Goal: Task Accomplishment & Management: Manage account settings

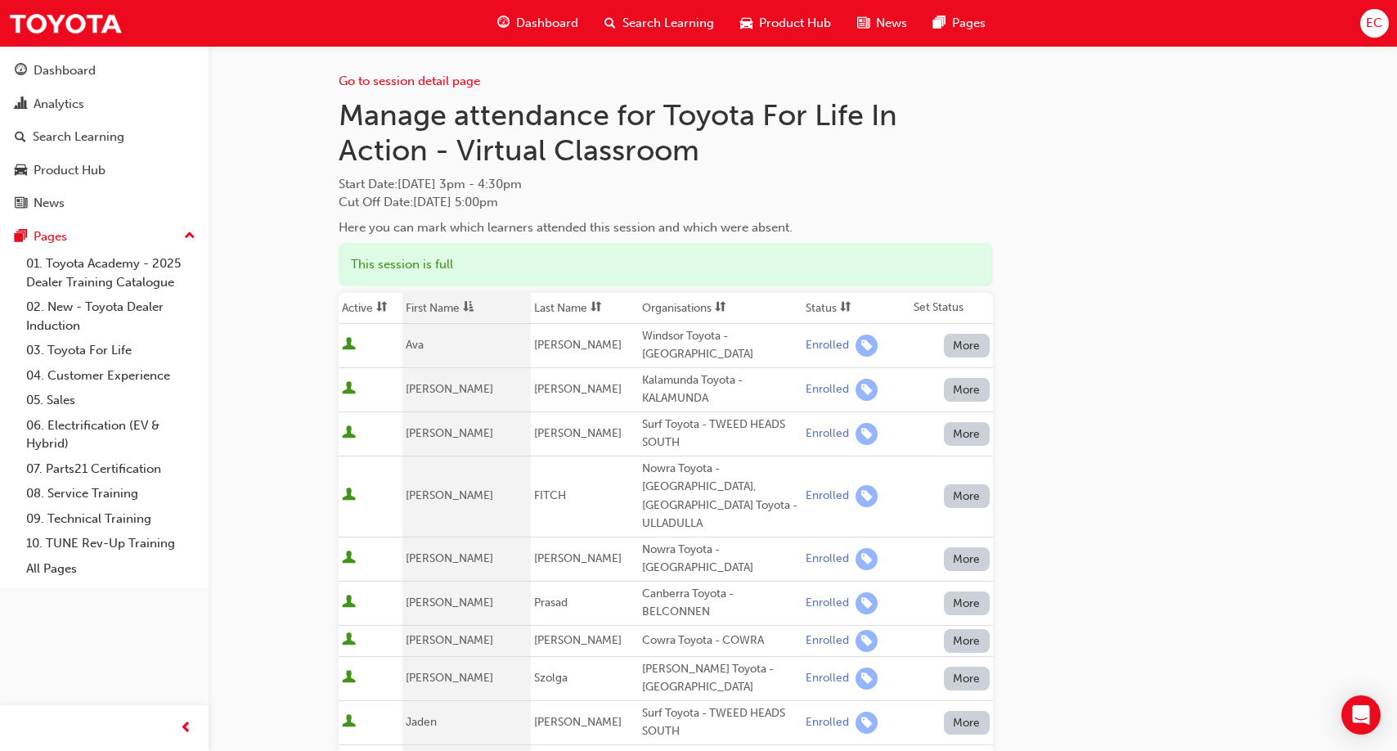
click at [472, 306] on span "asc-icon" at bounding box center [468, 308] width 11 height 14
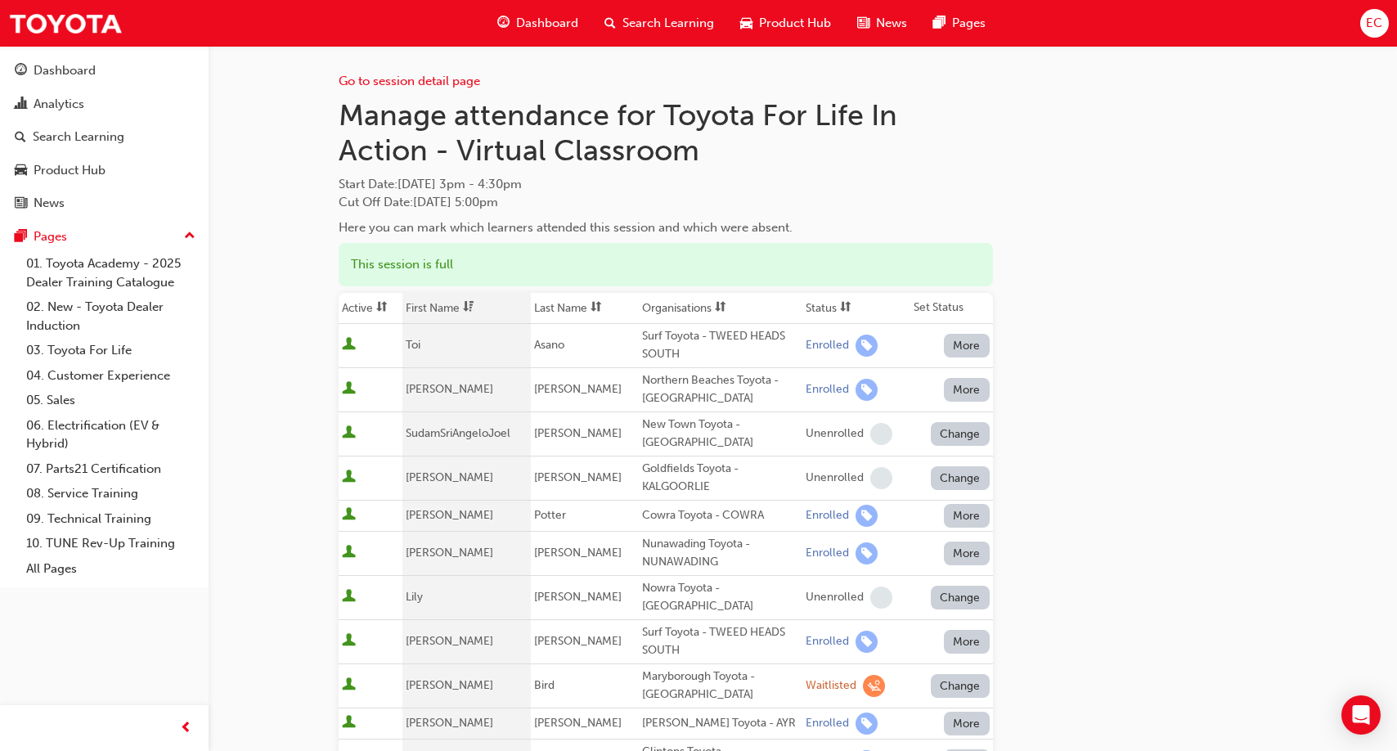
click at [472, 306] on span "dsc-icon" at bounding box center [468, 308] width 11 height 14
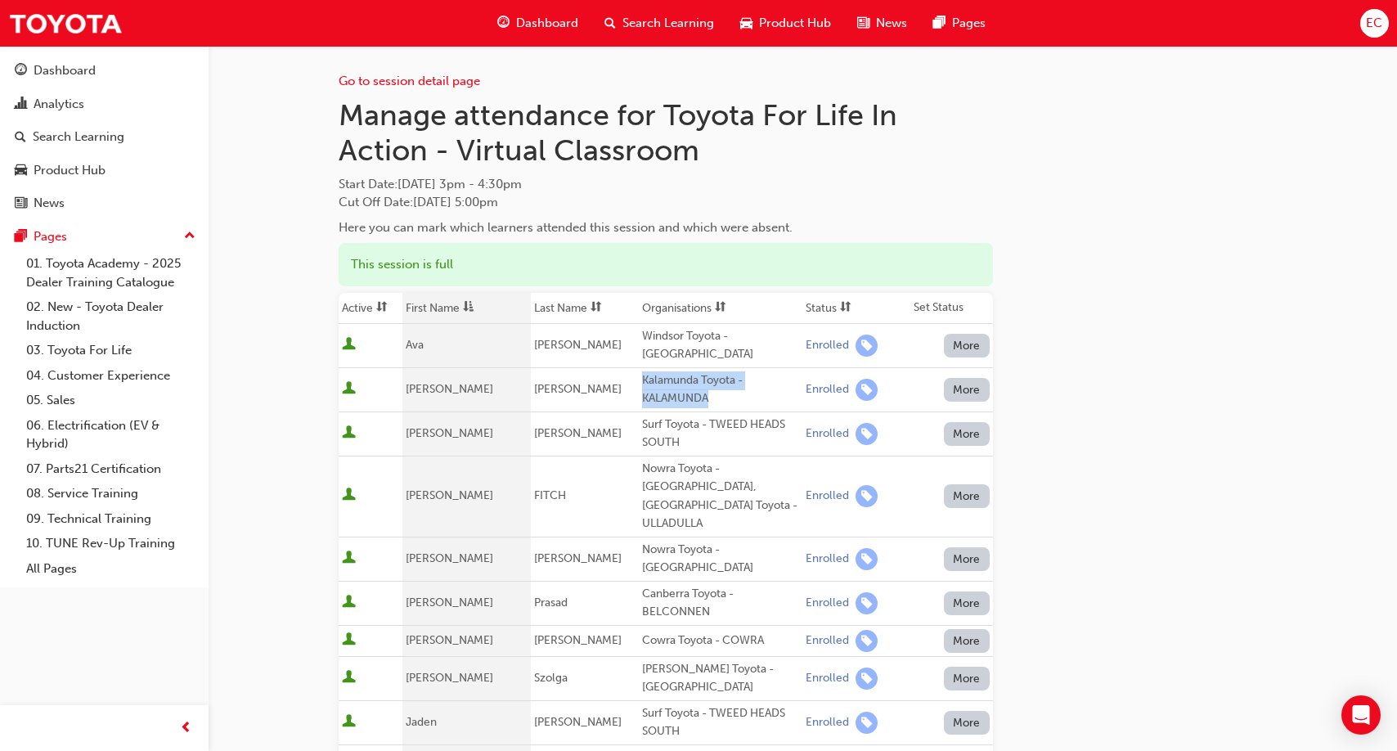
drag, startPoint x: 715, startPoint y: 382, endPoint x: 635, endPoint y: 370, distance: 81.1
click at [639, 370] on td "Kalamunda Toyota - KALAMUNDA" at bounding box center [721, 389] width 164 height 44
copy div "Kalamunda Toyota - KALAMUNDA"
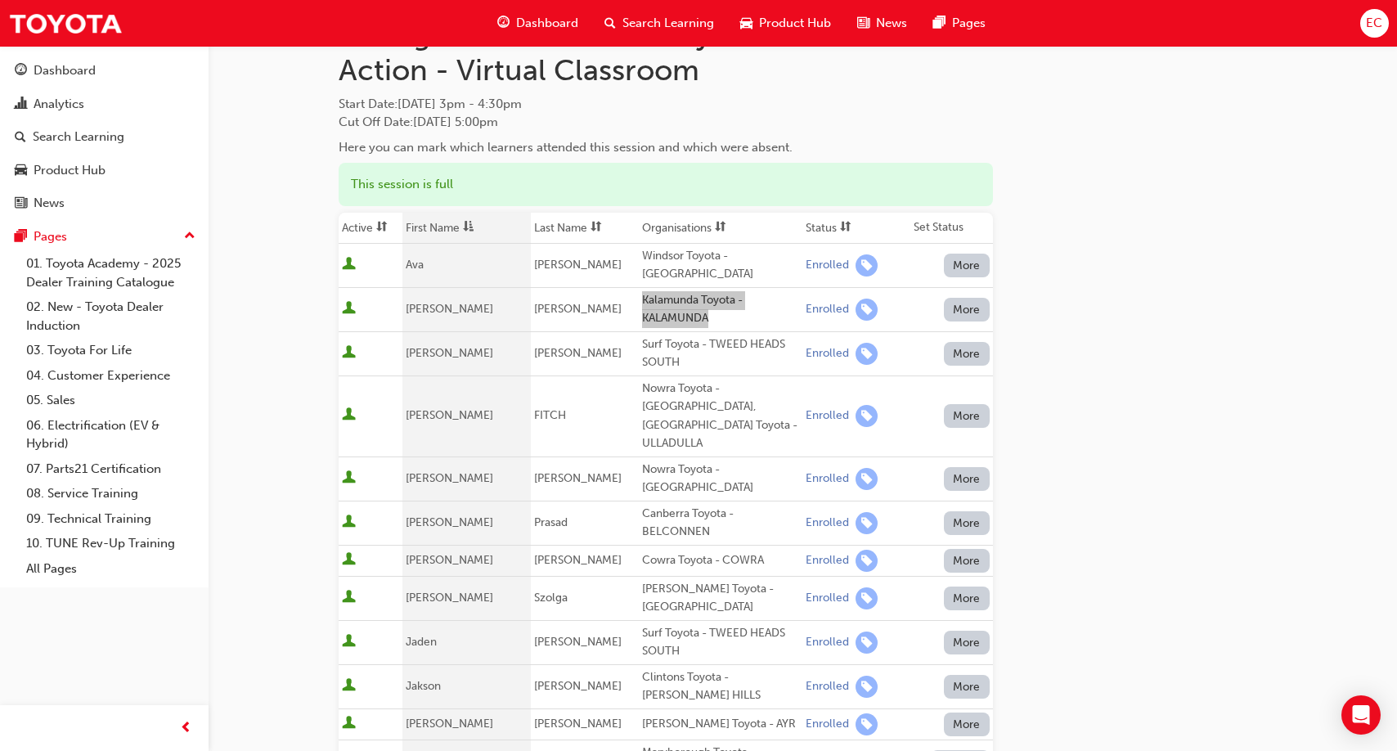
scroll to position [92, 0]
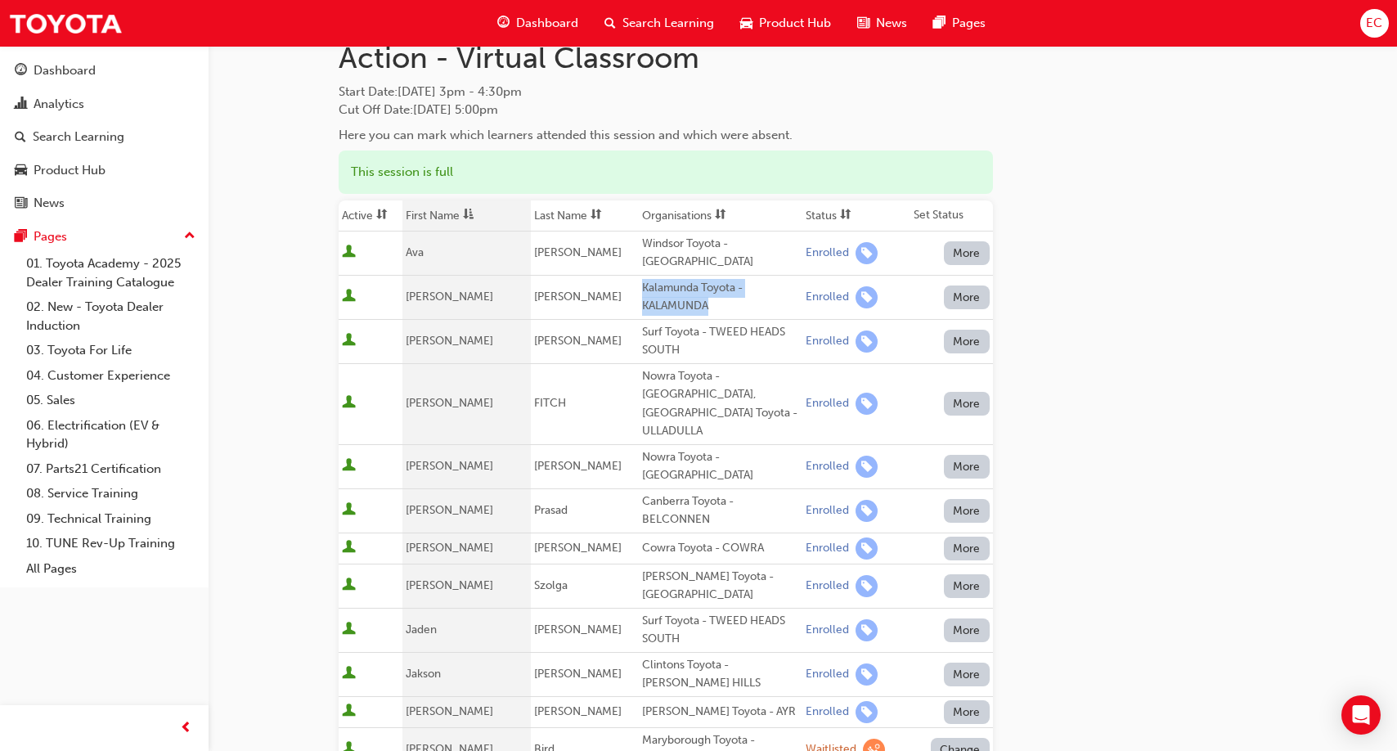
click at [653, 568] on div "[PERSON_NAME] Toyota - [GEOGRAPHIC_DATA]" at bounding box center [720, 586] width 157 height 37
copy div "[PERSON_NAME] Toyota - [GEOGRAPHIC_DATA]"
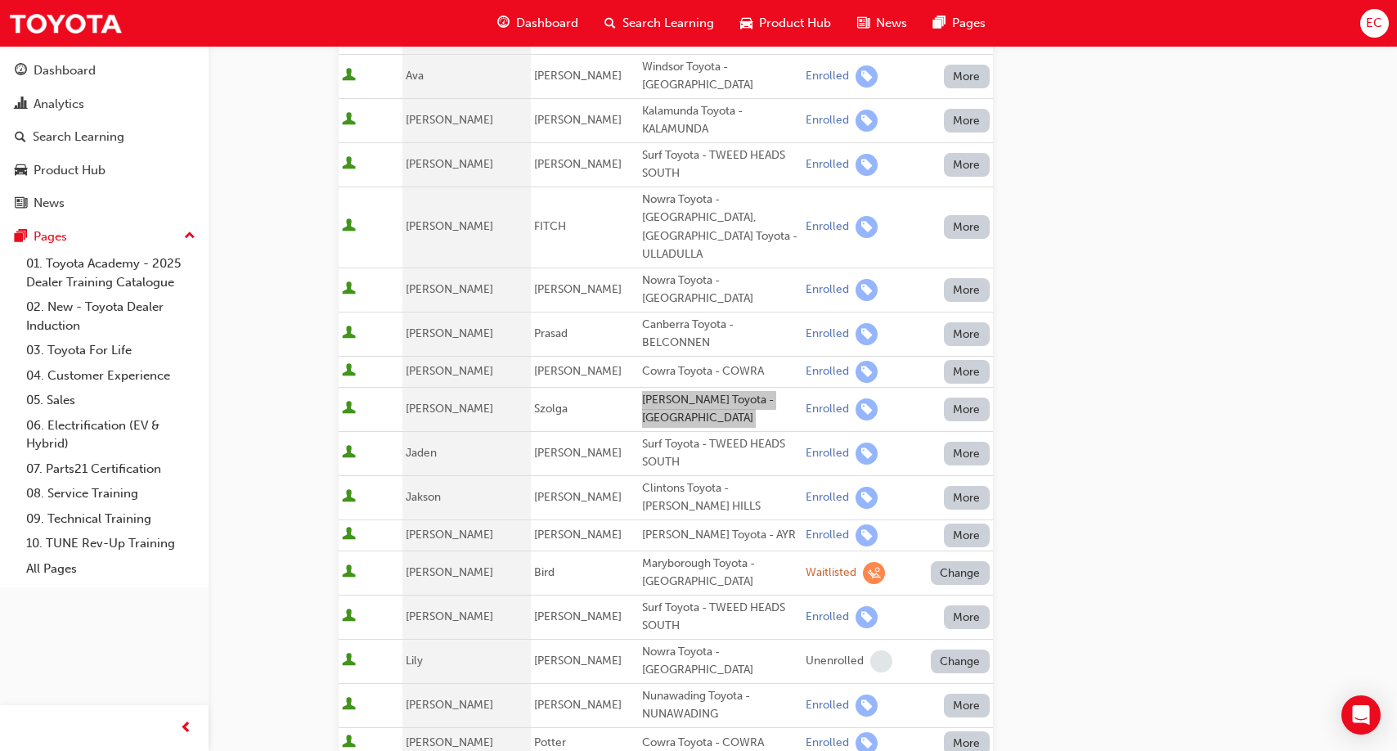
scroll to position [268, 0]
click at [671, 436] on div "Surf Toyota - TWEED HEADS SOUTH" at bounding box center [720, 454] width 157 height 37
copy div "Surf Toyota - TWEED HEADS SOUTH"
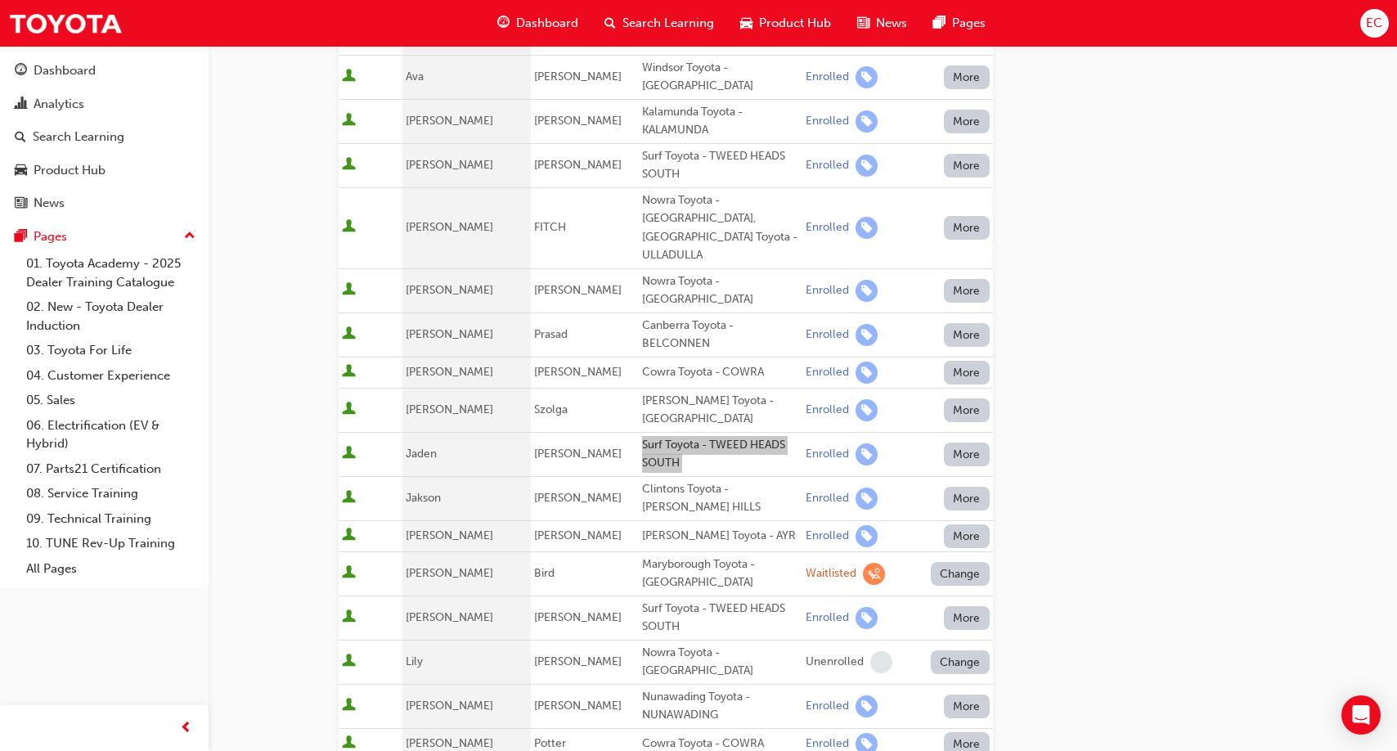
scroll to position [295, 0]
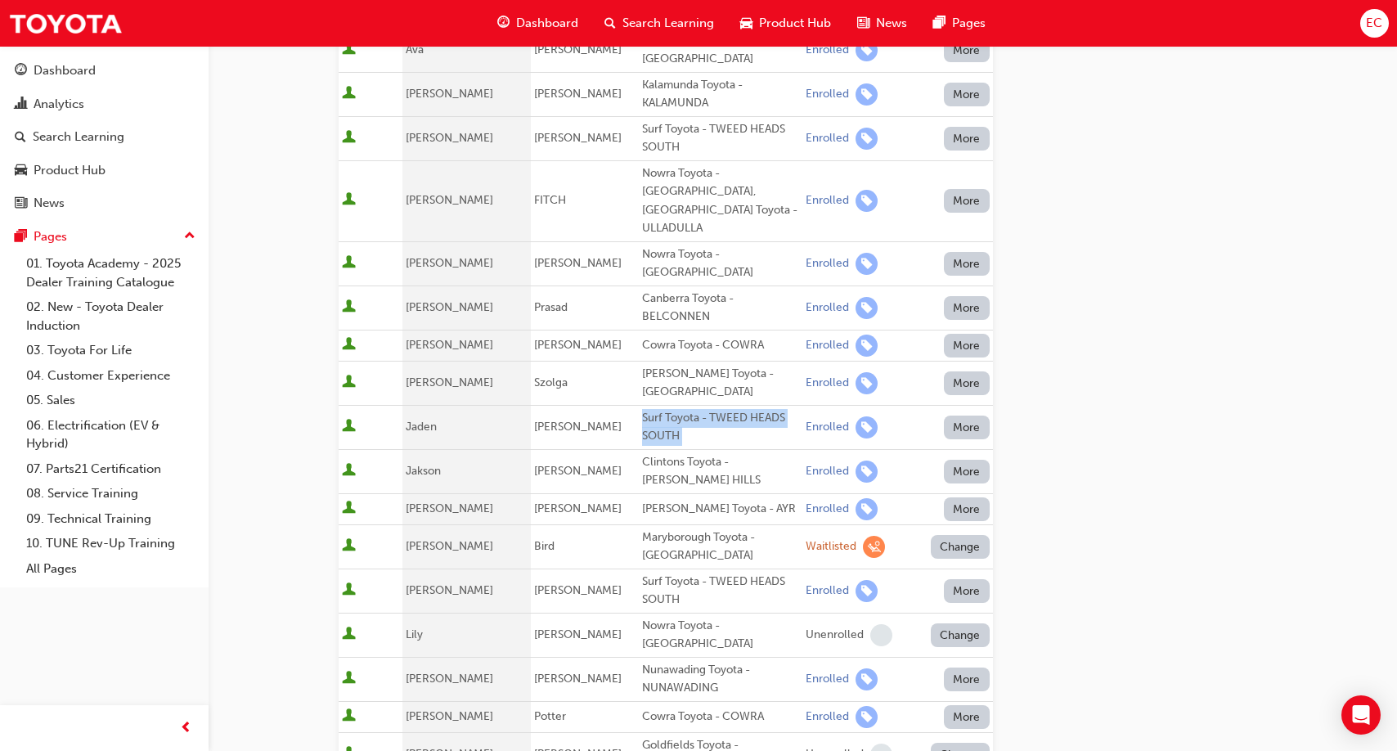
click at [679, 500] on div "[PERSON_NAME] Toyota - AYR" at bounding box center [720, 509] width 157 height 19
copy div "[PERSON_NAME] Toyota - AYR"
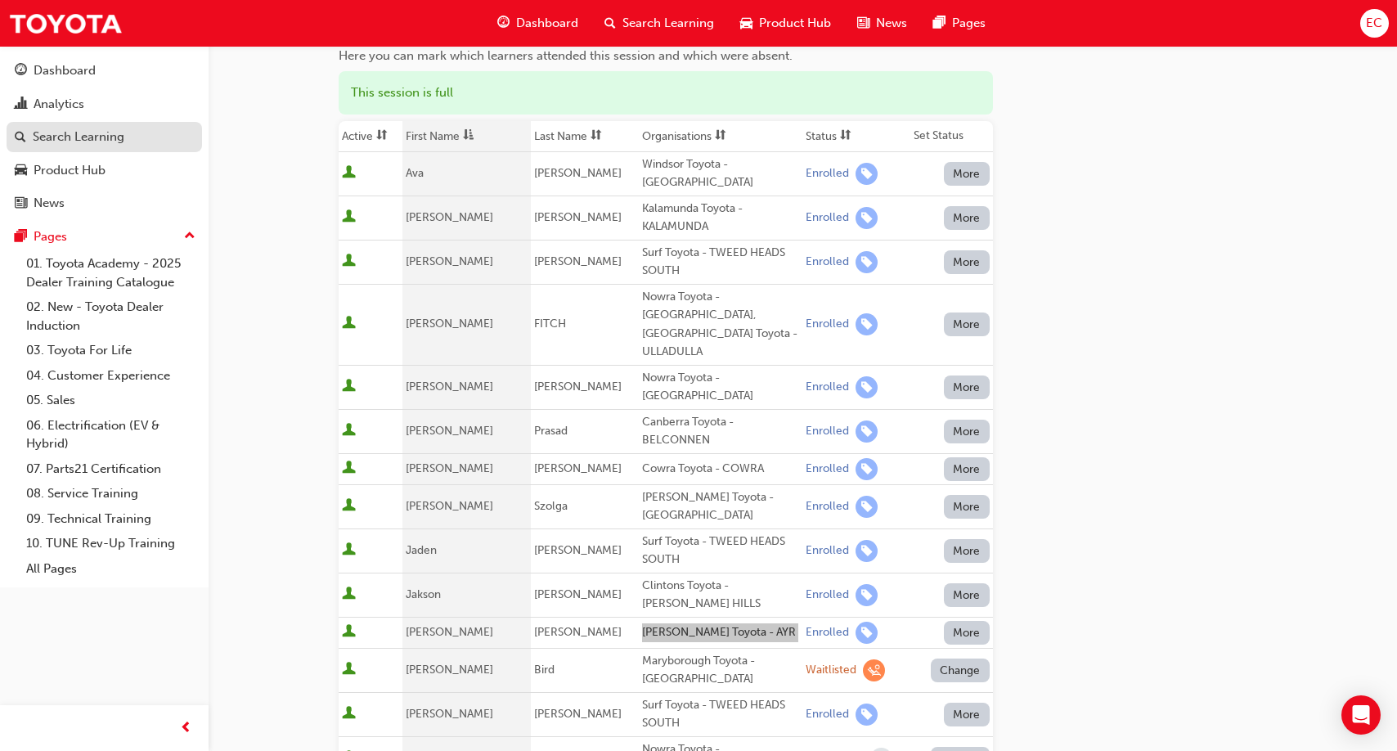
scroll to position [155, 0]
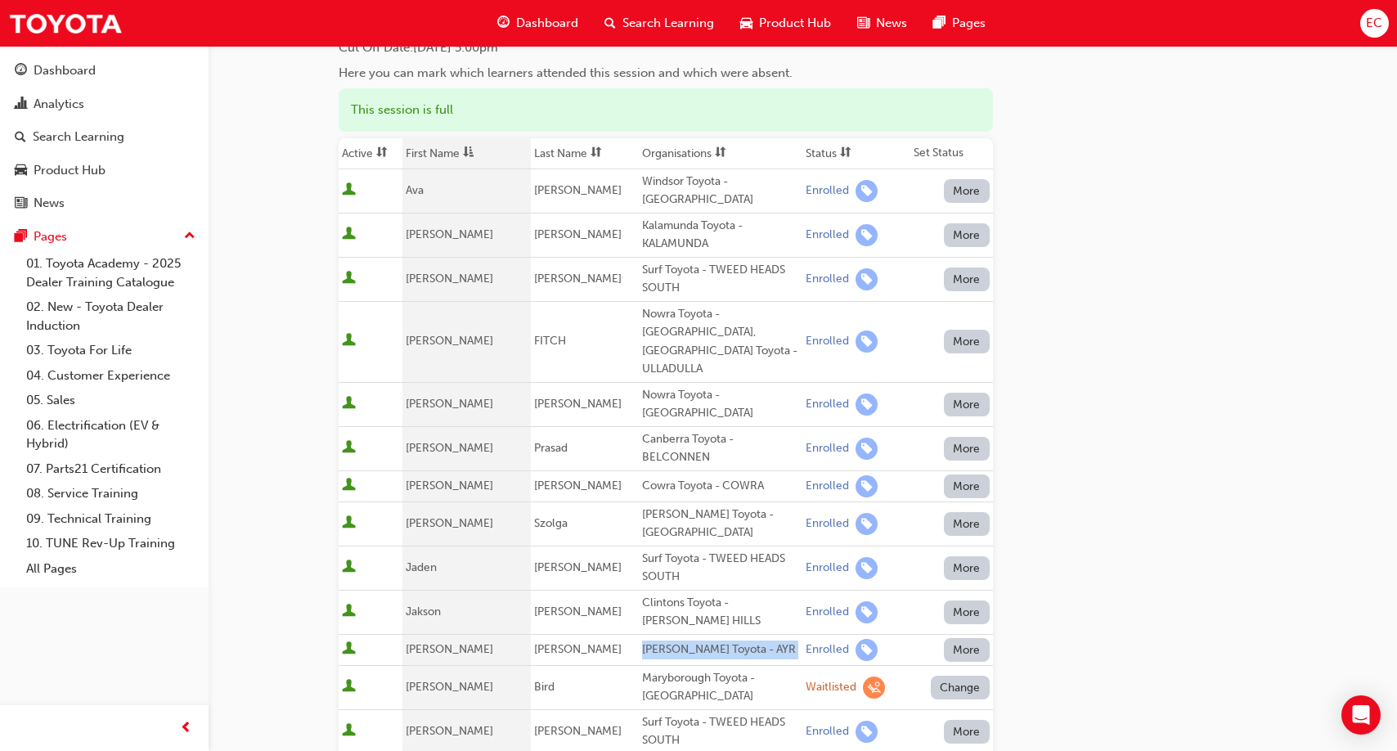
click at [425, 159] on th "First Name" at bounding box center [466, 153] width 128 height 31
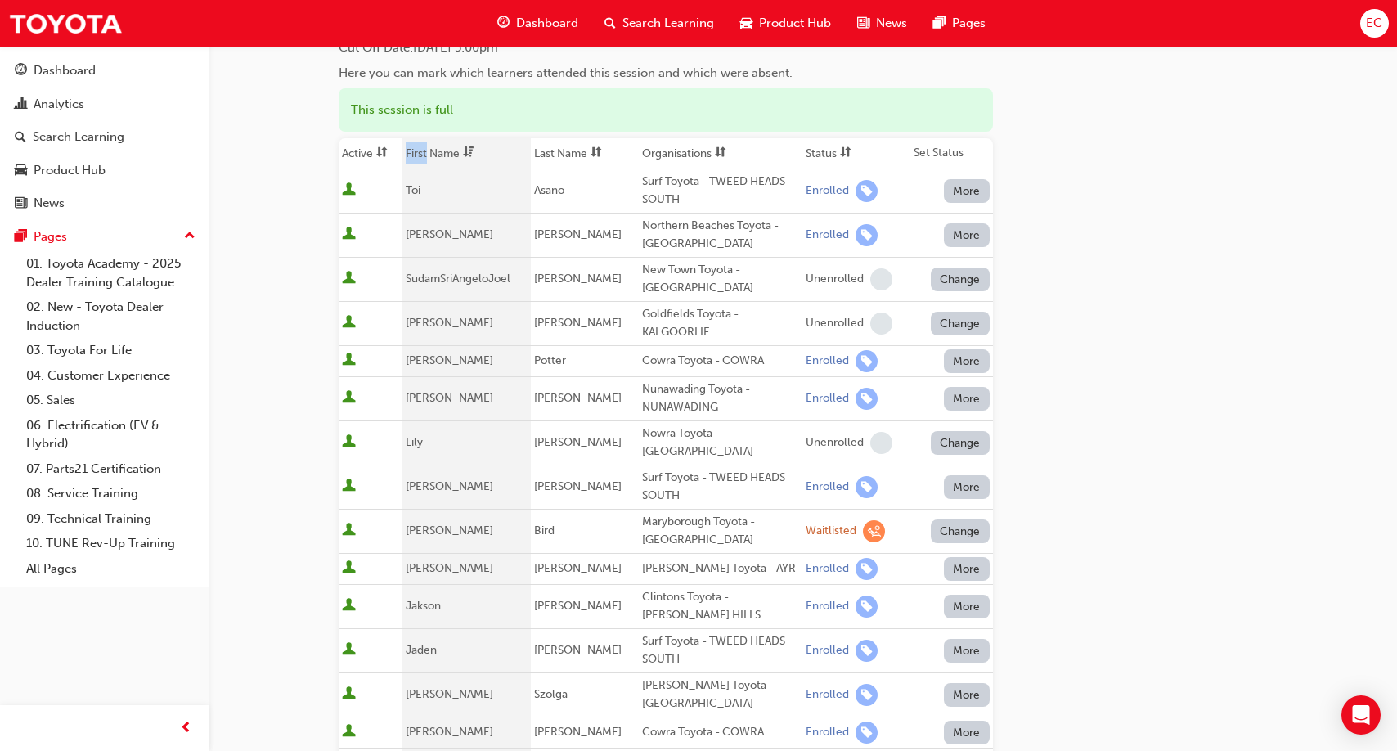
click at [425, 159] on th "First Name" at bounding box center [466, 153] width 128 height 31
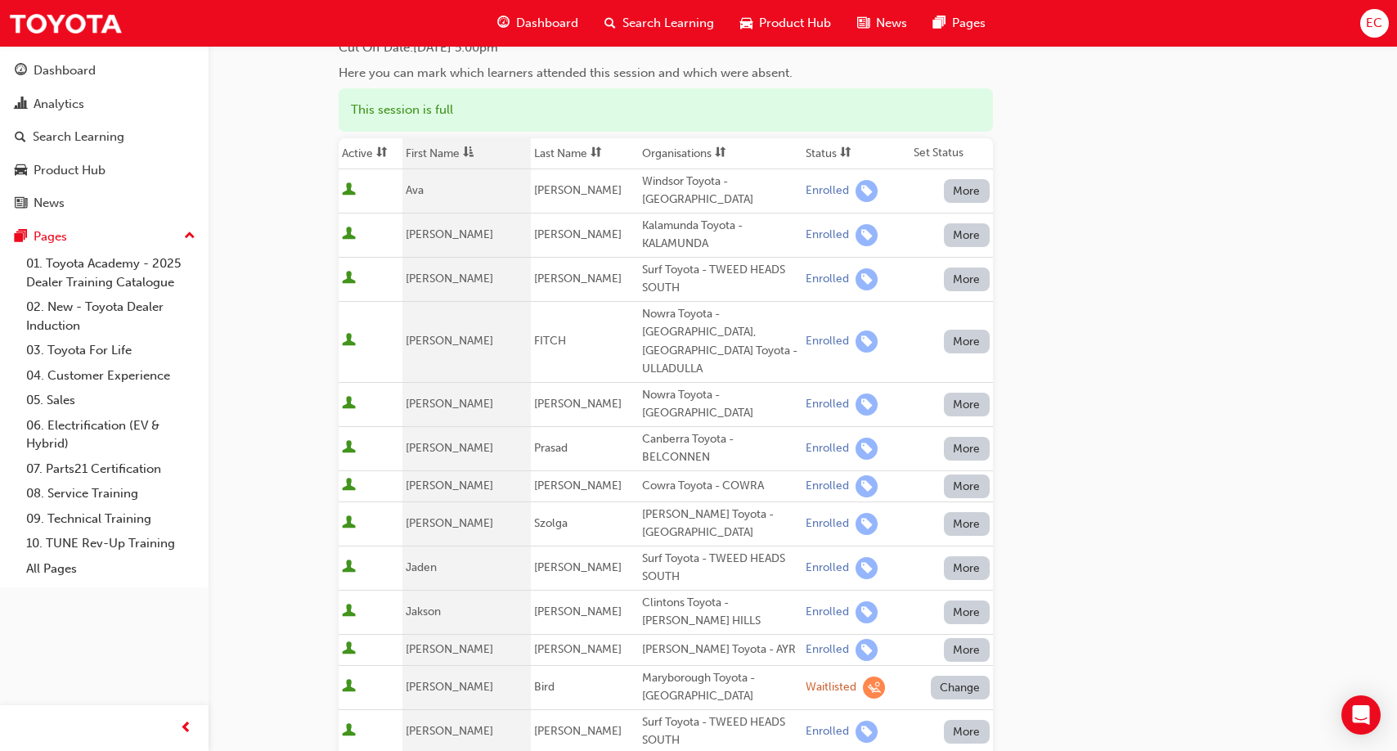
click at [447, 158] on th "First Name" at bounding box center [466, 153] width 128 height 31
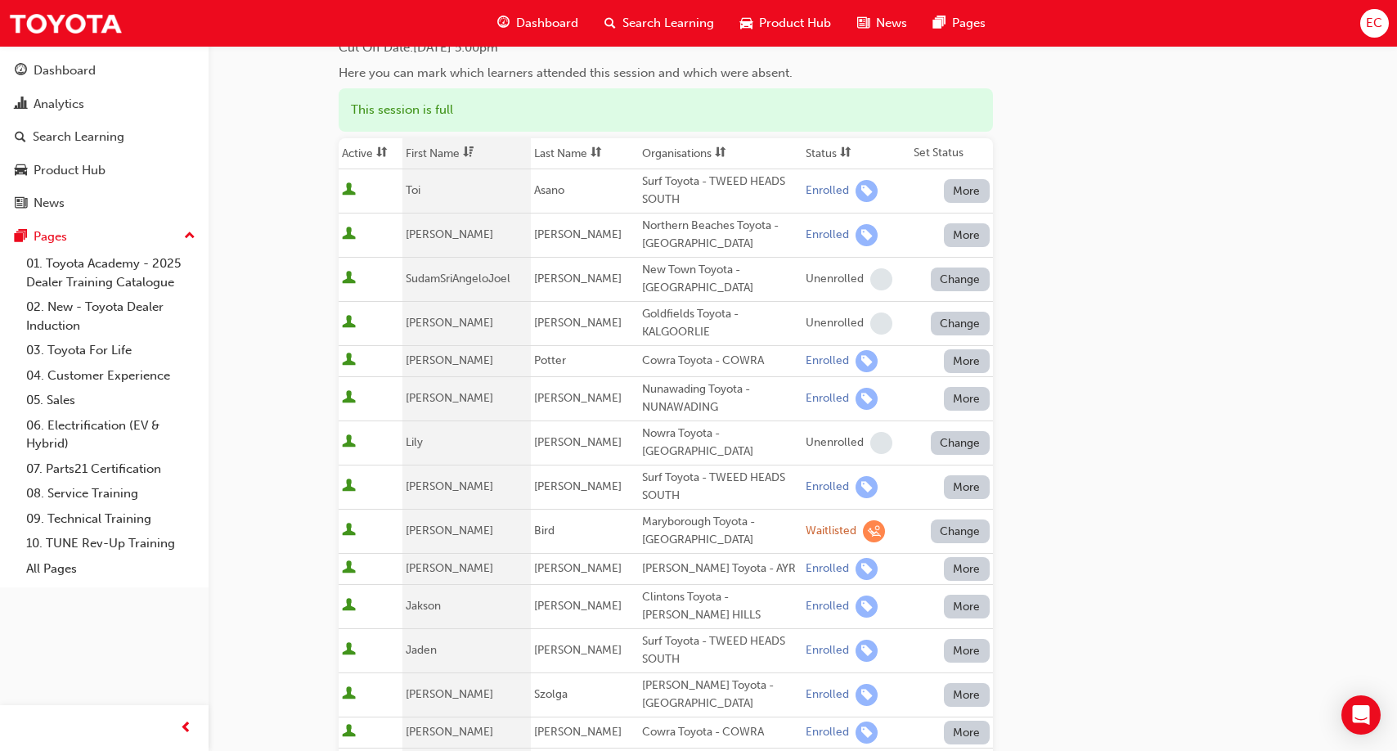
click at [459, 154] on th "First Name" at bounding box center [466, 153] width 128 height 31
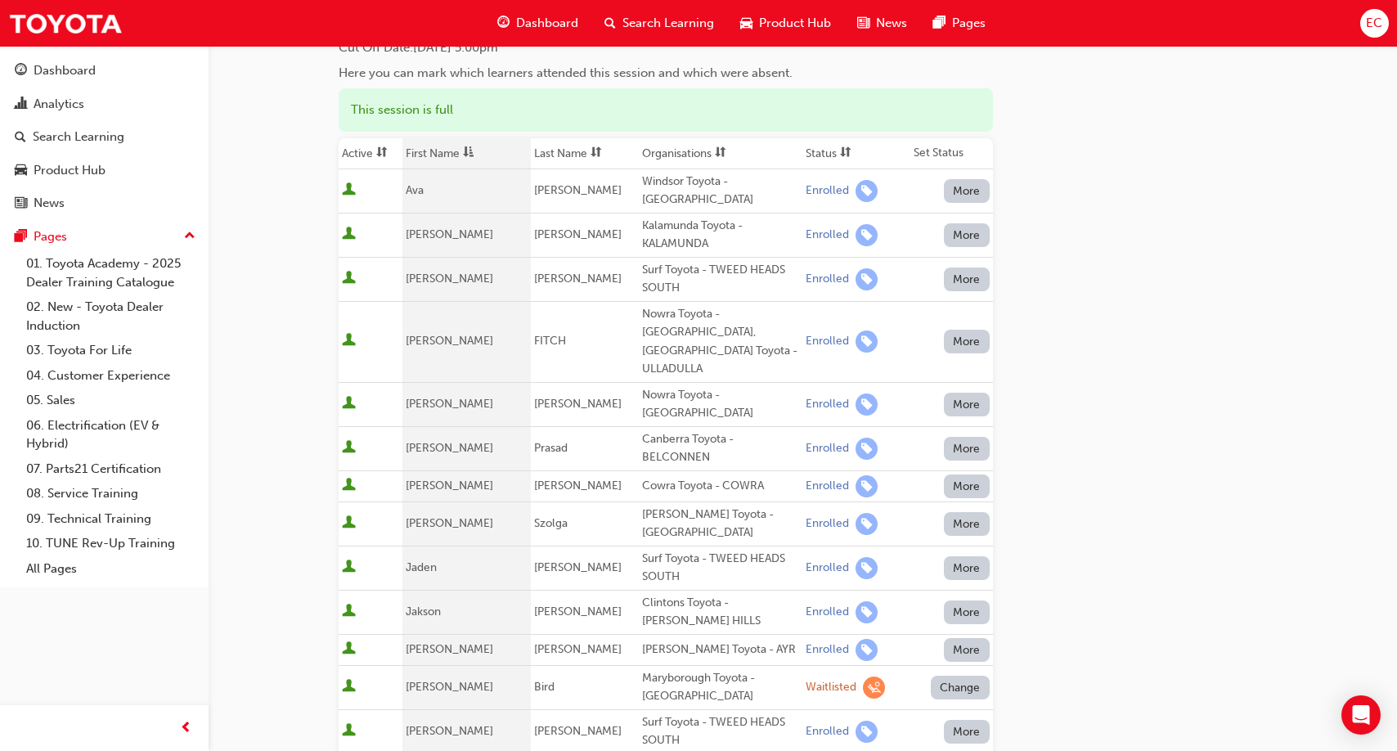
click at [454, 153] on th "First Name" at bounding box center [466, 153] width 128 height 31
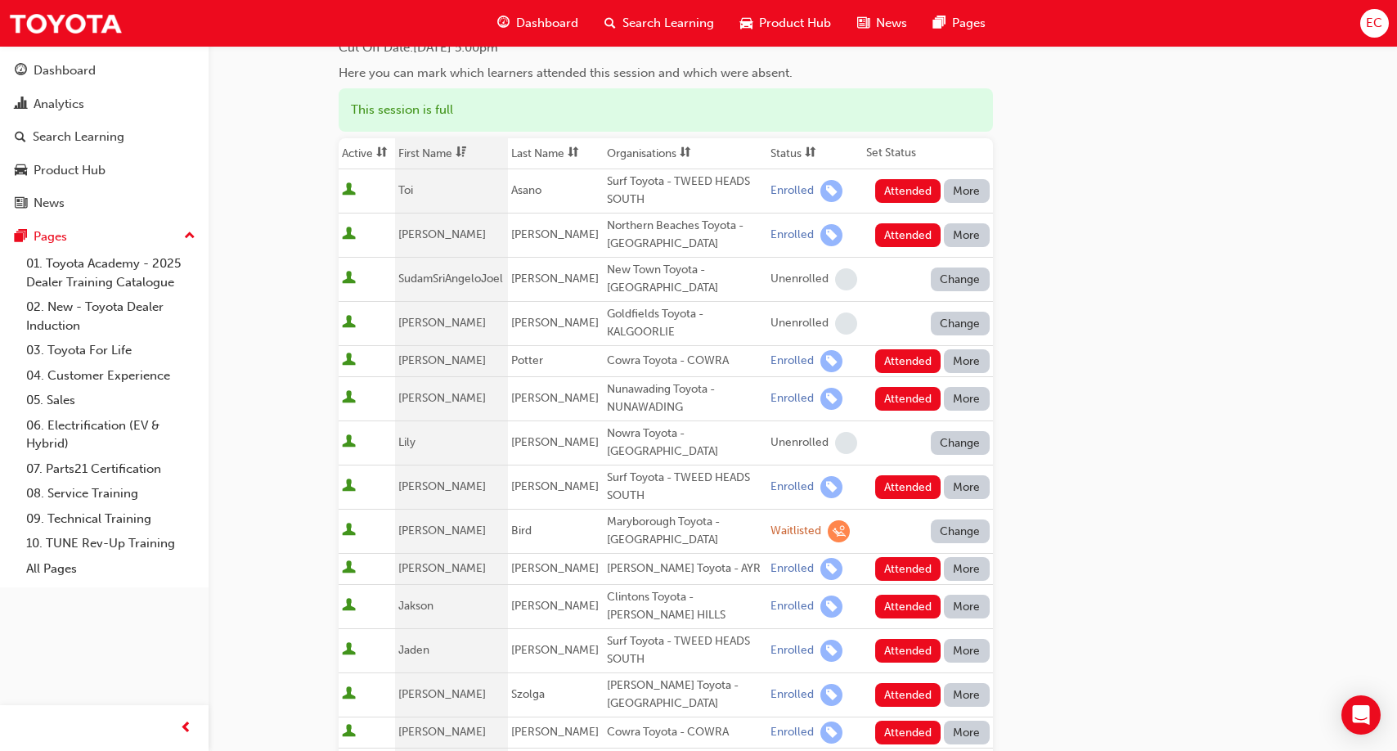
click at [454, 153] on span at bounding box center [461, 153] width 18 height 20
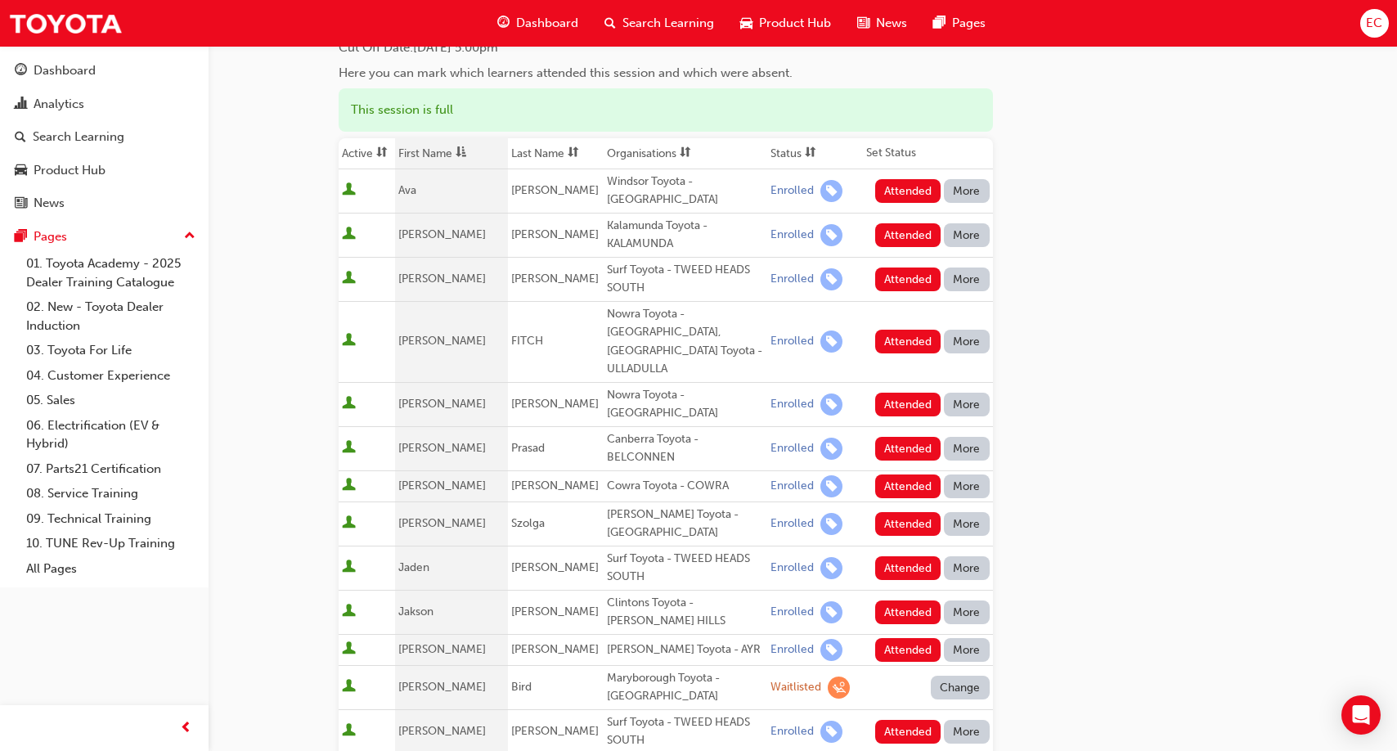
click at [454, 153] on span at bounding box center [461, 153] width 18 height 20
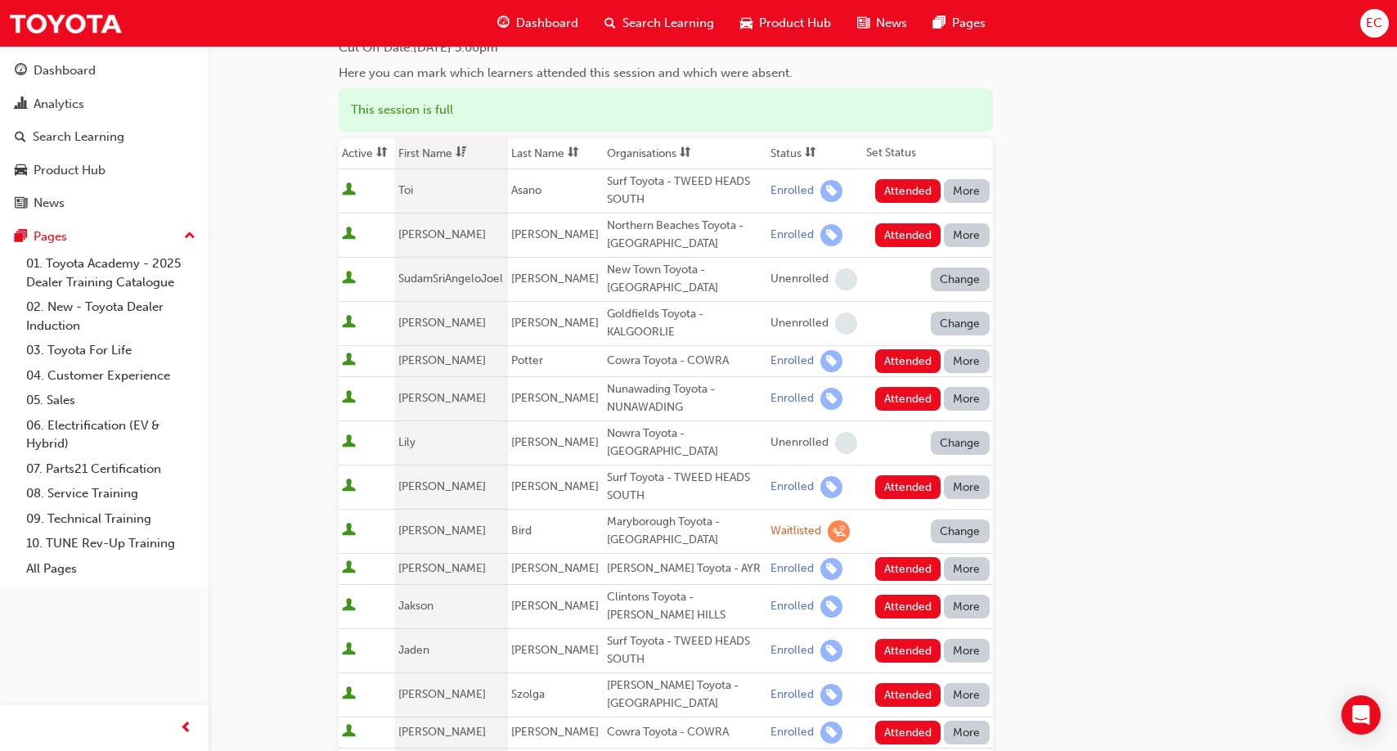
click at [453, 155] on th "First Name" at bounding box center [452, 153] width 114 height 31
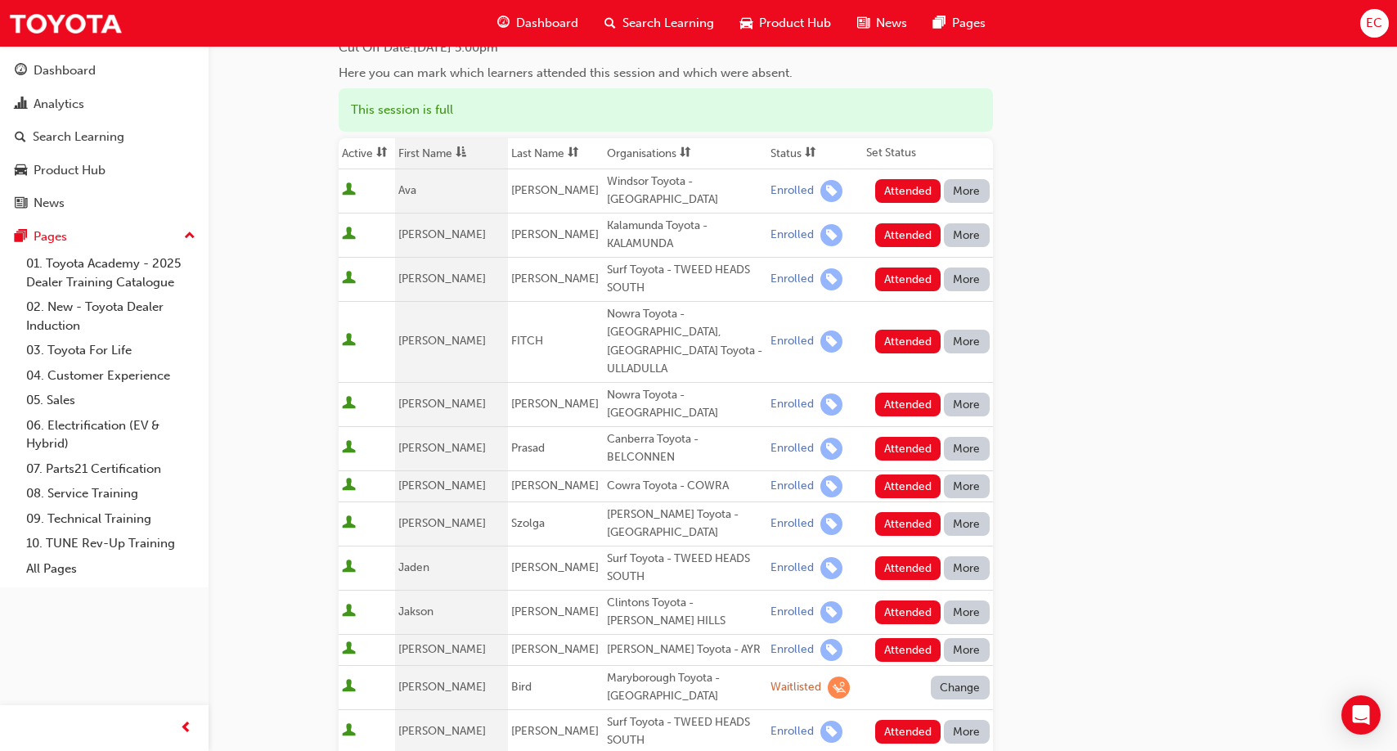
click at [629, 184] on div "Windsor Toyota - [GEOGRAPHIC_DATA]" at bounding box center [685, 191] width 157 height 37
copy div "Windsor Toyota - [GEOGRAPHIC_DATA]"
click at [624, 271] on div "Surf Toyota - TWEED HEADS SOUTH" at bounding box center [685, 279] width 157 height 37
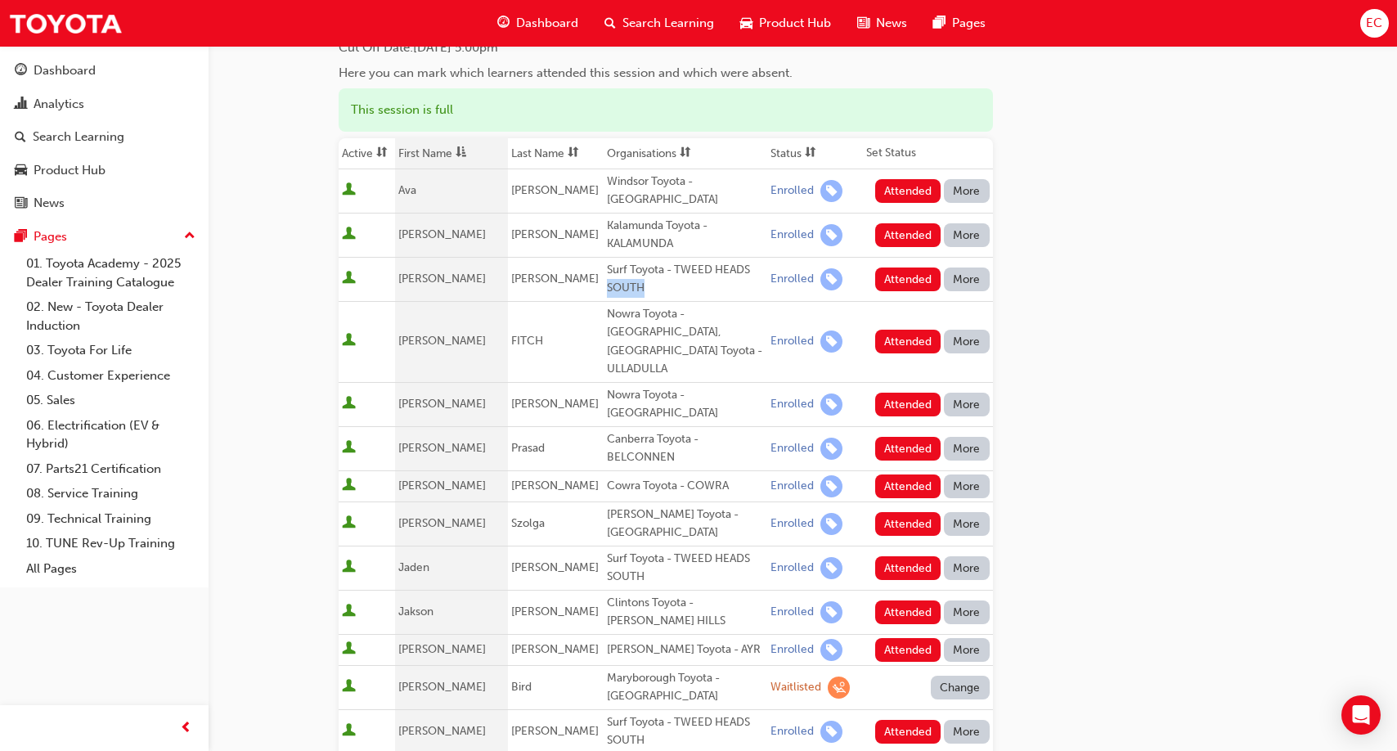
click at [624, 271] on div "Surf Toyota - TWEED HEADS SOUTH" at bounding box center [685, 279] width 157 height 37
copy div "Surf Toyota - TWEED HEADS SOUTH"
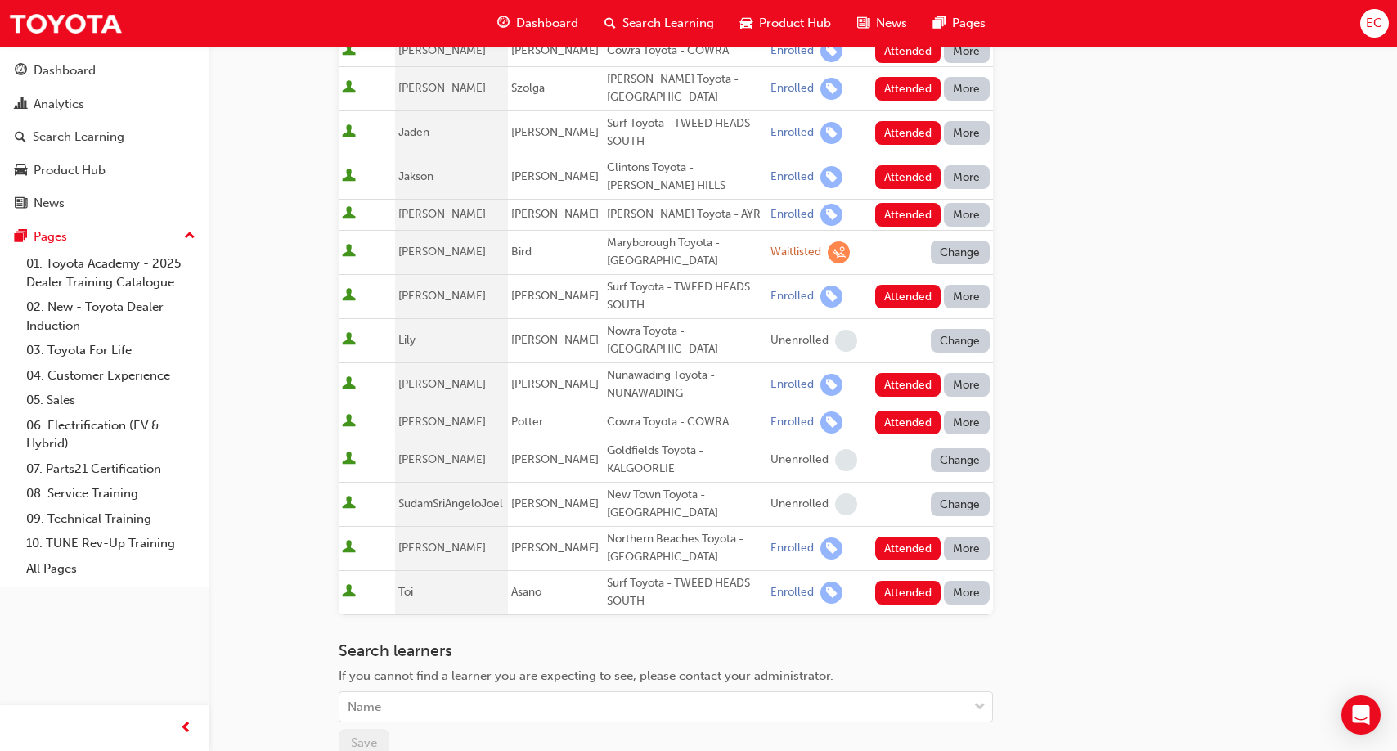
scroll to position [783, 0]
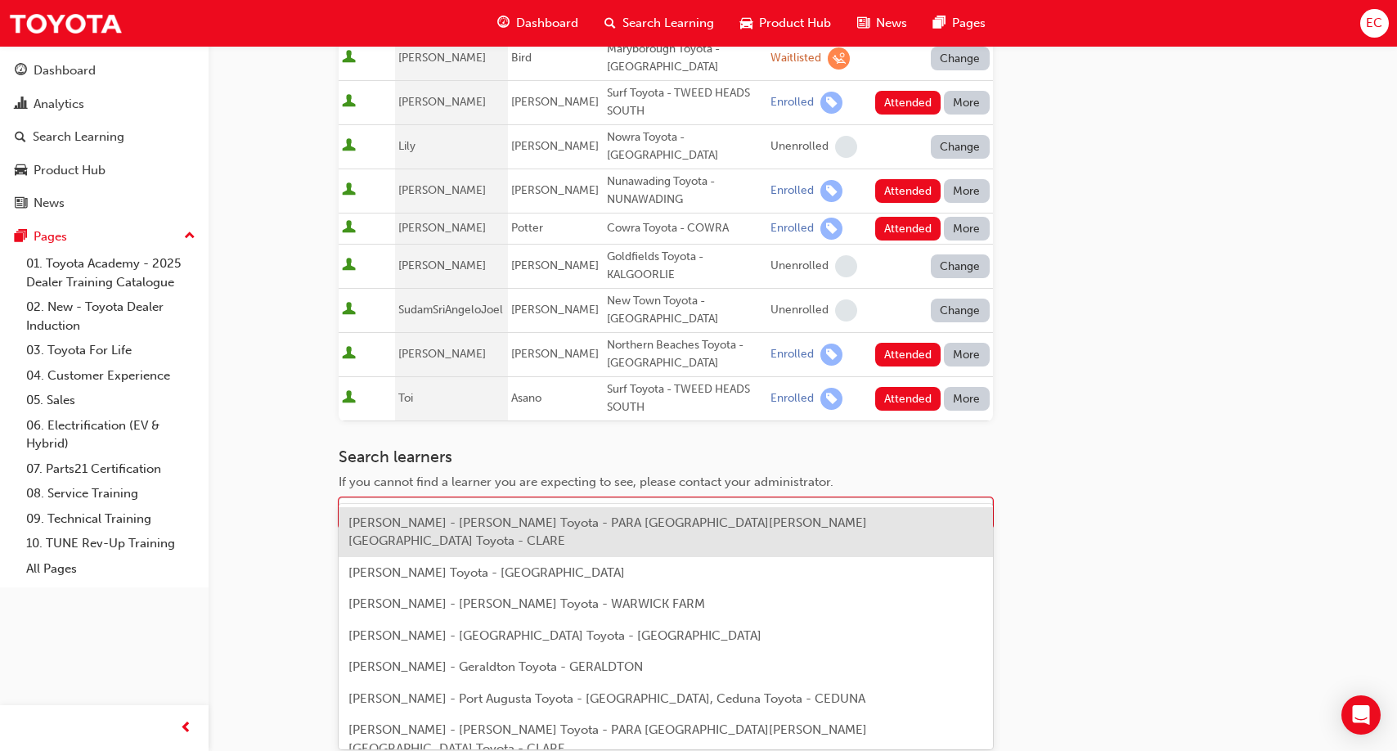
click at [407, 499] on div "Name" at bounding box center [653, 513] width 628 height 29
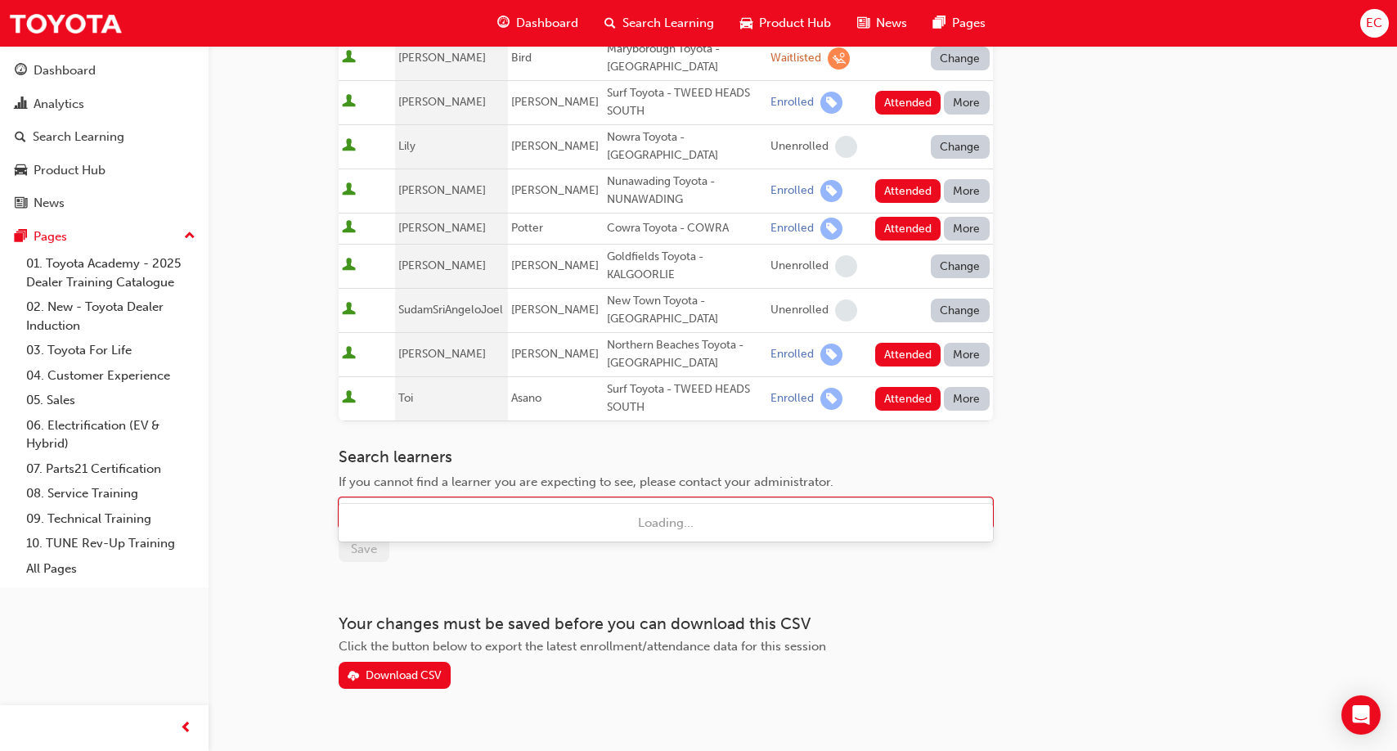
type input "[PERSON_NAME]"
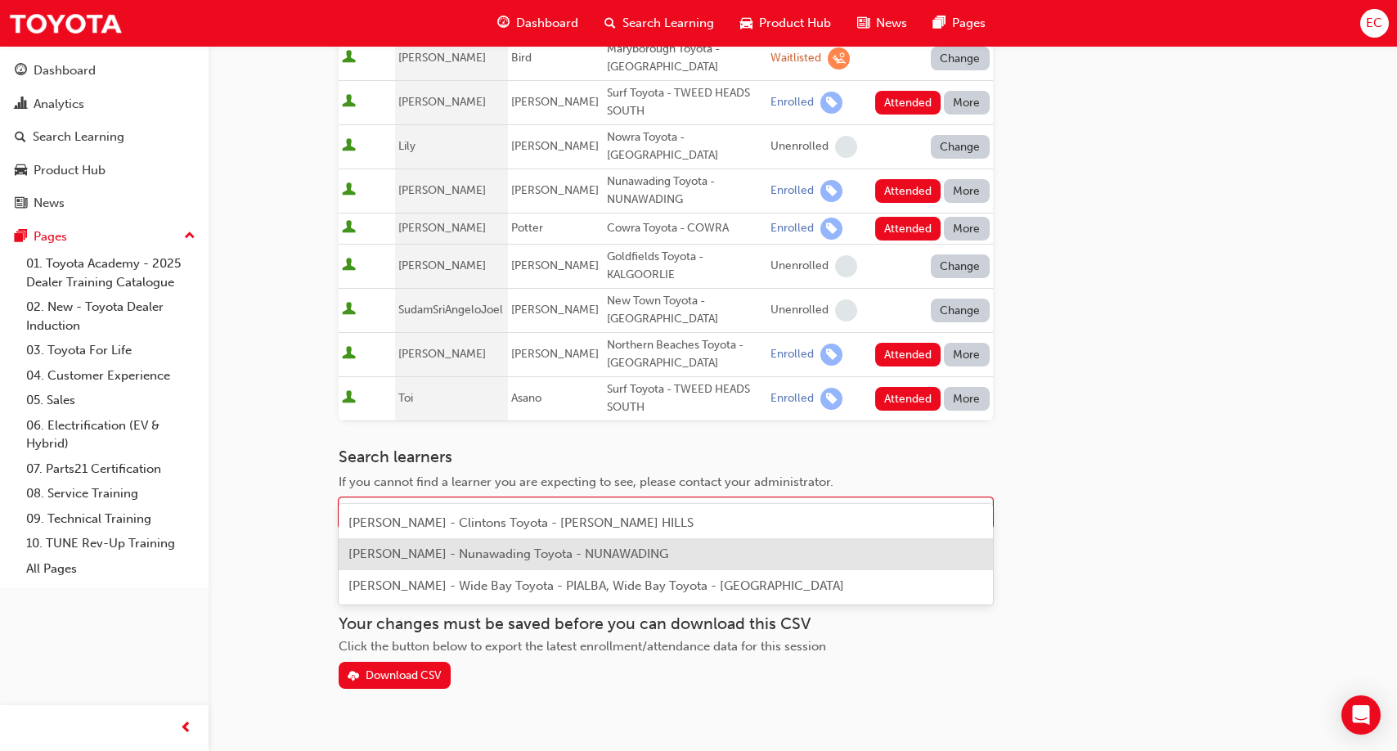
click at [459, 546] on span "[PERSON_NAME] - Nunawading Toyota - NUNAWADING" at bounding box center [508, 553] width 320 height 15
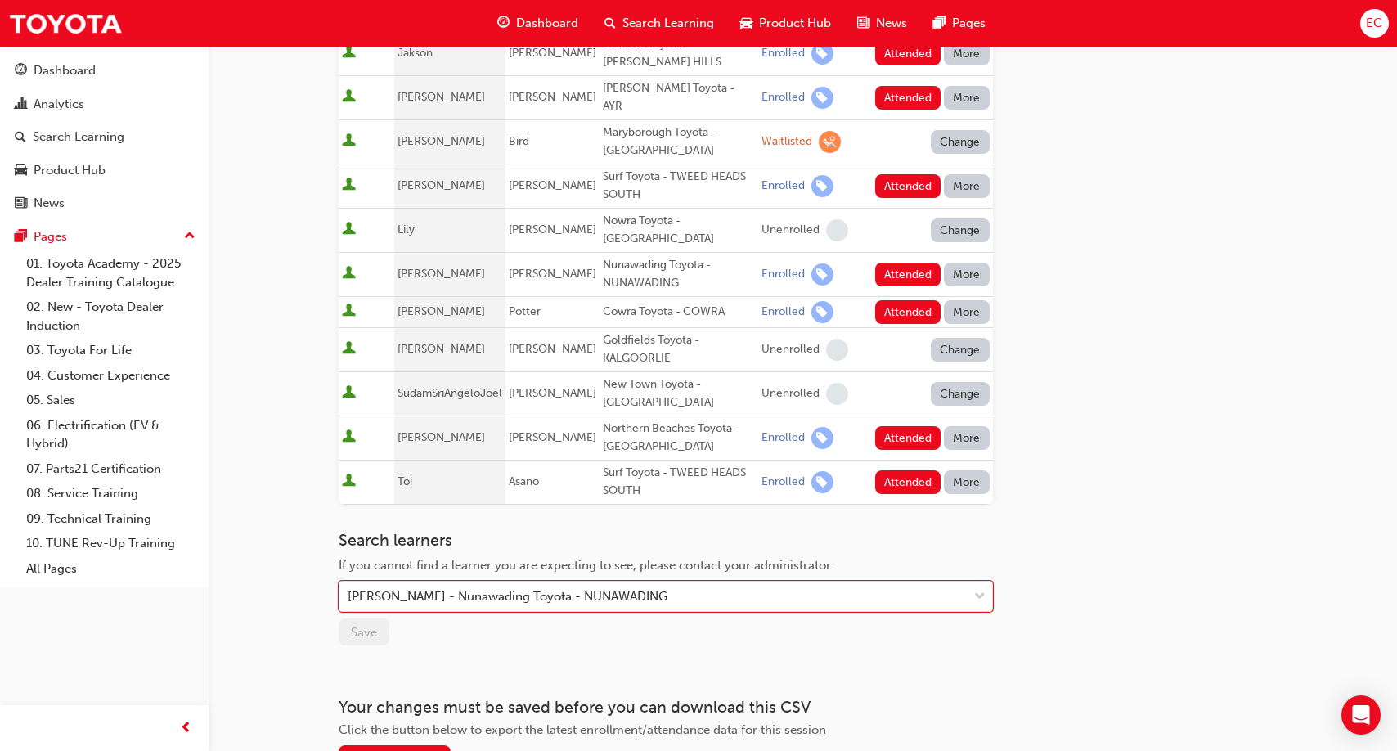
scroll to position [742, 0]
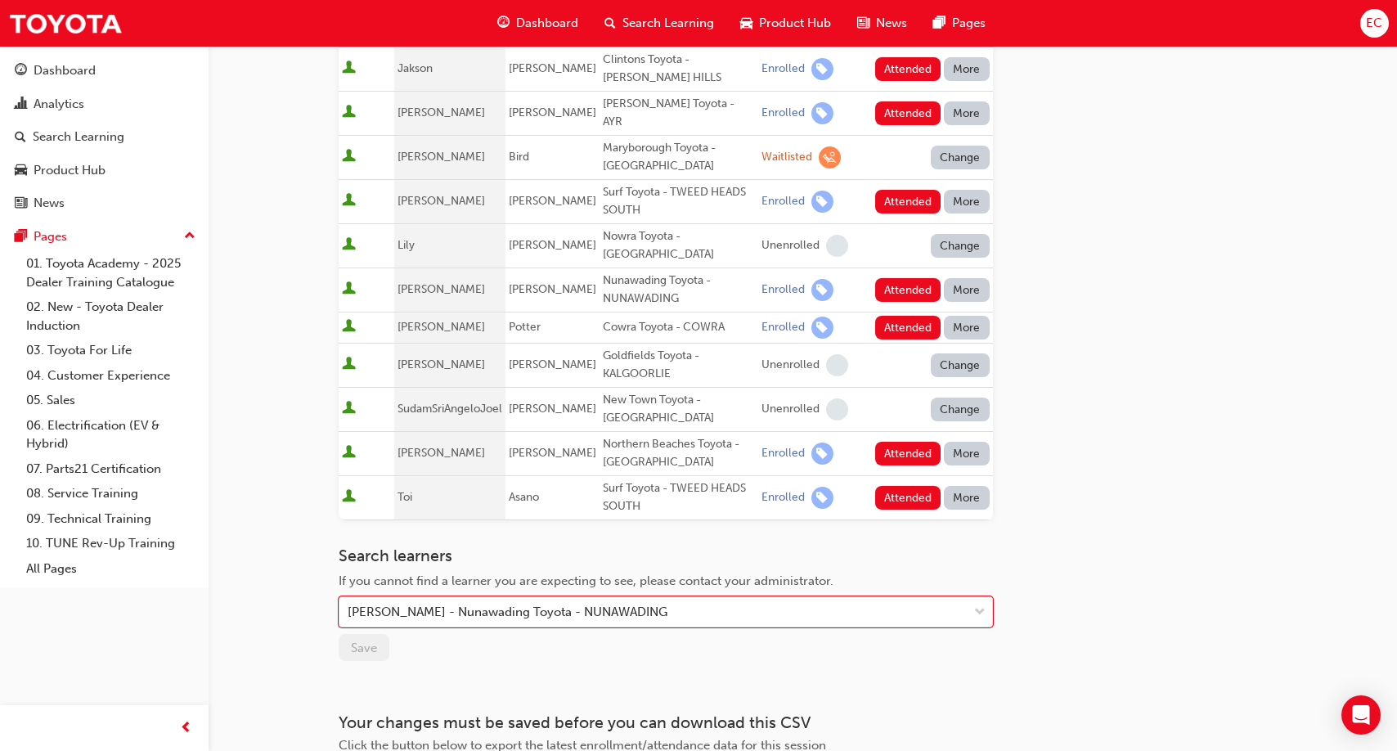
click at [970, 278] on button "More" at bounding box center [967, 290] width 46 height 24
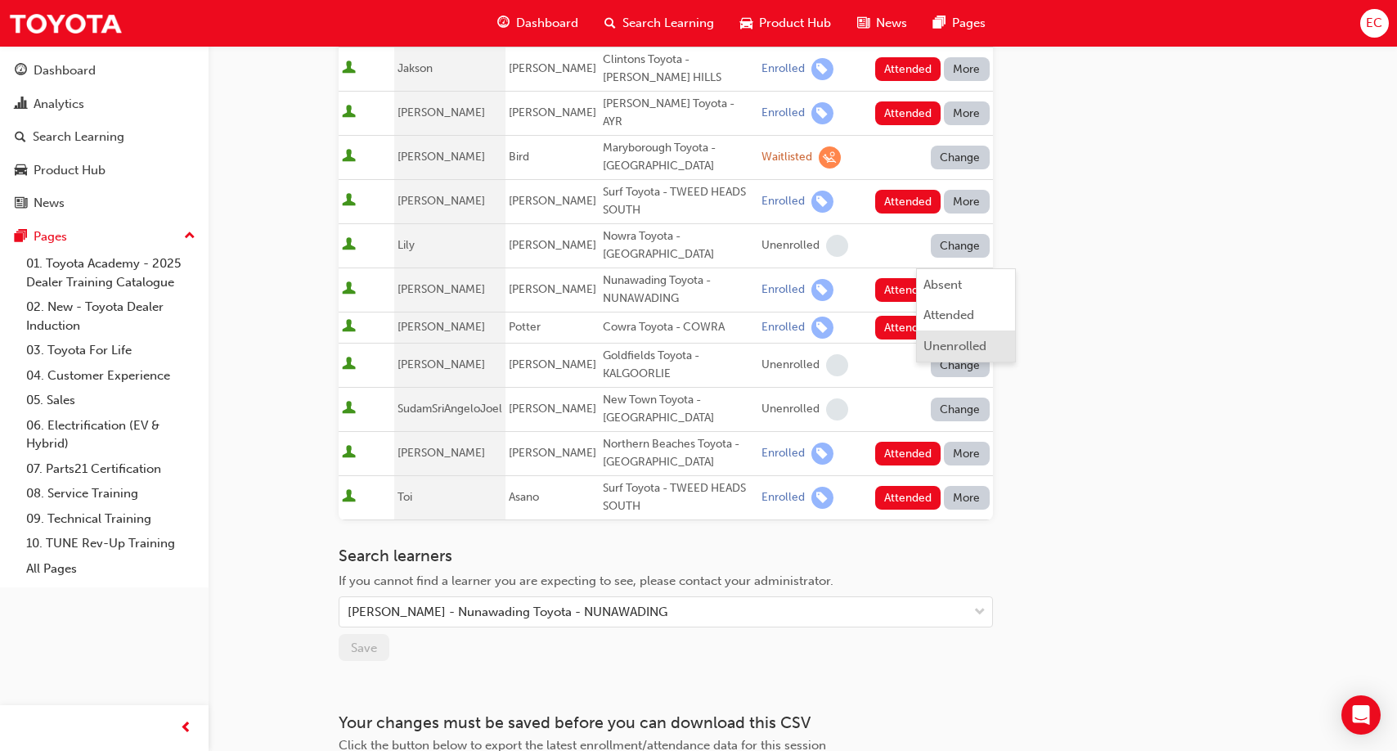
click at [967, 344] on div "Unenrolled" at bounding box center [954, 346] width 63 height 19
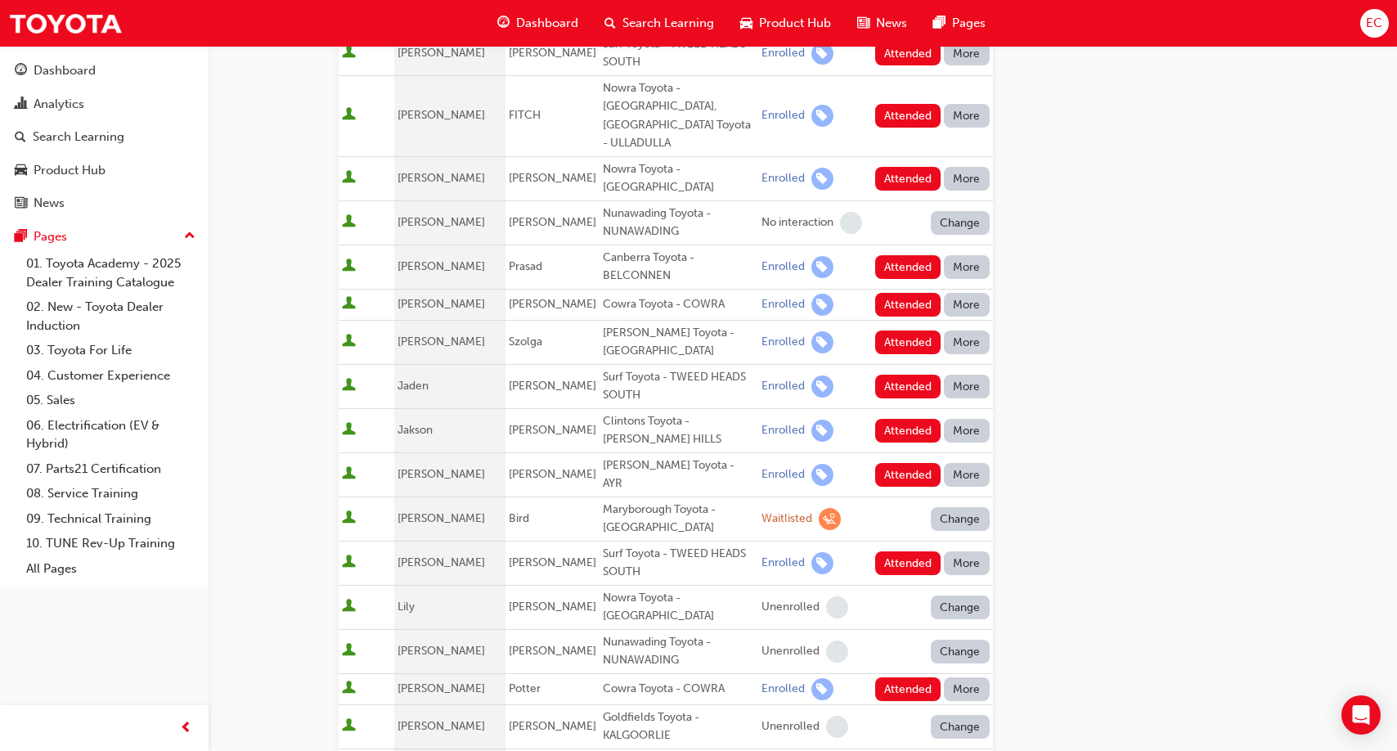
scroll to position [379, 0]
click at [949, 212] on button "Change" at bounding box center [960, 224] width 59 height 24
click at [955, 260] on div "Enrolled" at bounding box center [940, 262] width 47 height 19
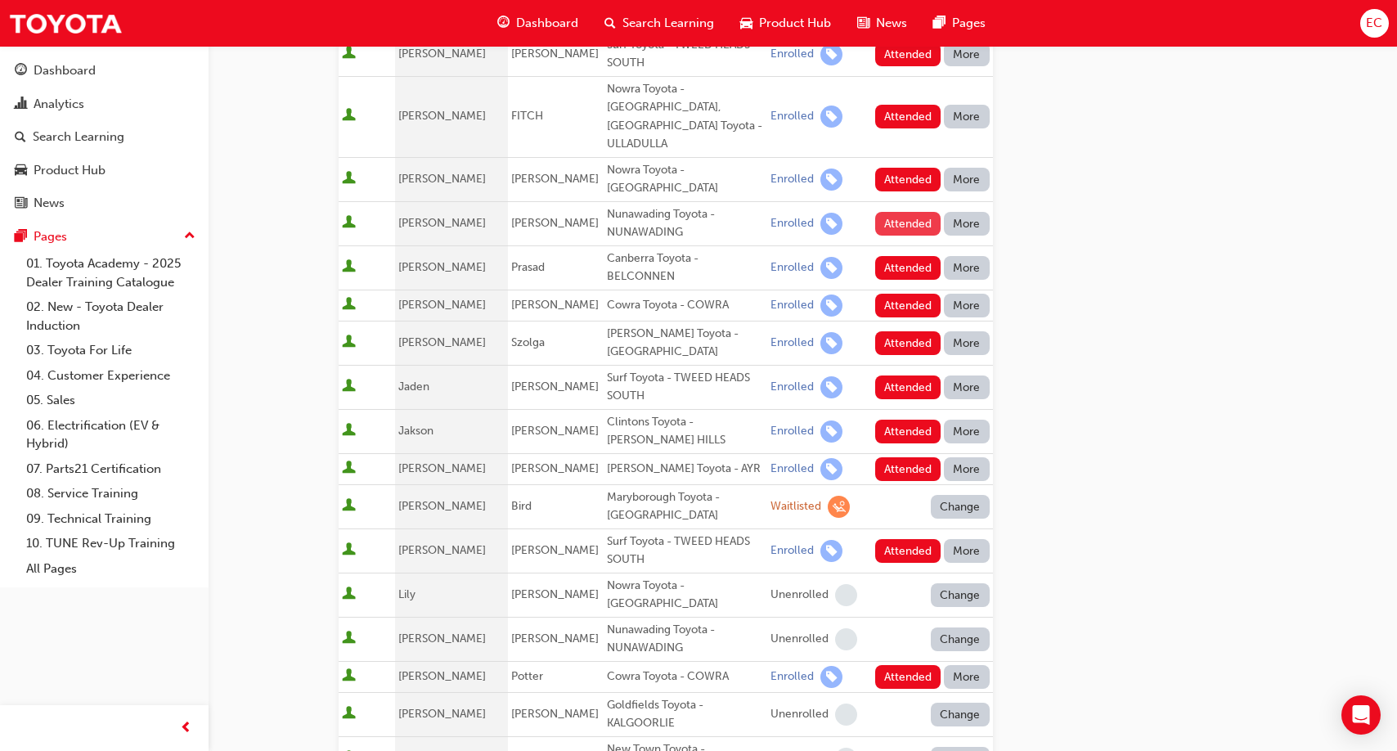
click at [901, 212] on button "Attended" at bounding box center [908, 224] width 66 height 24
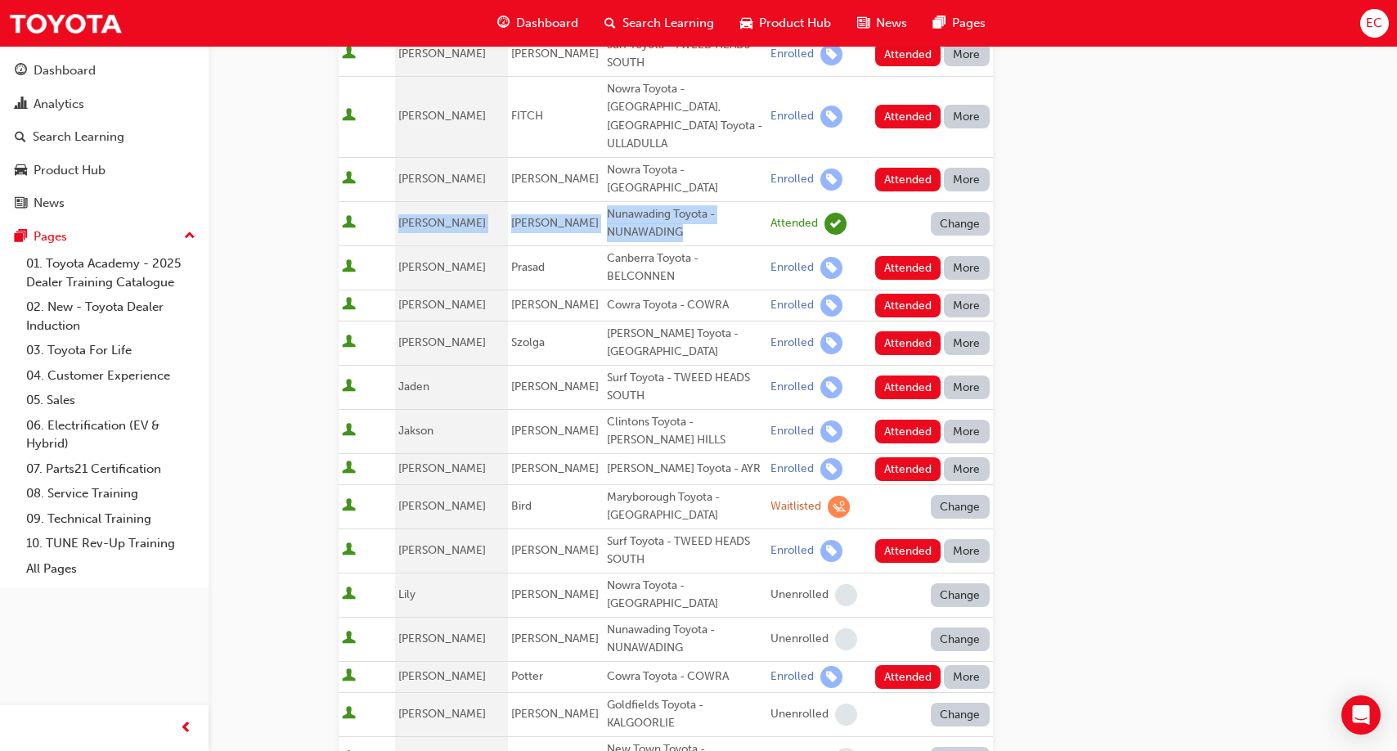
drag, startPoint x: 688, startPoint y: 203, endPoint x: 397, endPoint y: 190, distance: 290.6
click at [397, 201] on tr "[PERSON_NAME] Nunawading Toyota - NUNAWADING Attended Change" at bounding box center [666, 223] width 654 height 44
copy tr "[PERSON_NAME] Nunawading Toyota - NUNAWADING"
click at [442, 245] on td "[PERSON_NAME]" at bounding box center [452, 267] width 114 height 44
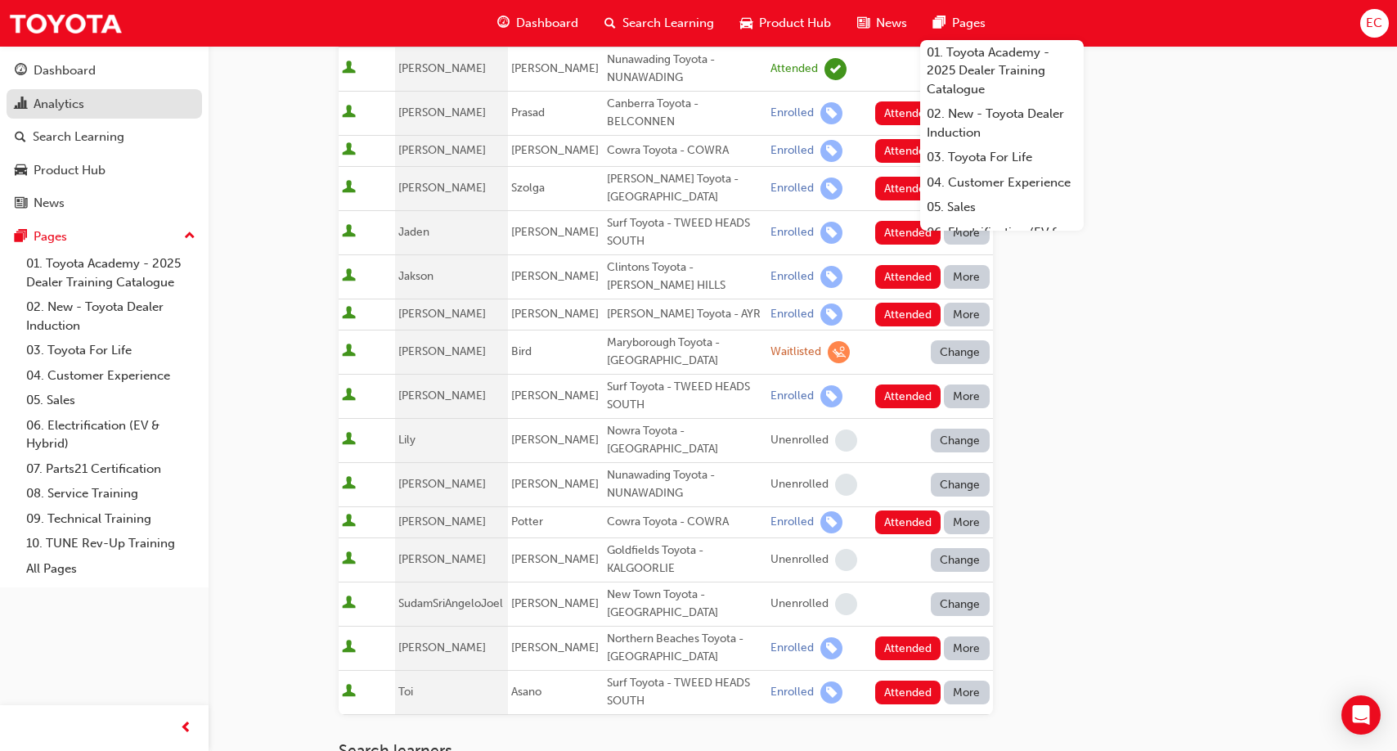
scroll to position [574, 0]
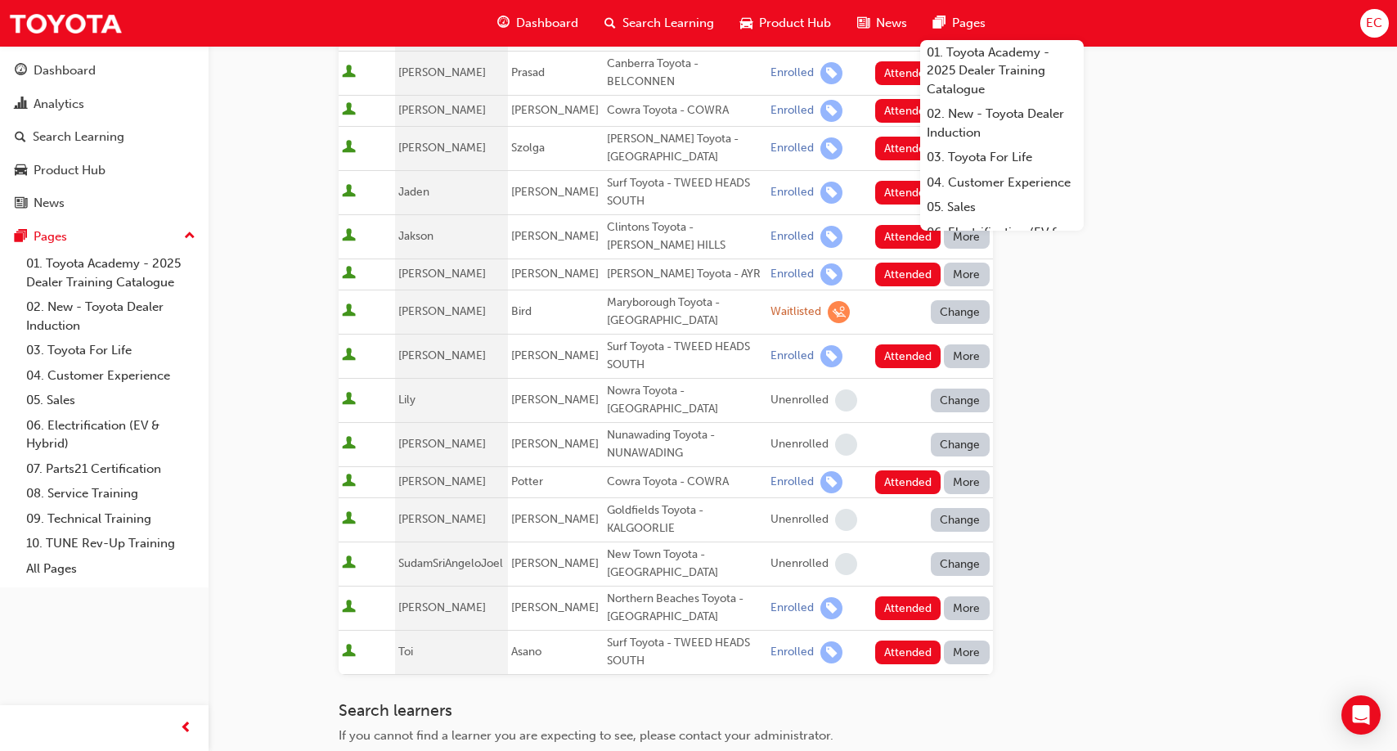
click at [635, 590] on div "Northern Beaches Toyota - [GEOGRAPHIC_DATA]" at bounding box center [685, 608] width 157 height 37
copy div "Northern Beaches Toyota - [GEOGRAPHIC_DATA]"
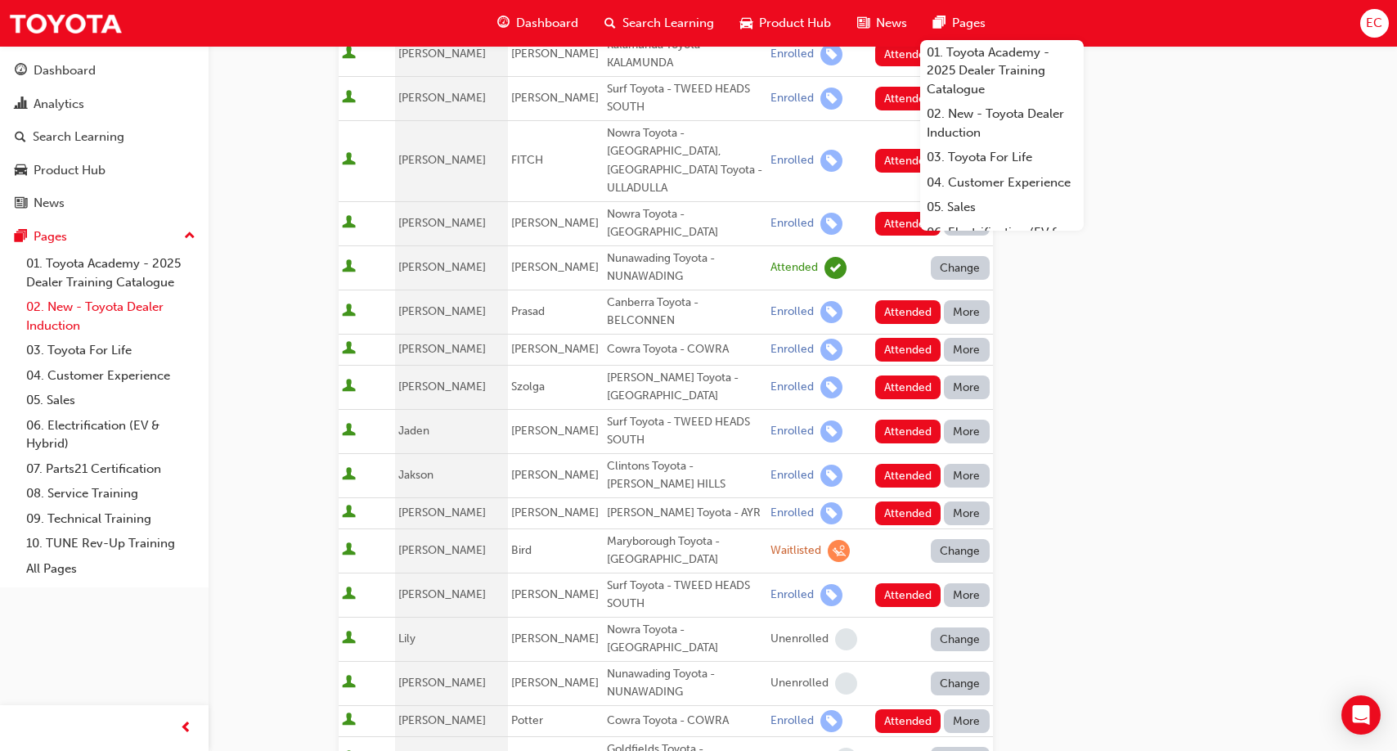
scroll to position [215, 0]
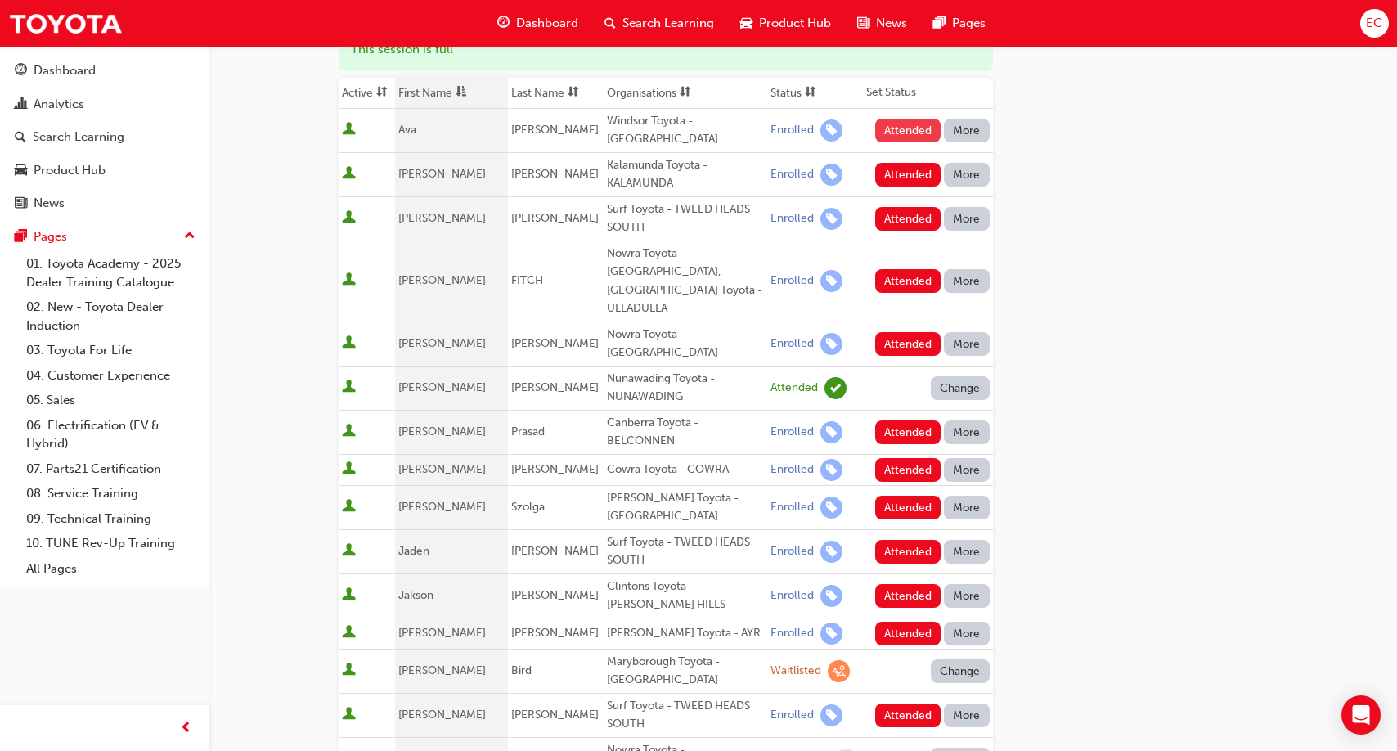
click at [891, 127] on button "Attended" at bounding box center [908, 131] width 66 height 24
click at [890, 164] on button "Attended" at bounding box center [908, 175] width 66 height 24
click at [895, 207] on button "Attended" at bounding box center [908, 219] width 66 height 24
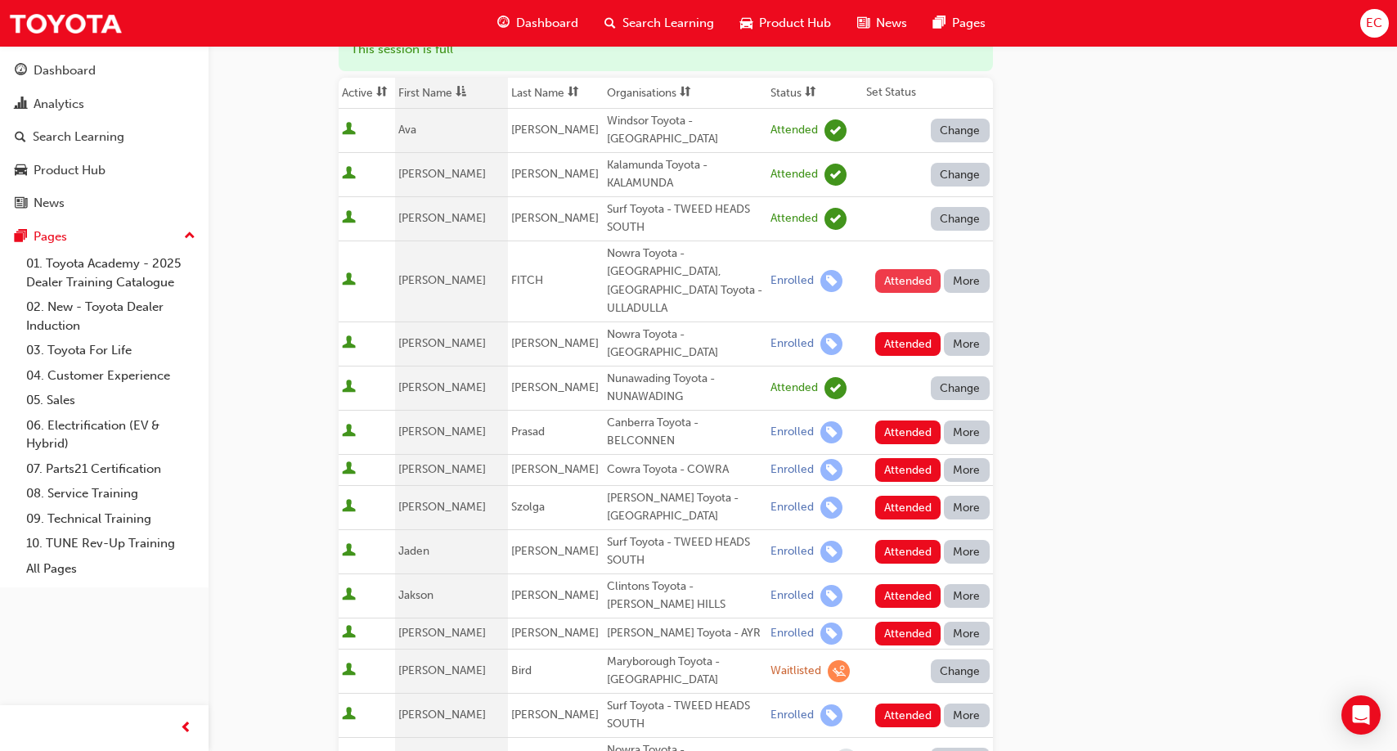
click at [900, 269] on button "Attended" at bounding box center [908, 281] width 66 height 24
click at [900, 332] on button "Attended" at bounding box center [908, 344] width 66 height 24
click at [905, 496] on button "Attended" at bounding box center [908, 508] width 66 height 24
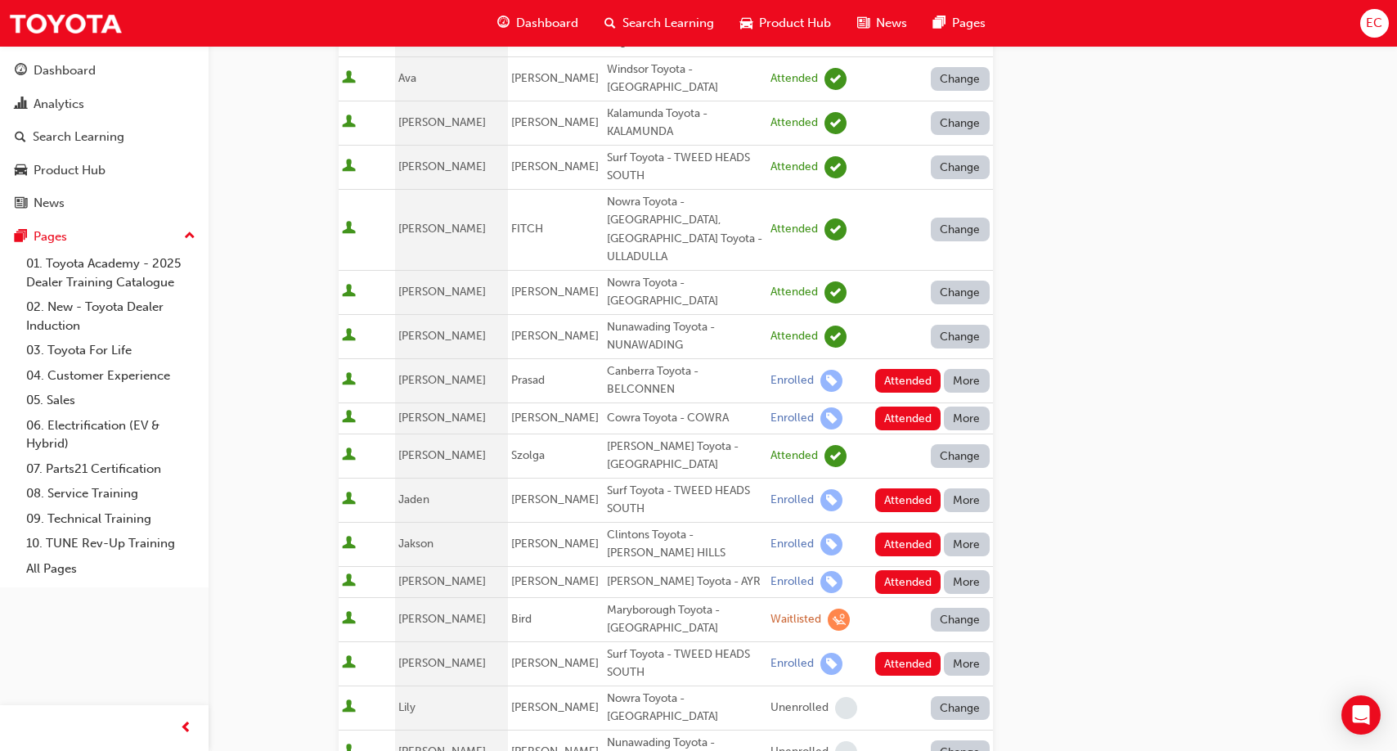
scroll to position [272, 0]
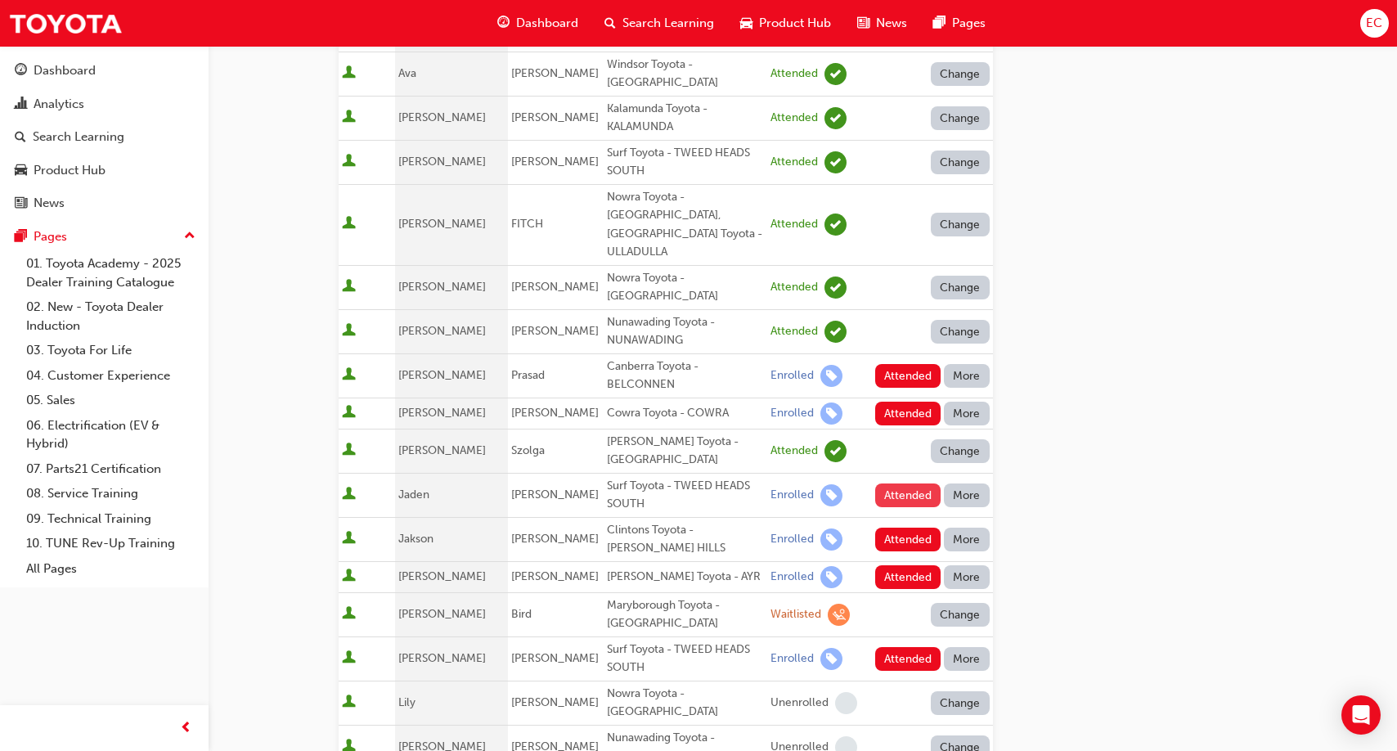
click at [904, 483] on button "Attended" at bounding box center [908, 495] width 66 height 24
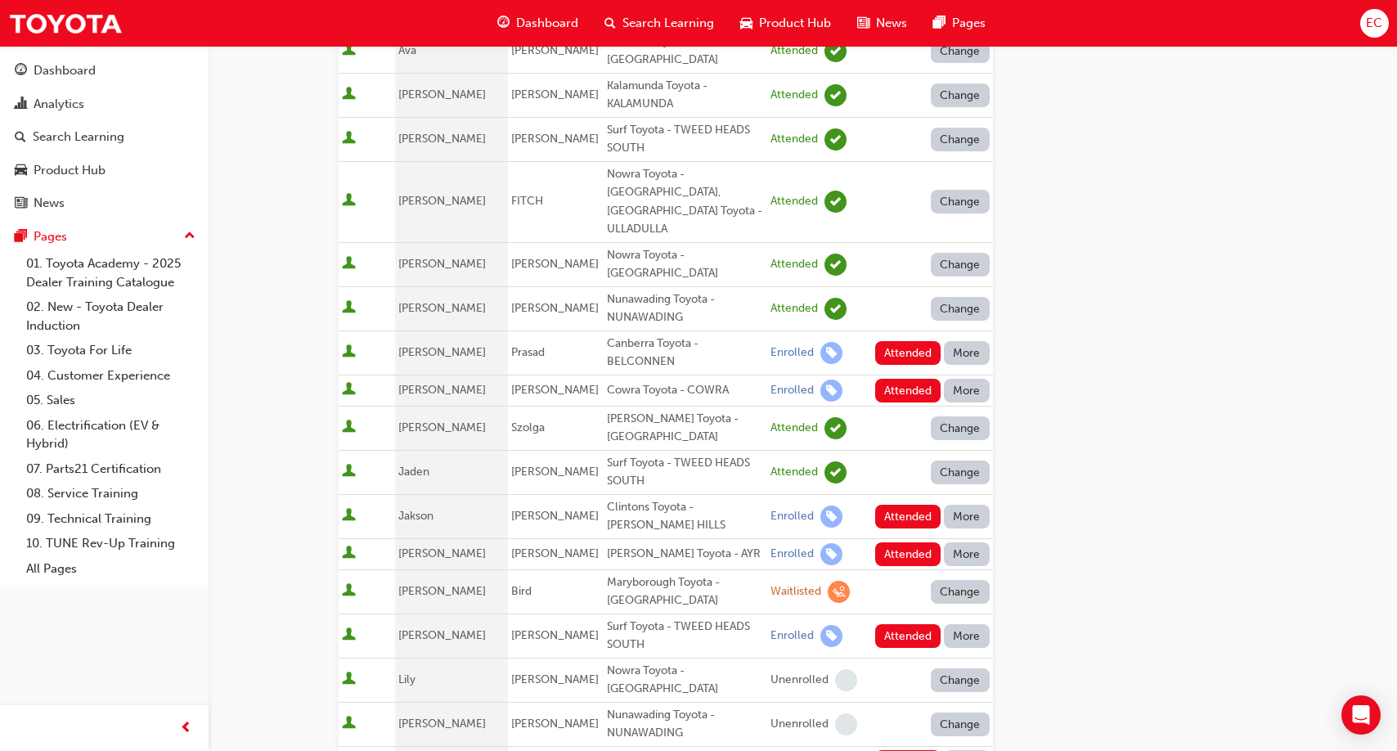
scroll to position [303, 0]
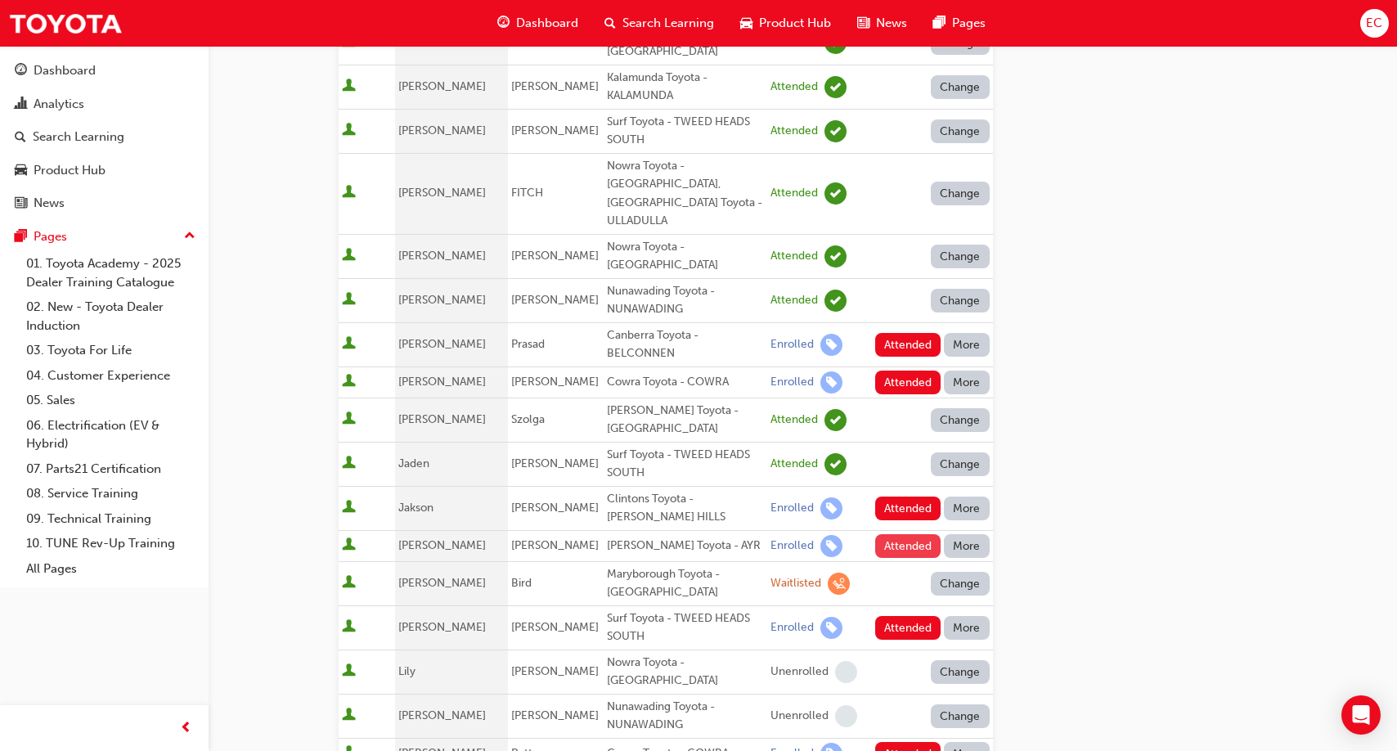
click at [902, 534] on button "Attended" at bounding box center [908, 546] width 66 height 24
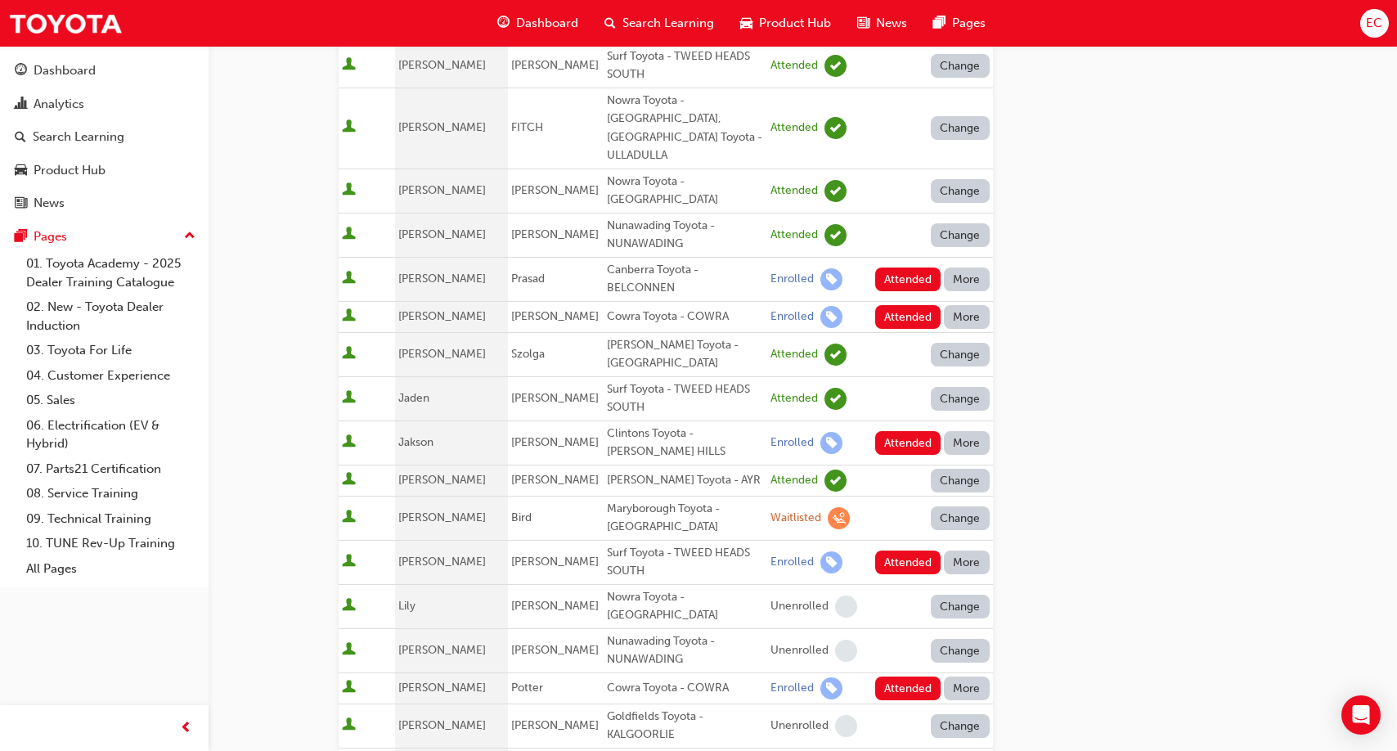
scroll to position [370, 0]
click at [900, 549] on button "Attended" at bounding box center [908, 561] width 66 height 24
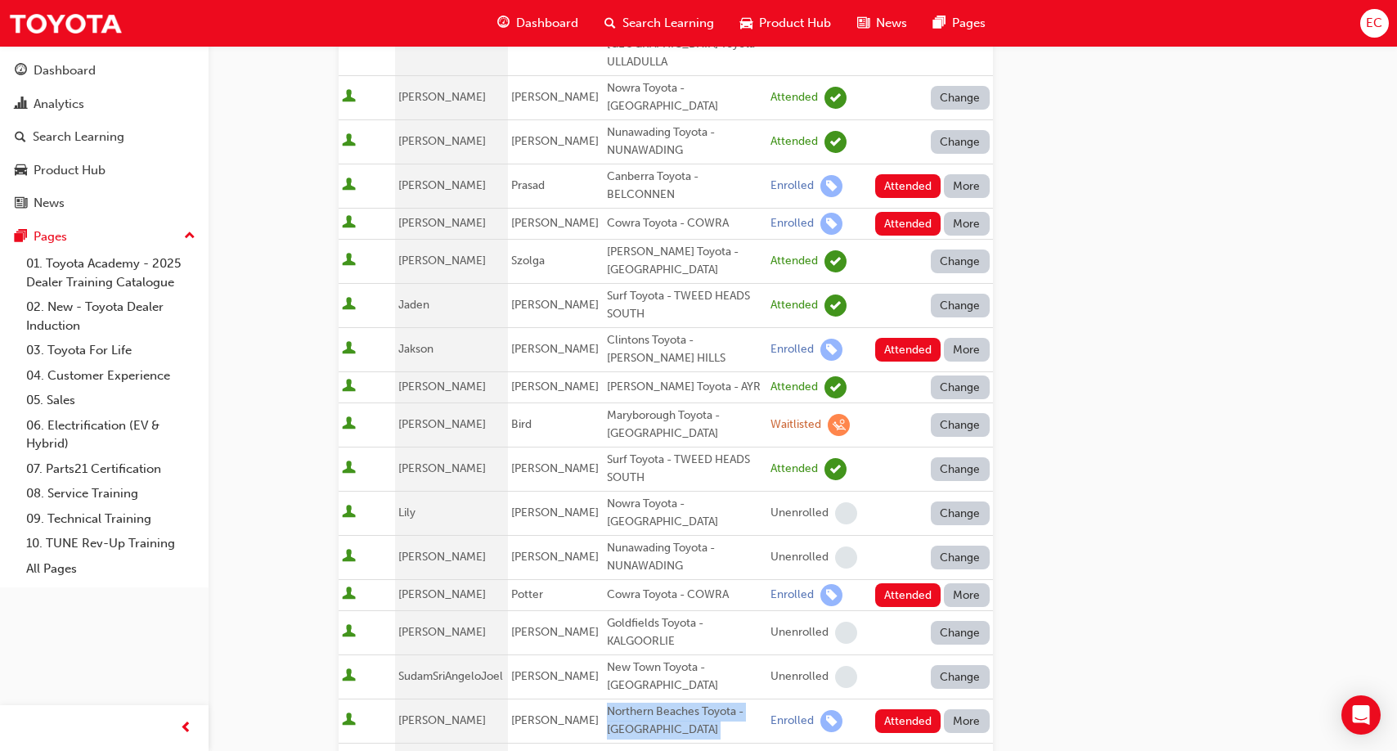
scroll to position [462, 0]
click at [899, 582] on button "Attended" at bounding box center [908, 594] width 66 height 24
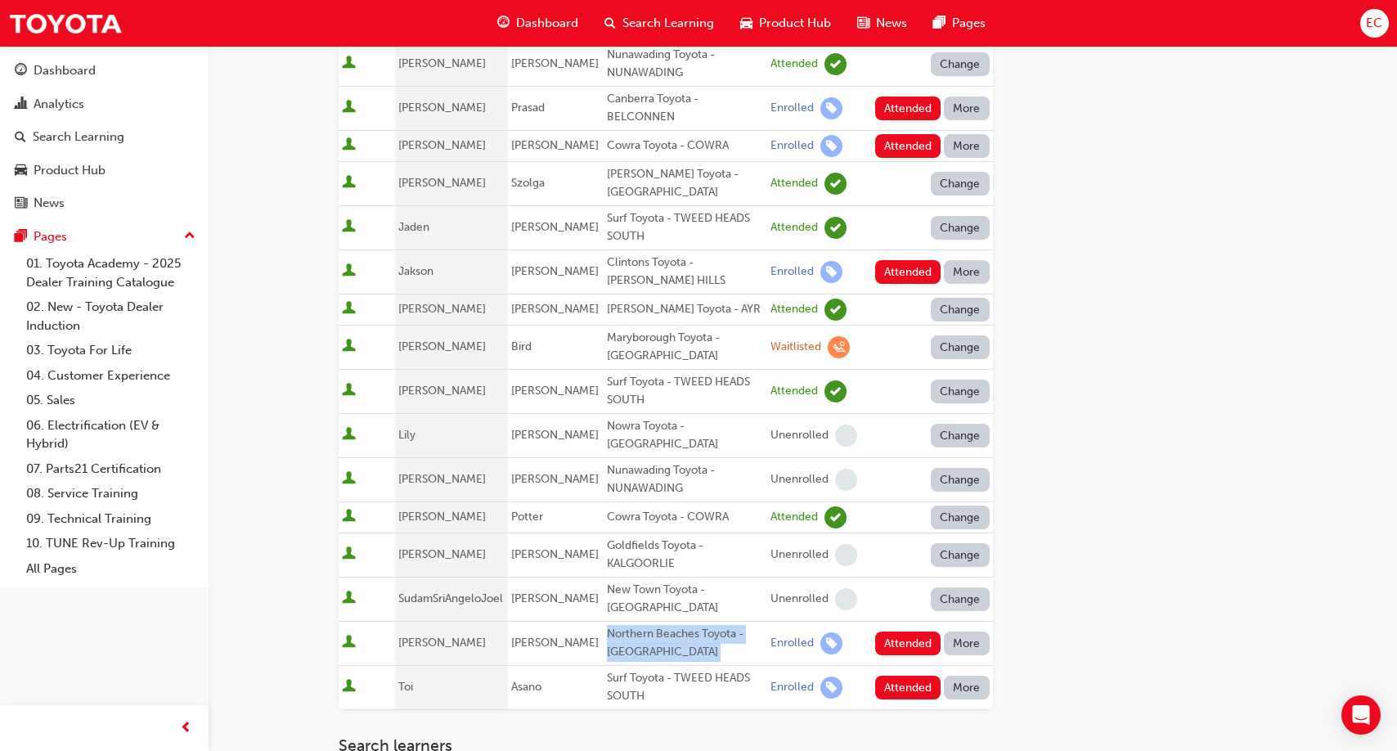
scroll to position [547, 0]
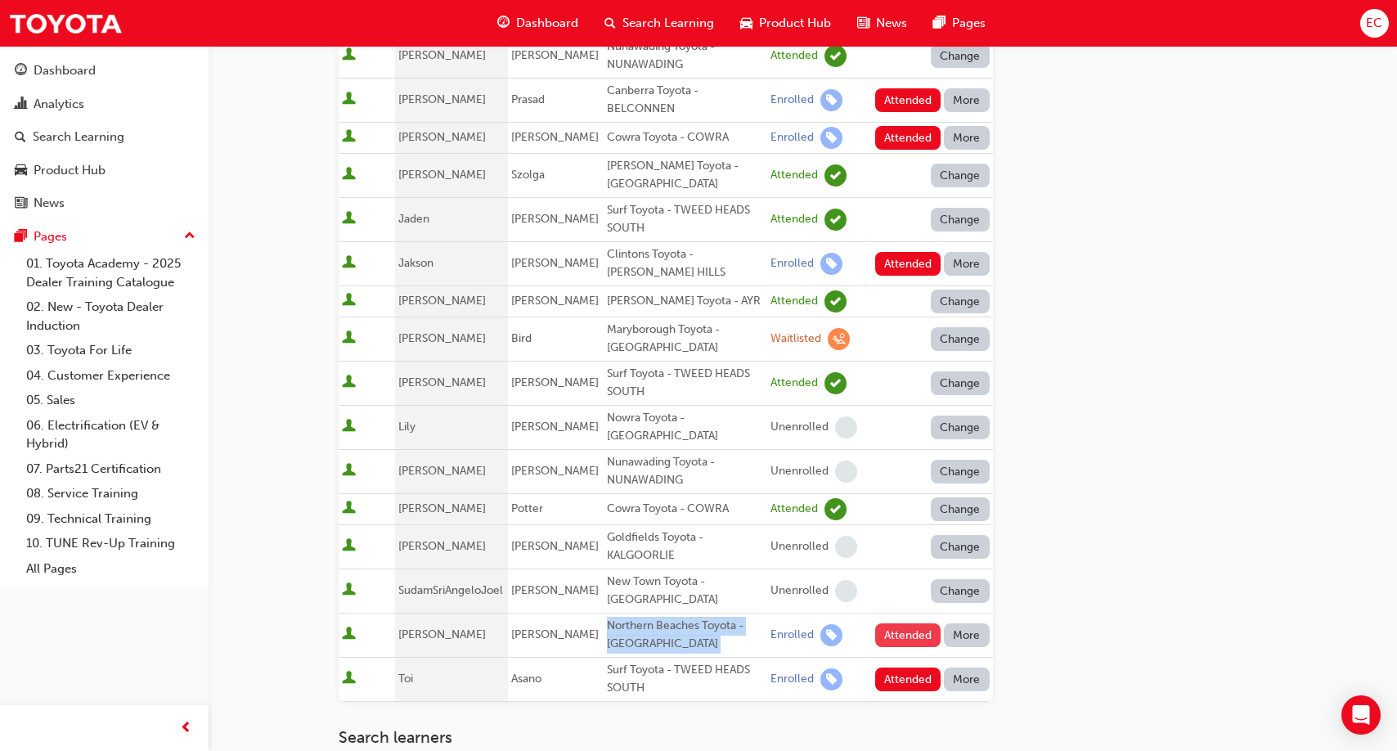
click at [893, 623] on button "Attended" at bounding box center [908, 635] width 66 height 24
click at [893, 667] on button "Attended" at bounding box center [908, 679] width 66 height 24
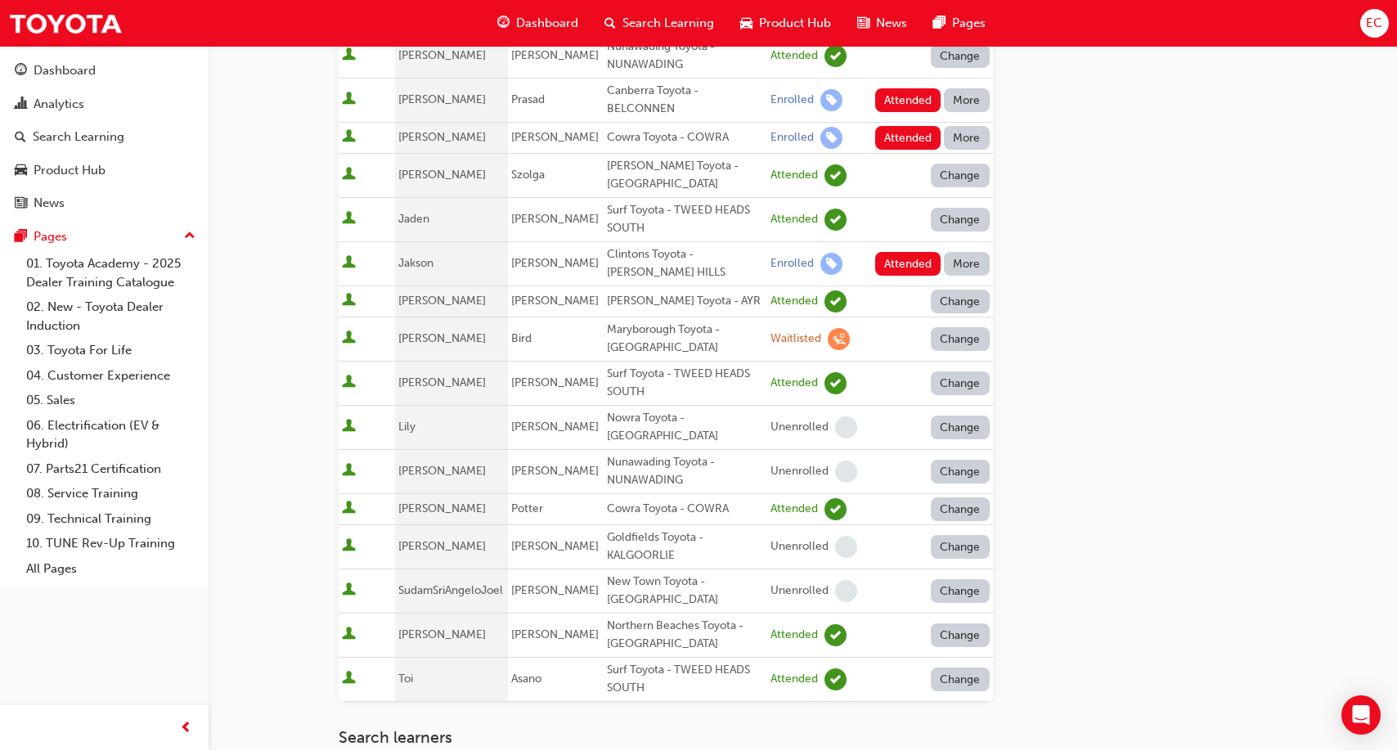
click at [704, 661] on div "Surf Toyota - TWEED HEADS SOUTH" at bounding box center [685, 679] width 157 height 37
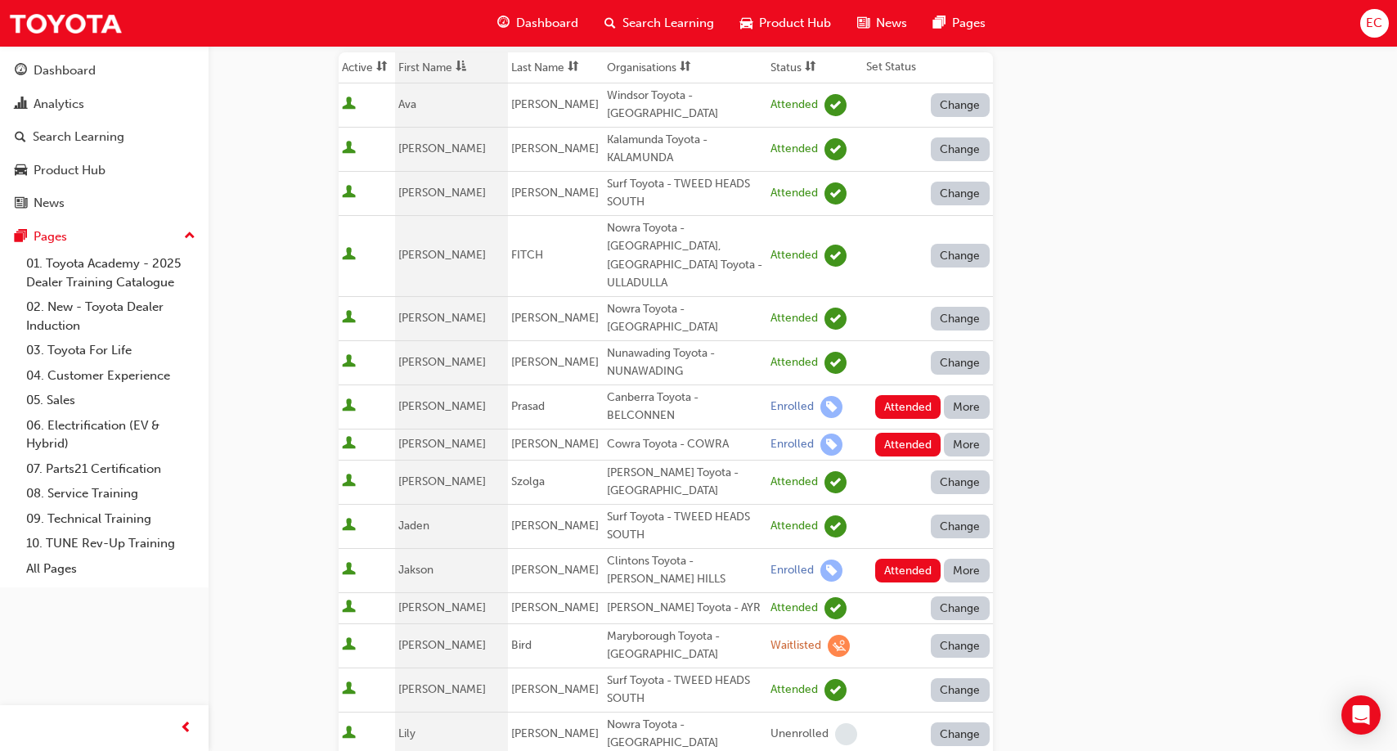
scroll to position [289, 0]
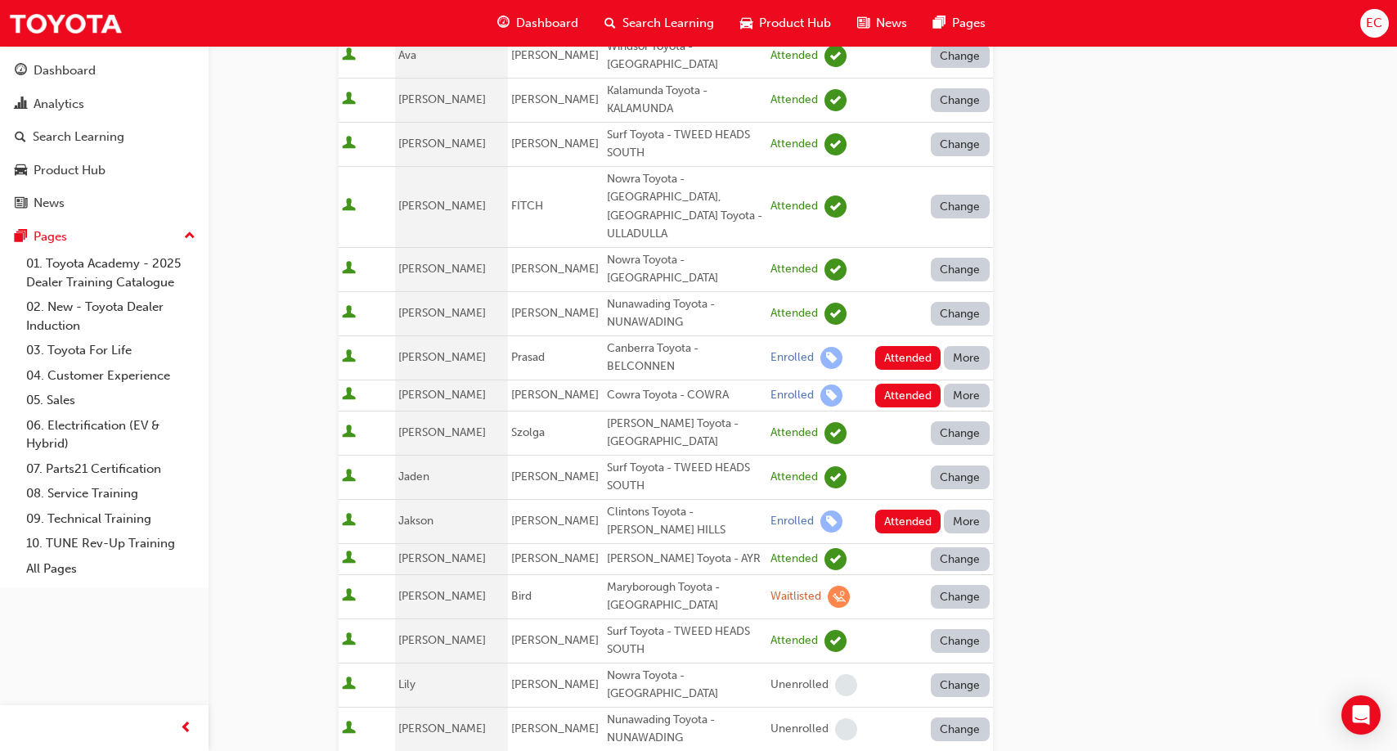
click at [973, 346] on button "More" at bounding box center [967, 358] width 46 height 24
click at [971, 358] on div "Absent" at bounding box center [966, 366] width 86 height 19
click at [971, 384] on button "More" at bounding box center [967, 396] width 46 height 24
click at [971, 387] on div "Absent Attended Unenrolled" at bounding box center [966, 434] width 100 height 94
click at [971, 384] on button "More" at bounding box center [967, 396] width 46 height 24
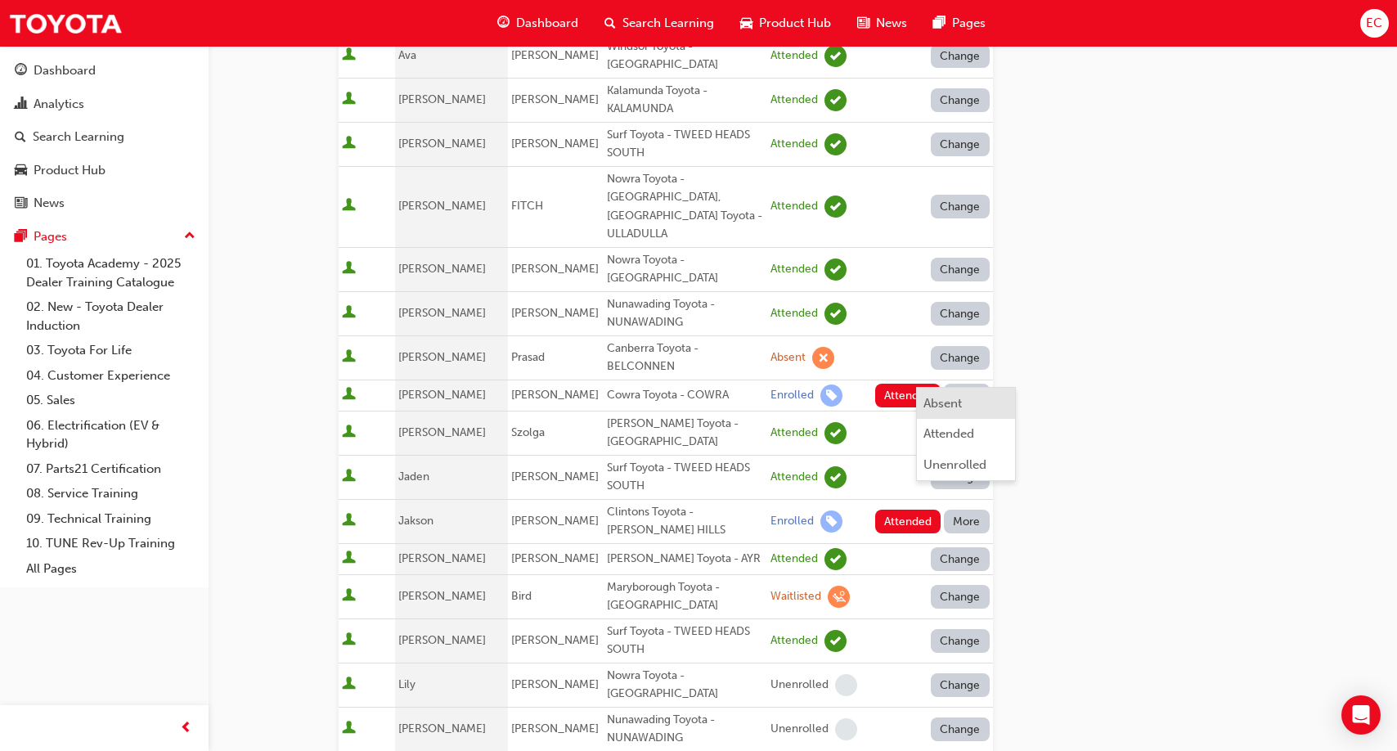
click at [968, 397] on div "Absent" at bounding box center [966, 403] width 86 height 19
click at [968, 509] on button "More" at bounding box center [967, 521] width 46 height 24
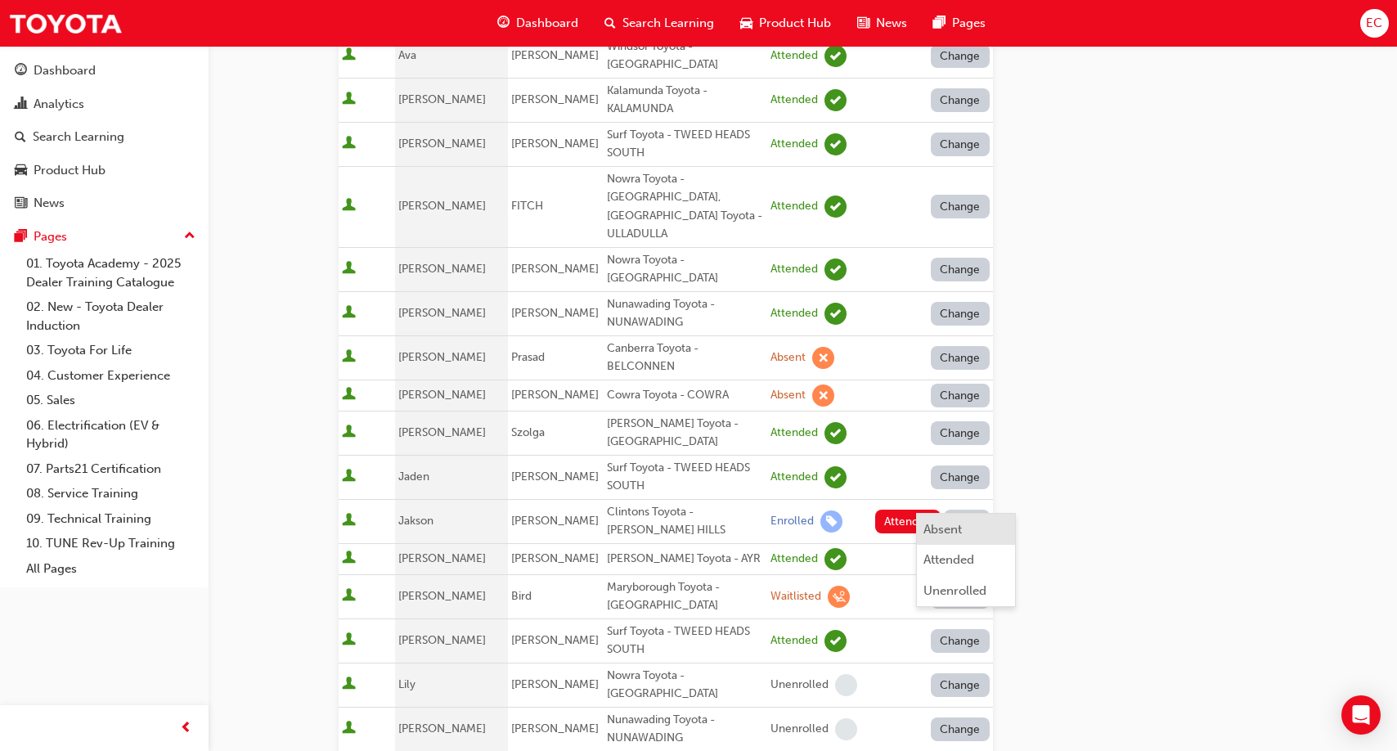
click at [967, 513] on div "Absent Attended Unenrolled" at bounding box center [966, 560] width 100 height 94
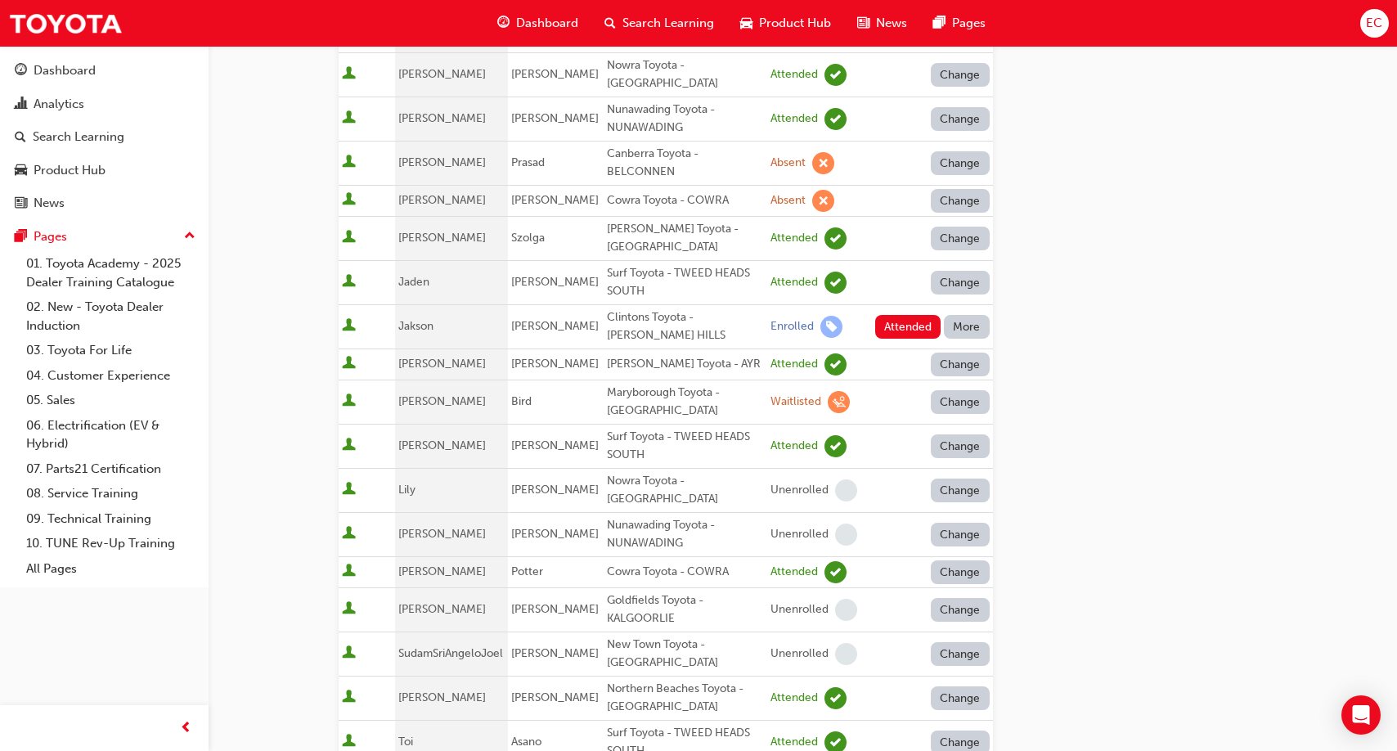
scroll to position [492, 0]
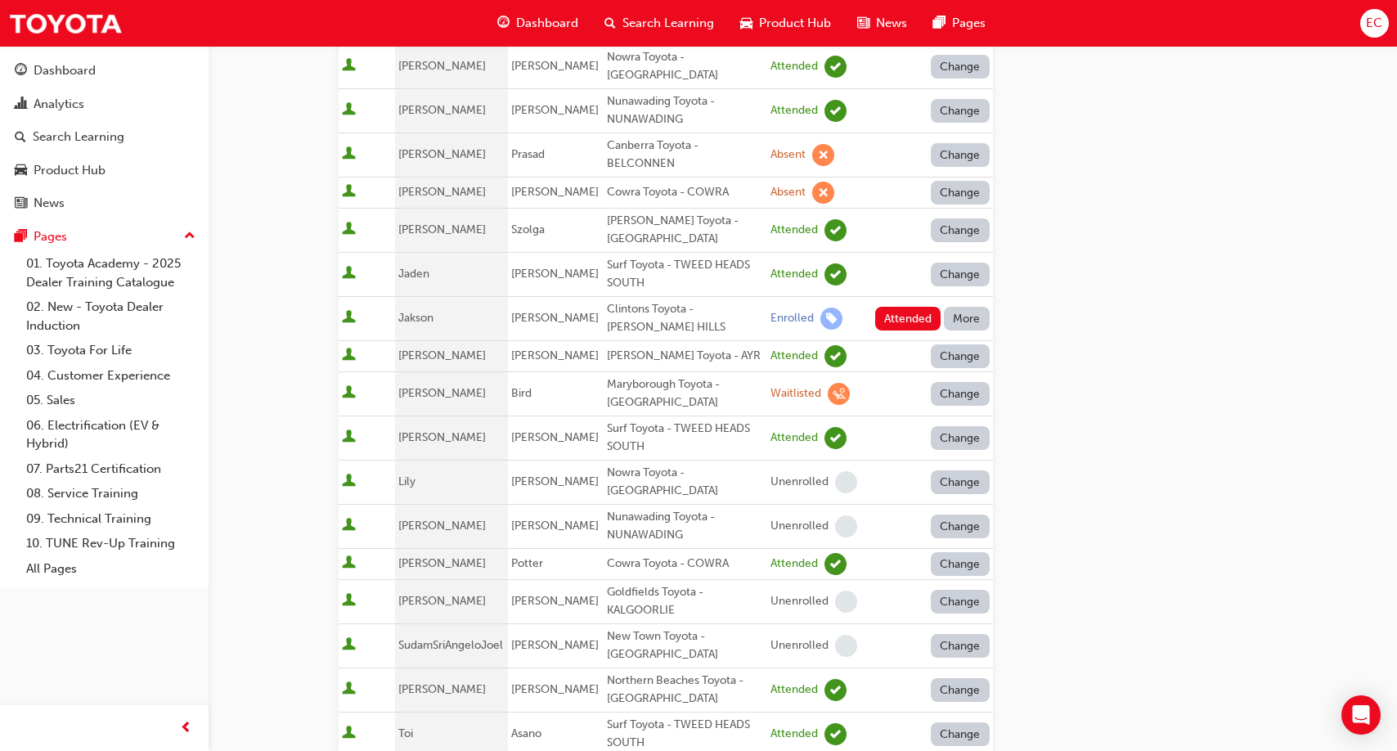
click at [972, 307] on button "More" at bounding box center [967, 319] width 46 height 24
click at [971, 322] on div "Absent" at bounding box center [966, 326] width 86 height 19
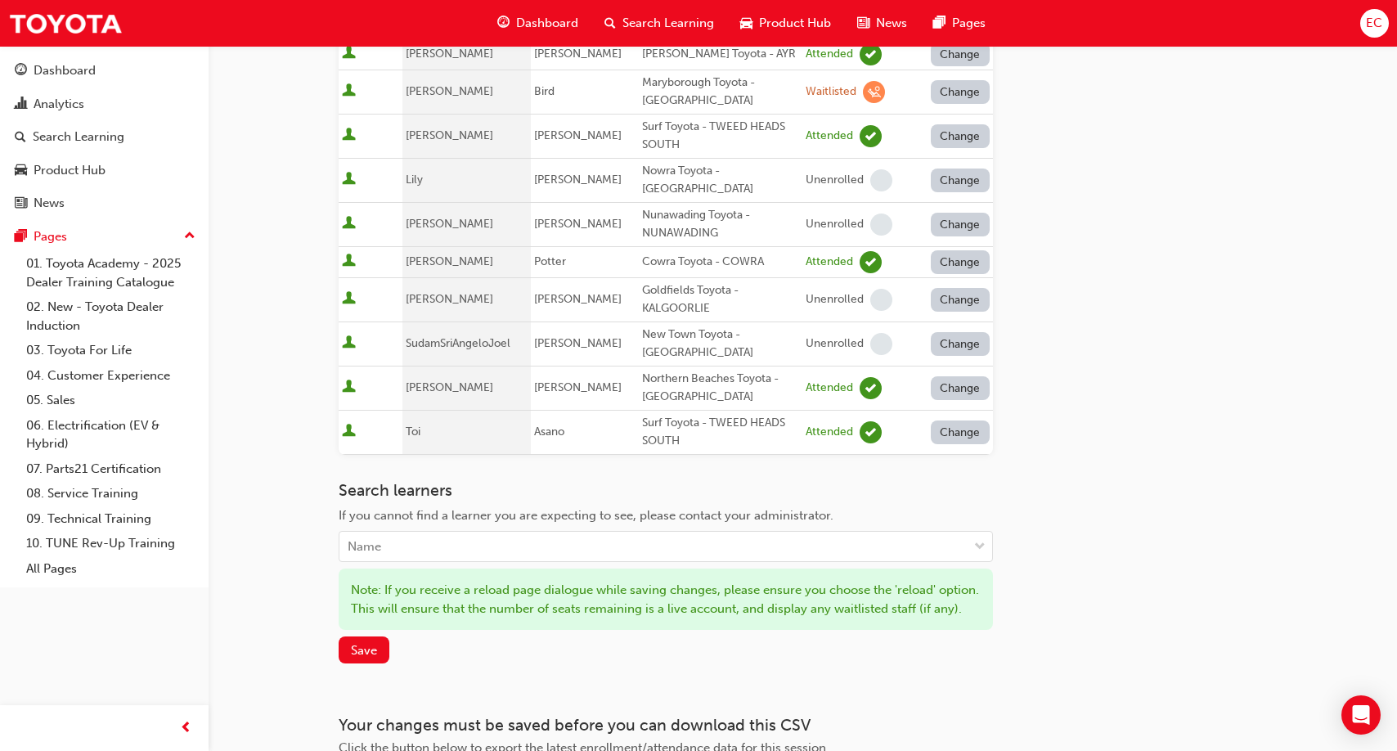
scroll to position [842, 0]
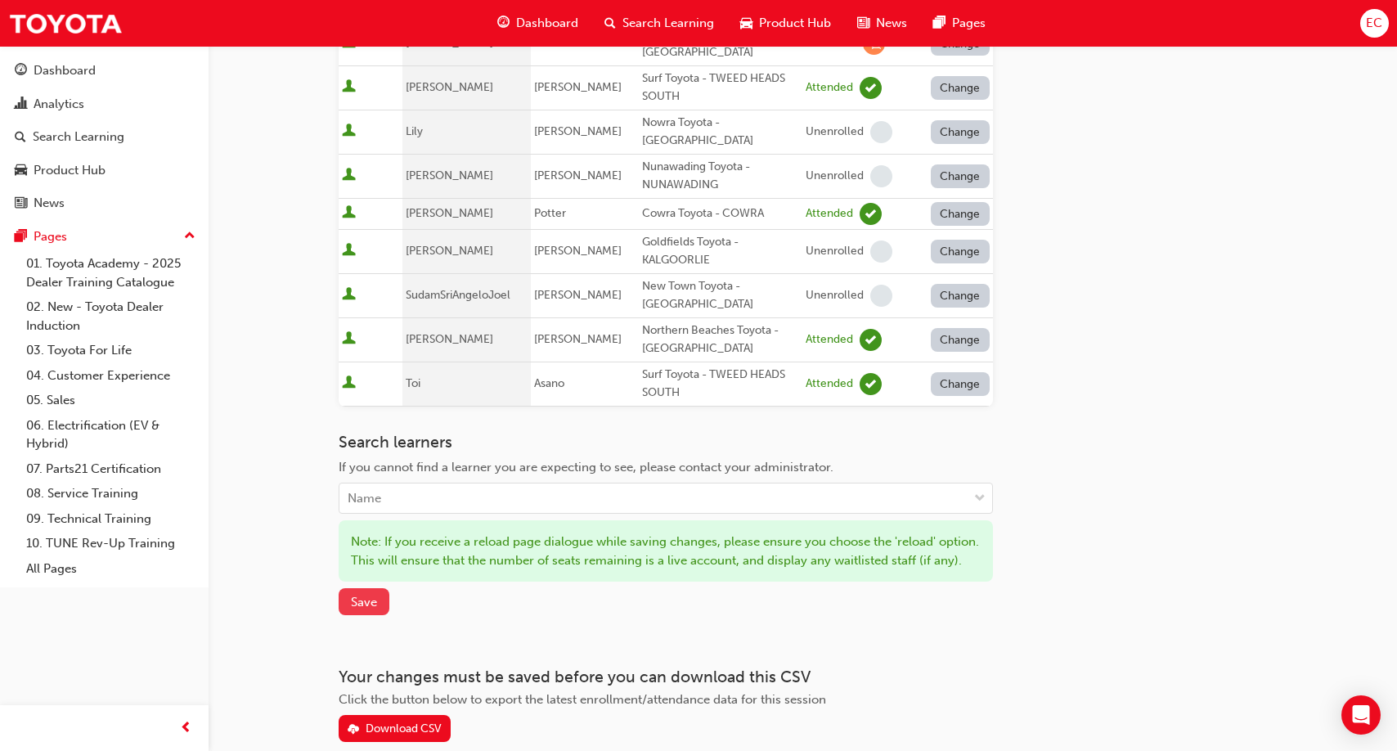
click at [371, 595] on span "Save" at bounding box center [364, 602] width 26 height 15
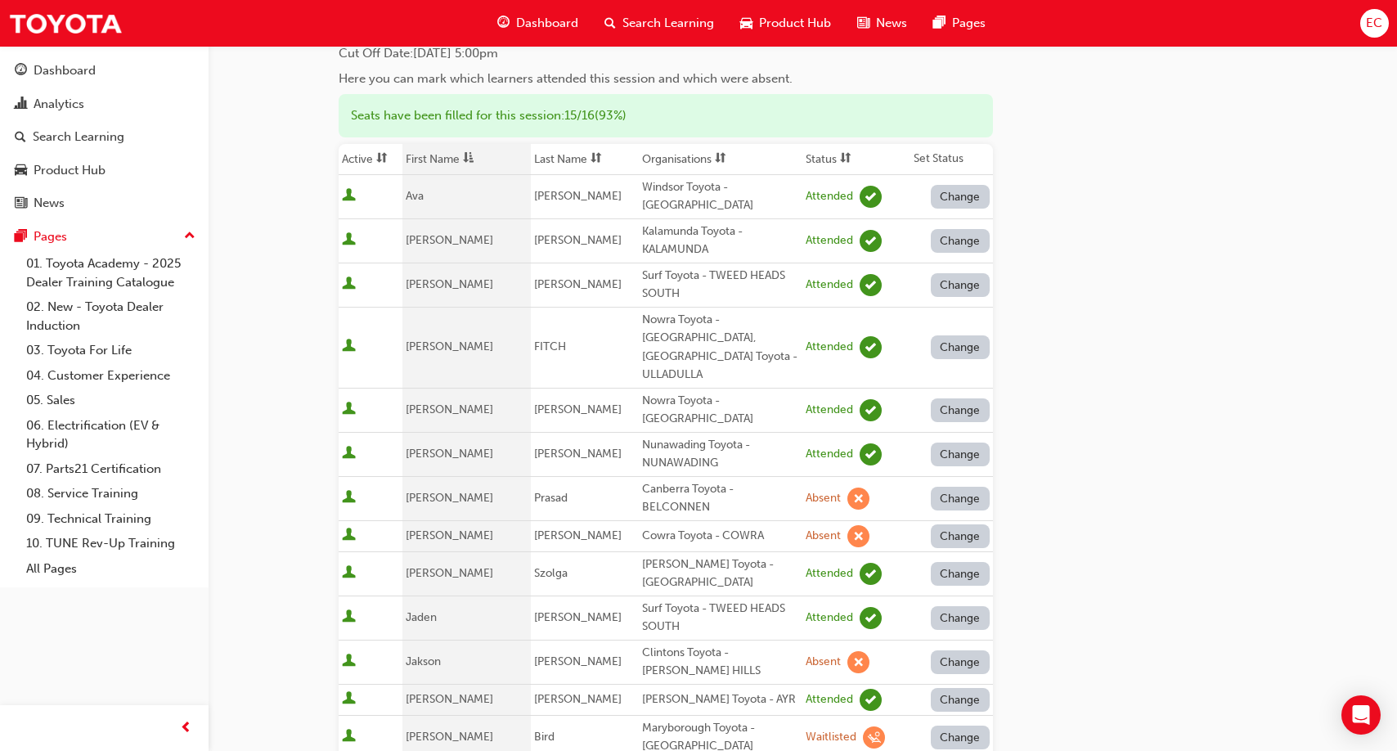
scroll to position [0, 0]
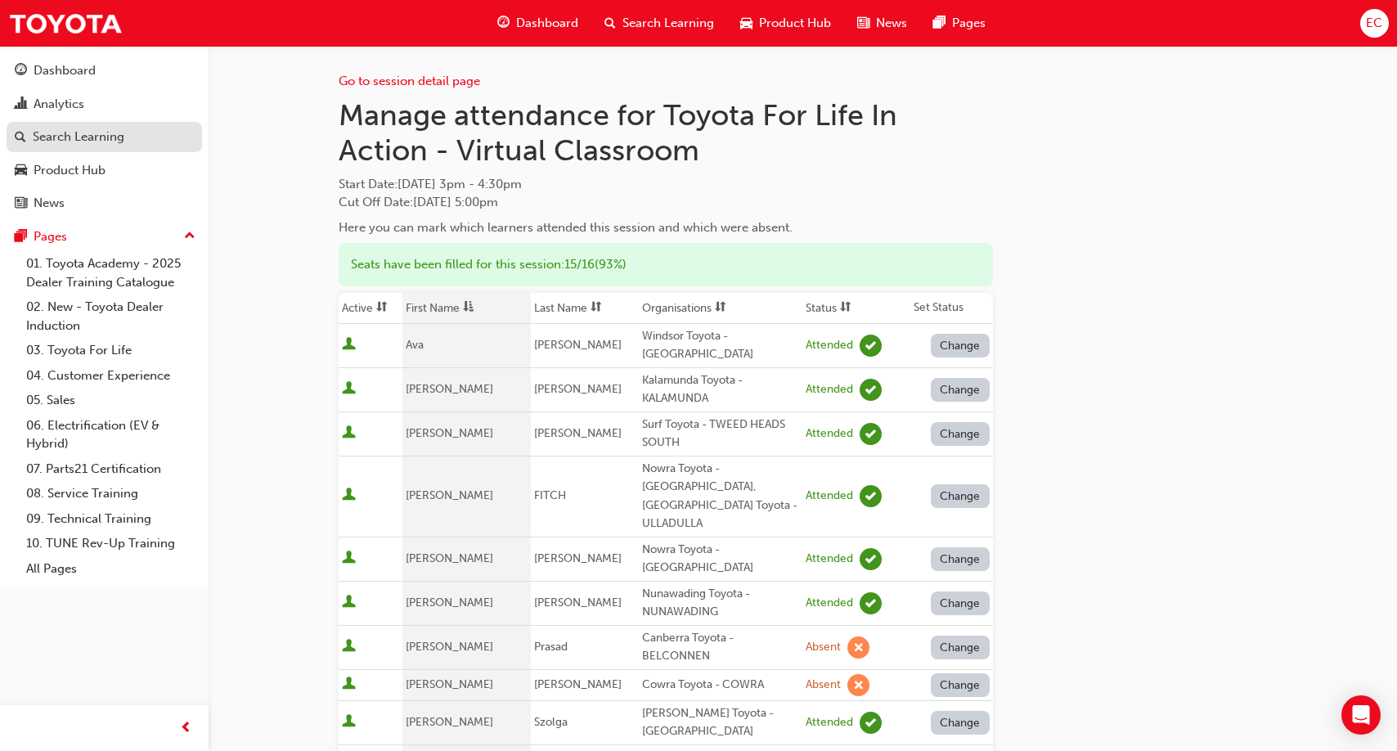
click at [120, 142] on div "Search Learning" at bounding box center [79, 137] width 92 height 19
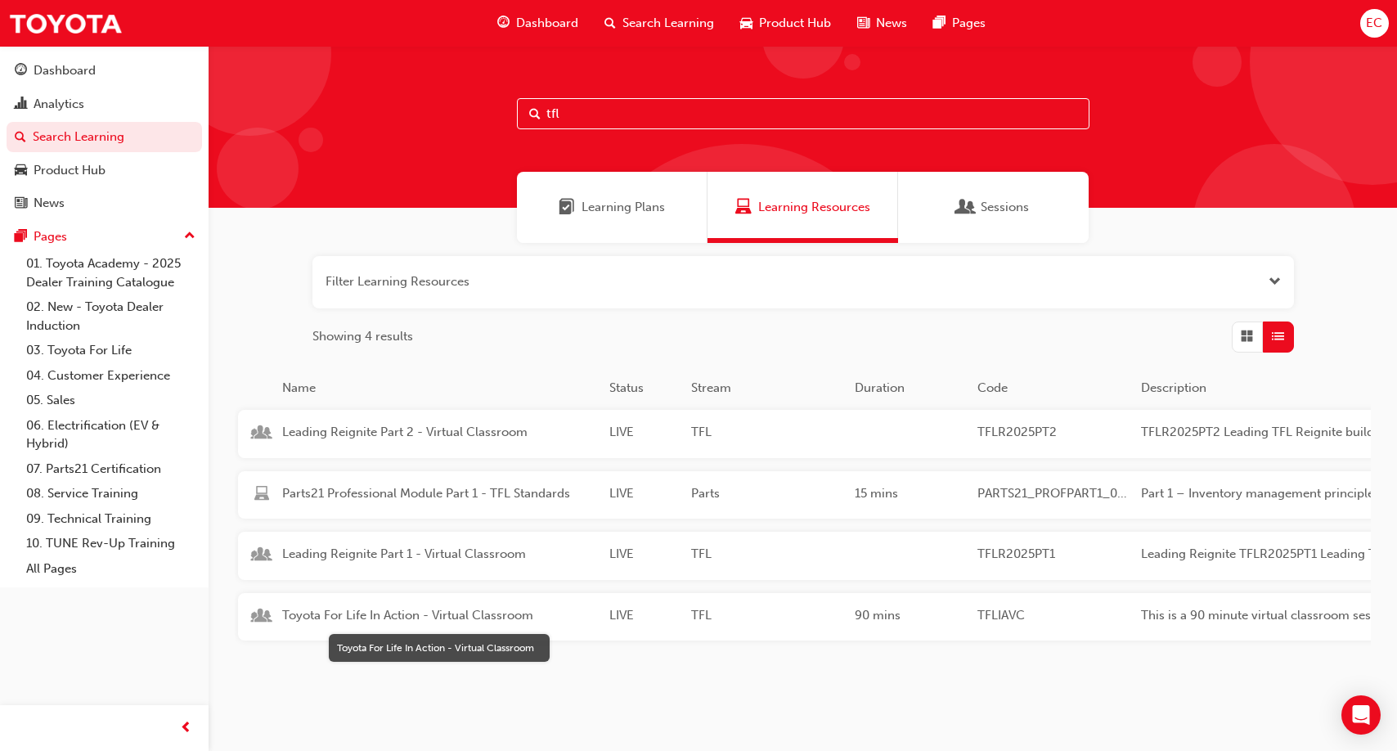
click at [388, 617] on span "Toyota For Life In Action - Virtual Classroom" at bounding box center [439, 615] width 314 height 19
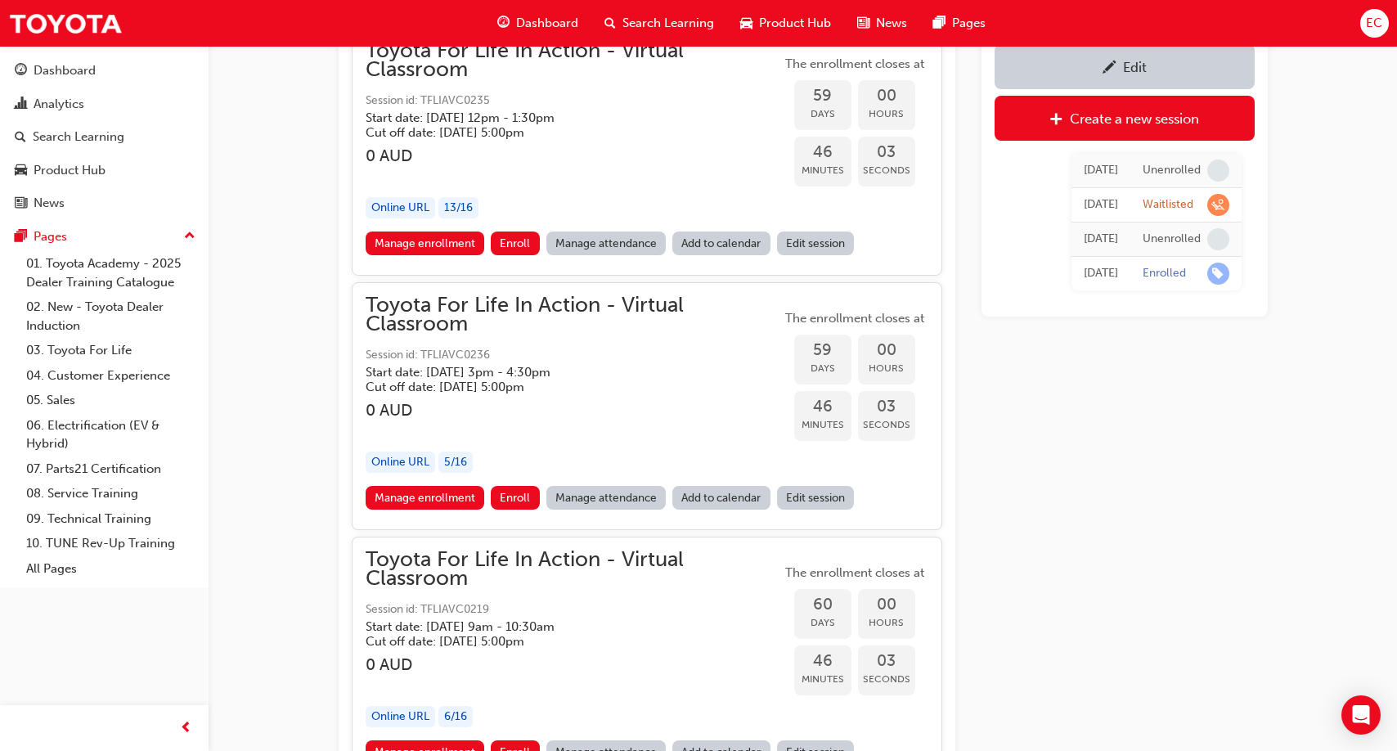
scroll to position [19013, 0]
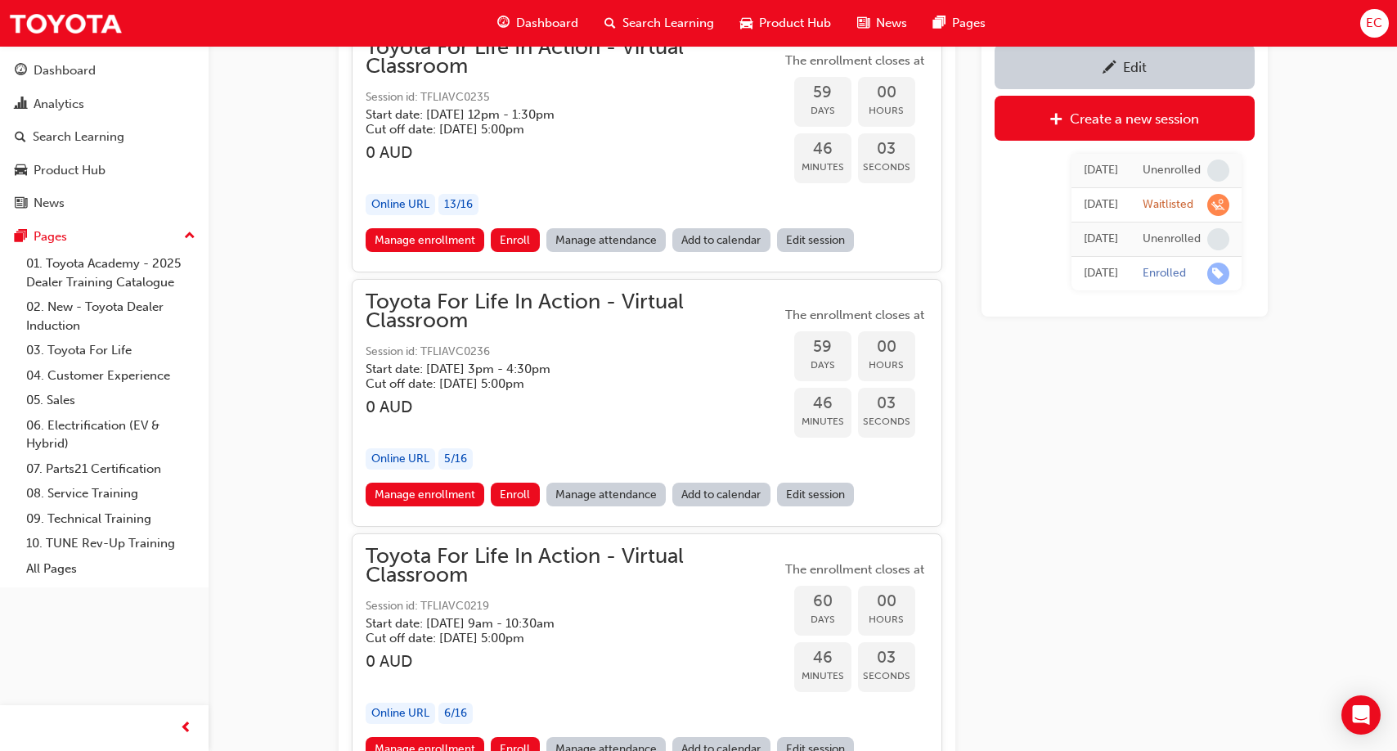
click at [589, 240] on link "Manage attendance" at bounding box center [606, 240] width 120 height 24
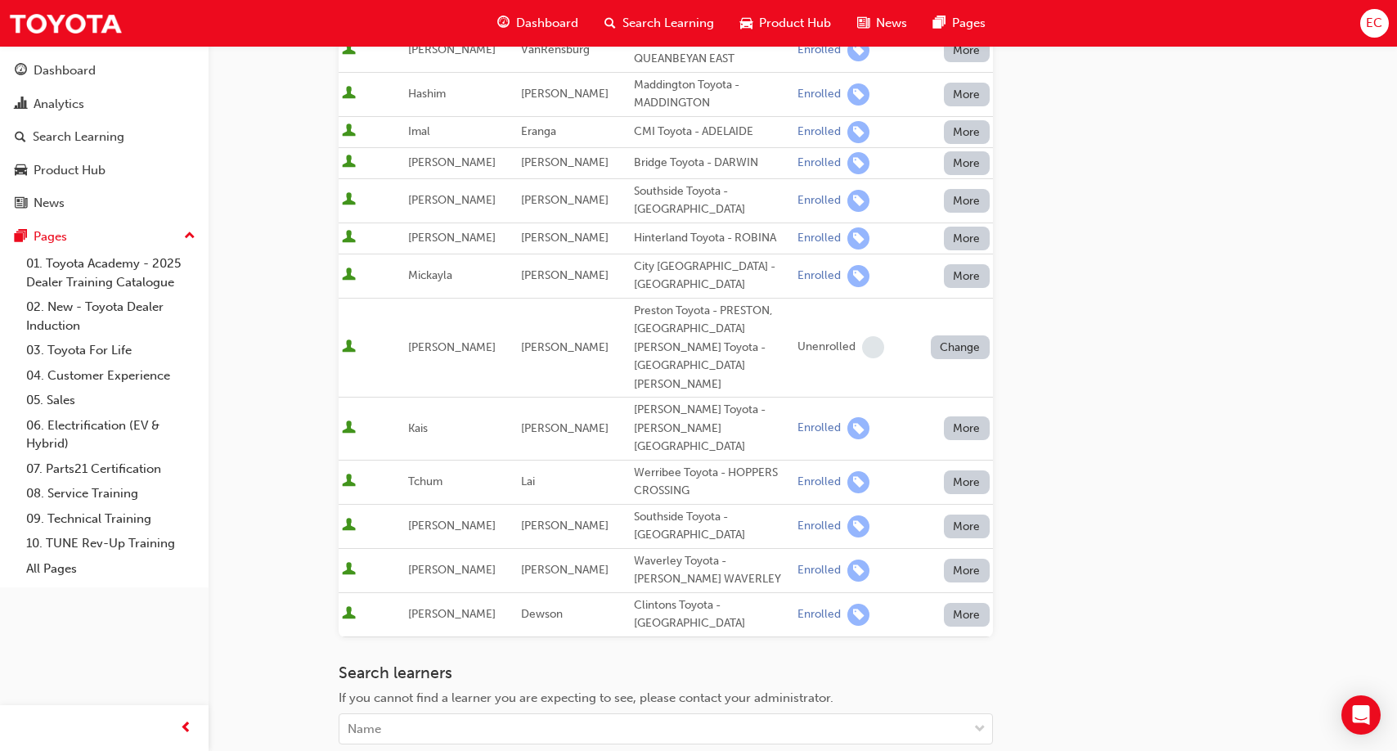
scroll to position [374, 0]
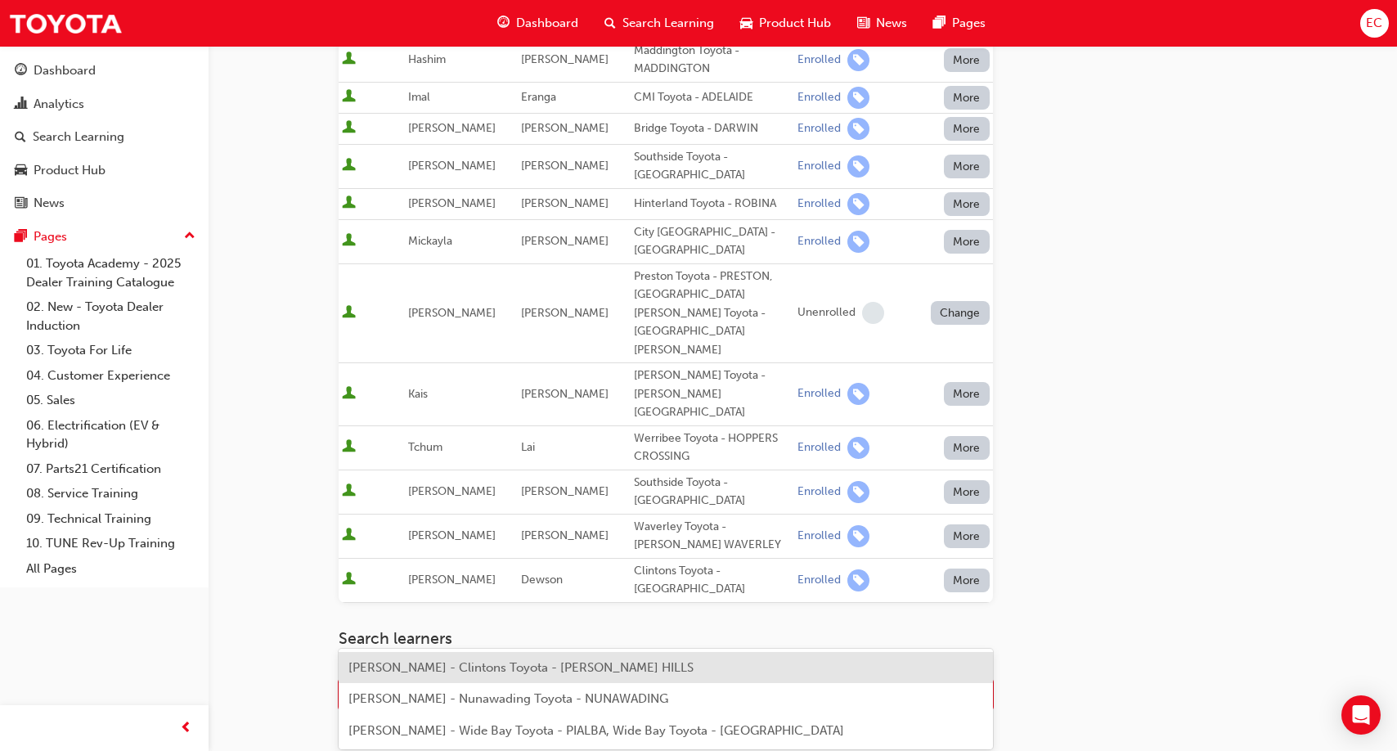
click at [446, 680] on div "Name" at bounding box center [653, 694] width 628 height 29
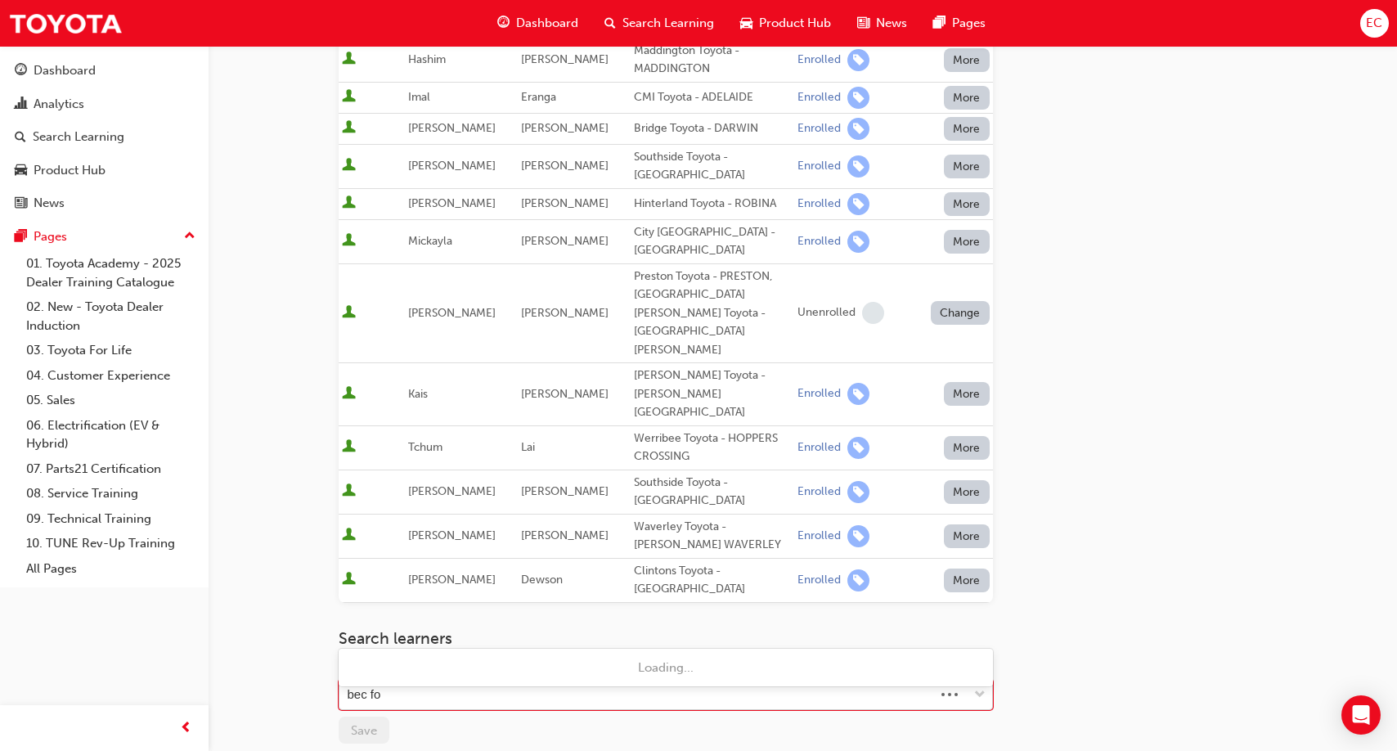
type input "bec fox"
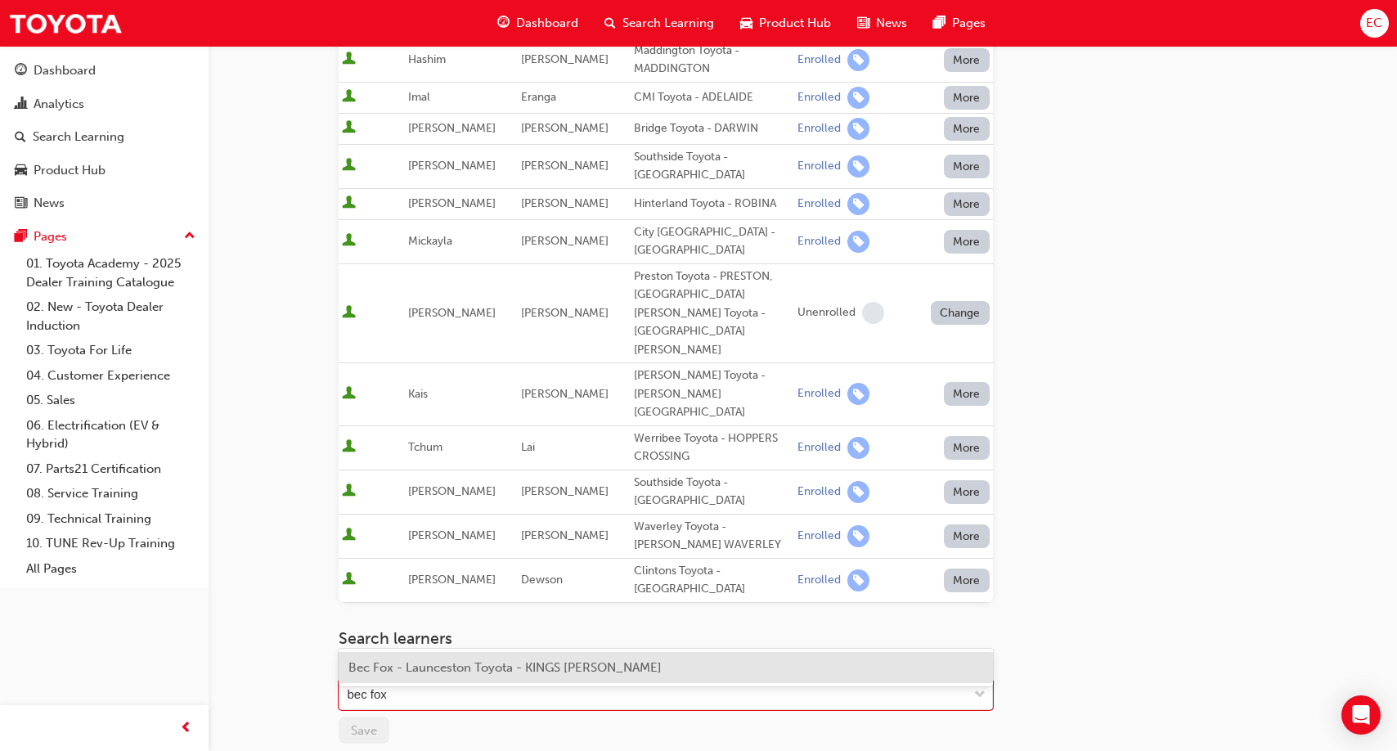
click at [461, 671] on span "Bec Fox - Launceston Toyota - KINGS [PERSON_NAME]" at bounding box center [504, 667] width 313 height 15
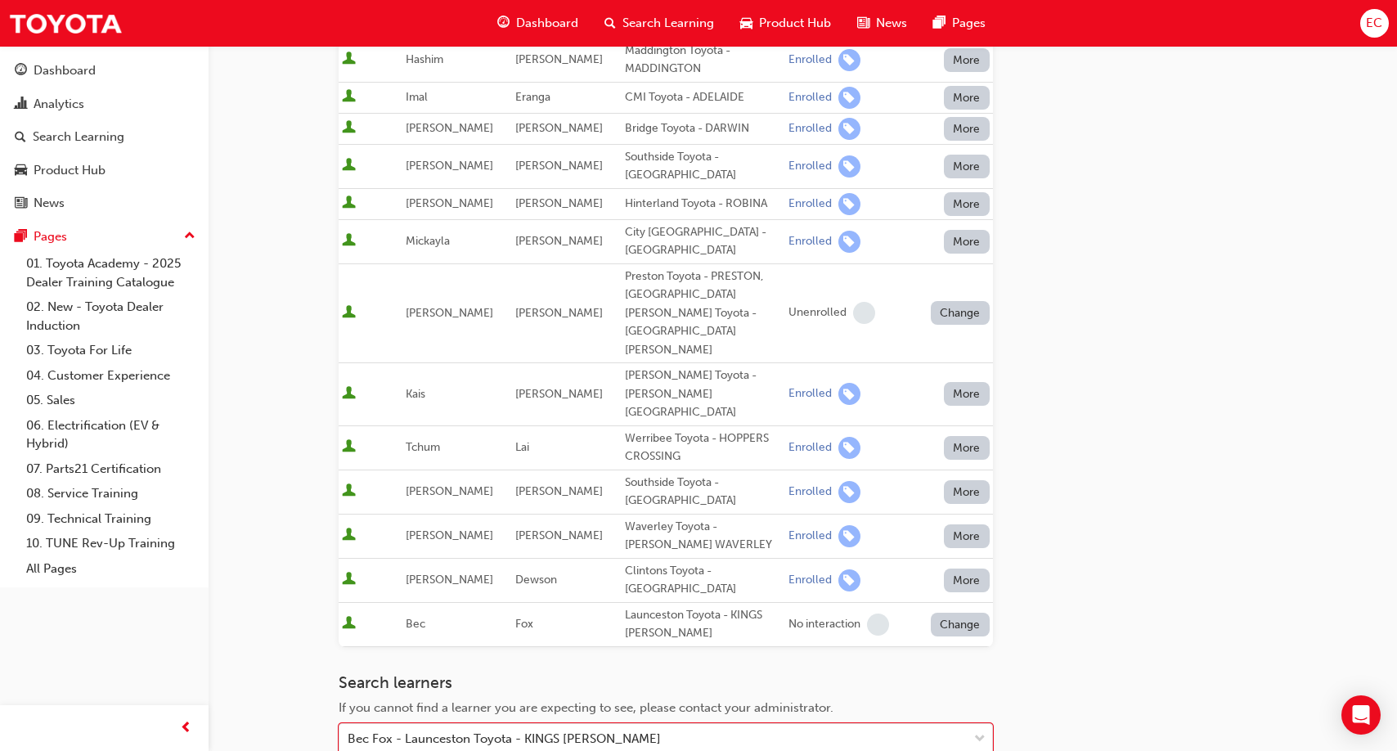
click at [954, 613] on button "Change" at bounding box center [960, 625] width 59 height 24
click at [944, 586] on div "Enrolled" at bounding box center [940, 595] width 47 height 19
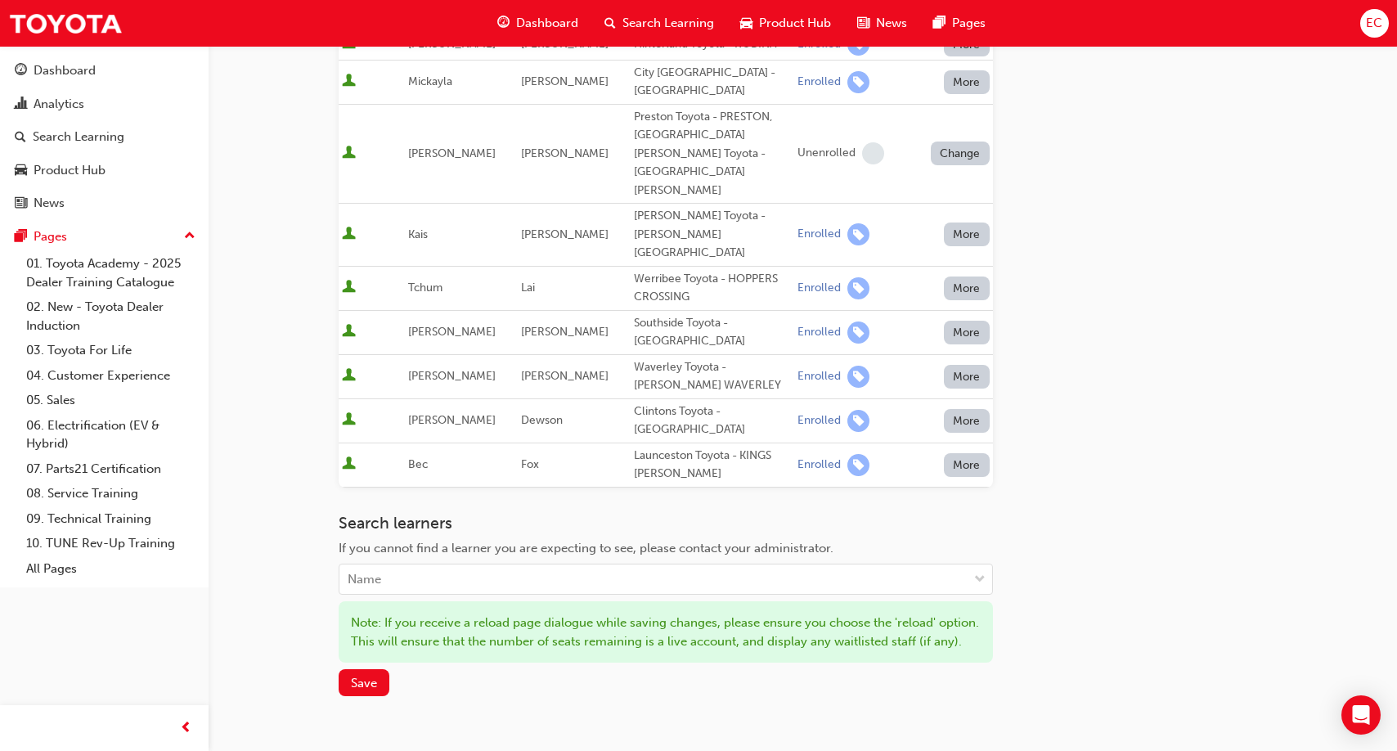
scroll to position [562, 0]
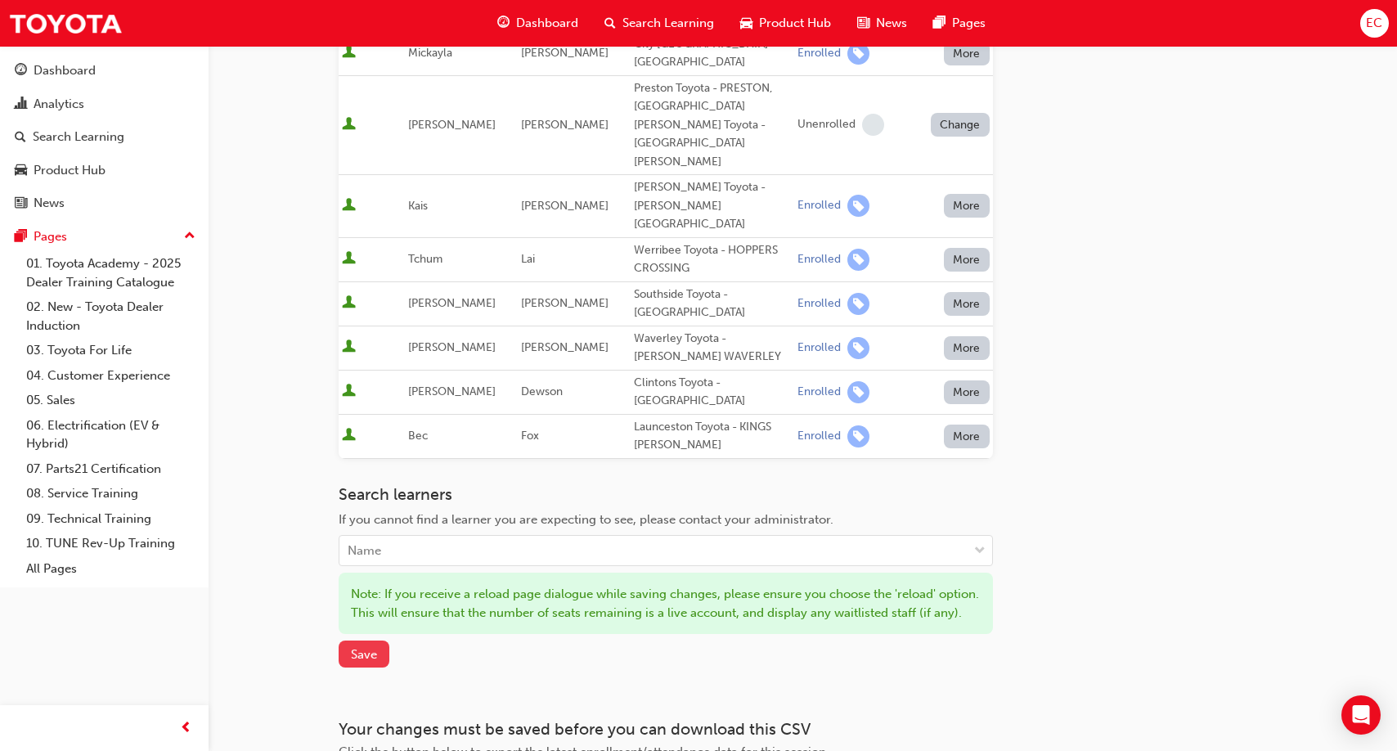
click at [366, 647] on span "Save" at bounding box center [364, 654] width 26 height 15
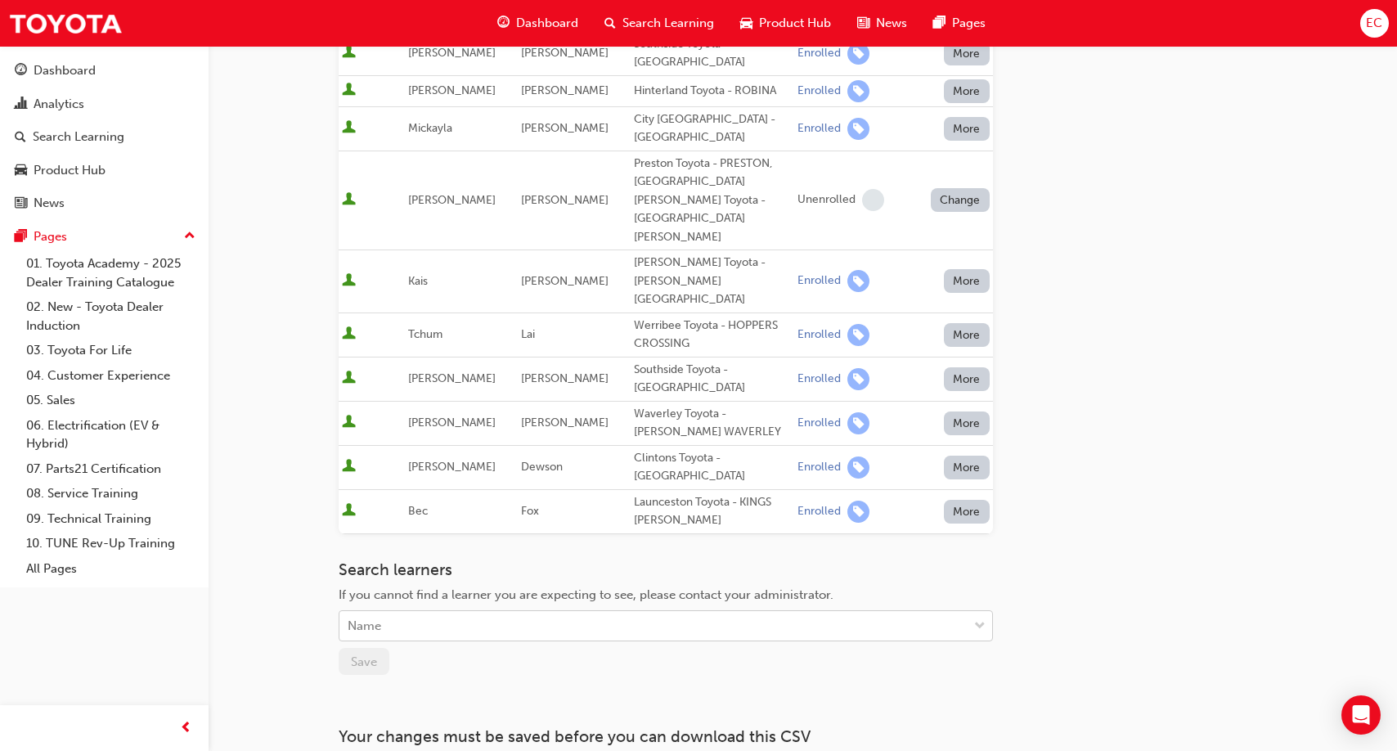
scroll to position [482, 0]
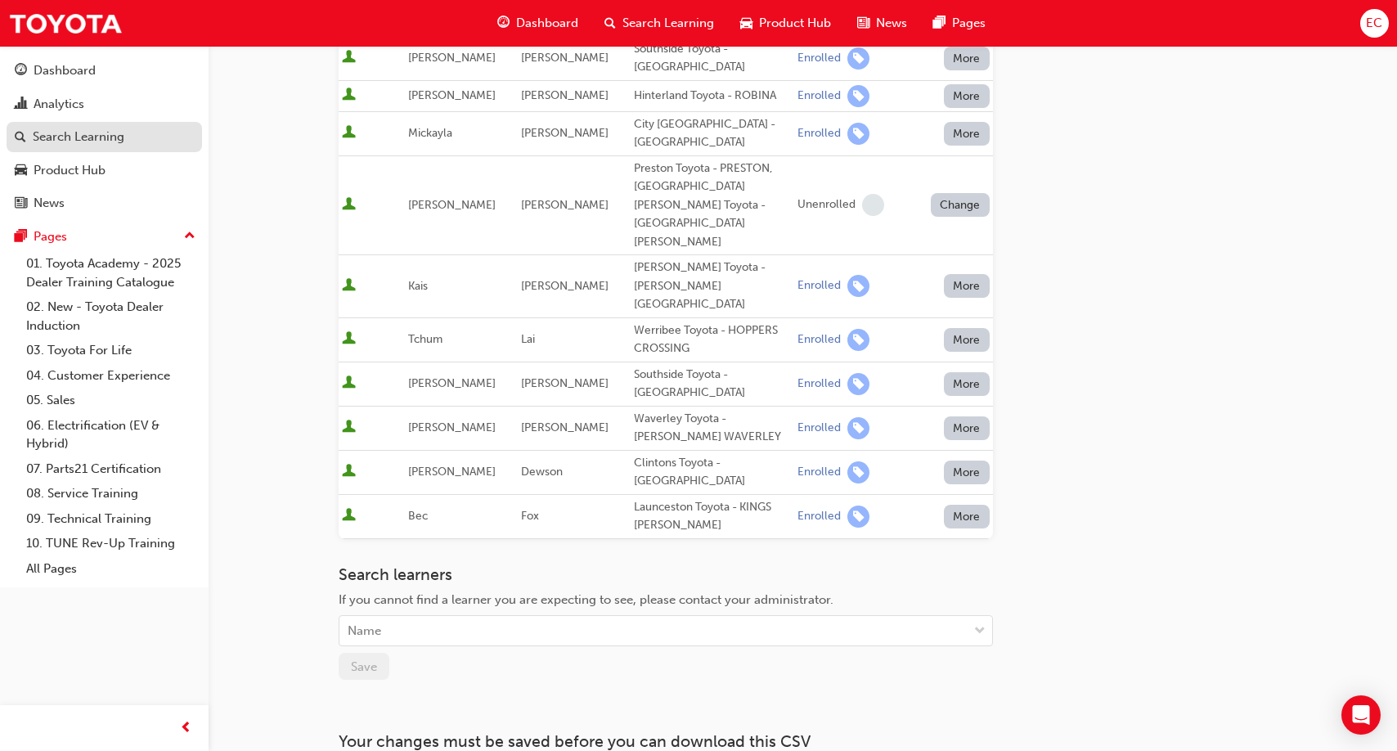
click at [113, 132] on div "Search Learning" at bounding box center [79, 137] width 92 height 19
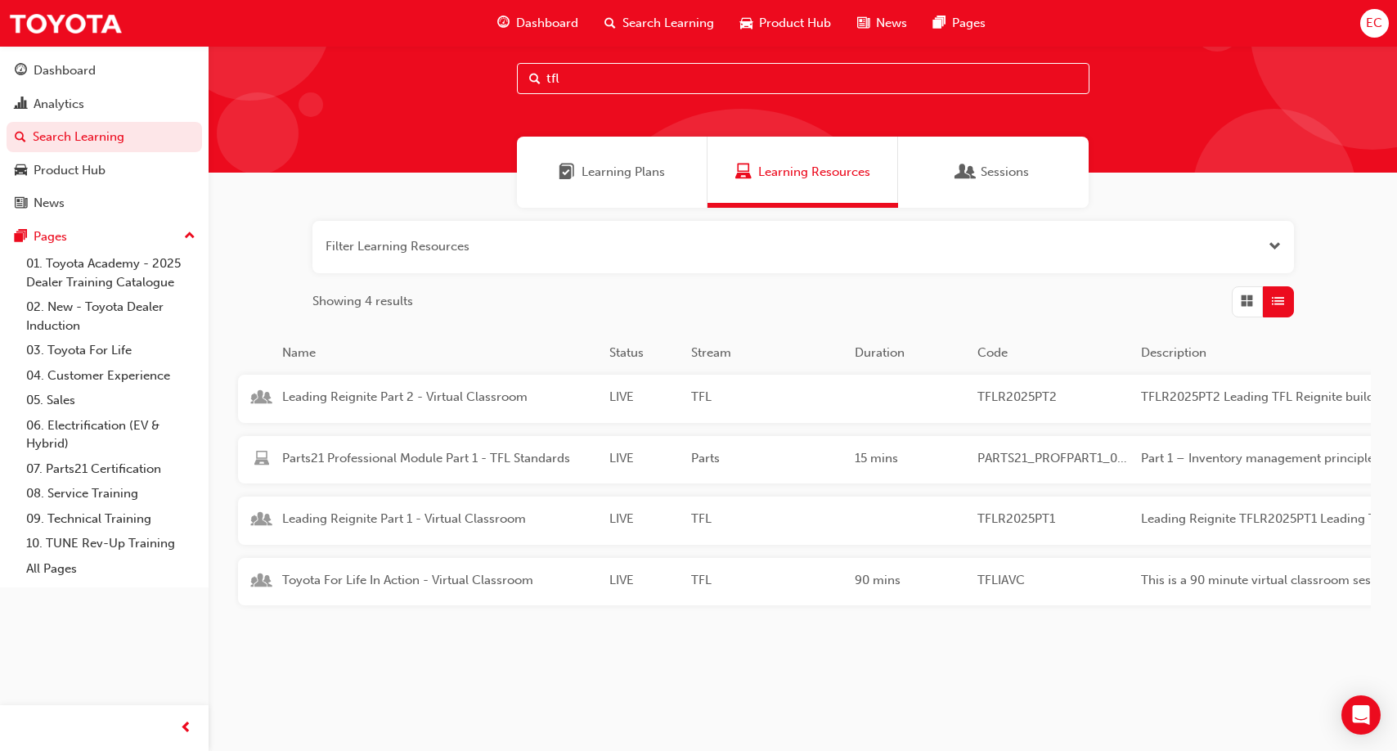
scroll to position [35, 0]
click at [389, 576] on span "Toyota For Life In Action - Virtual Classroom" at bounding box center [439, 580] width 314 height 19
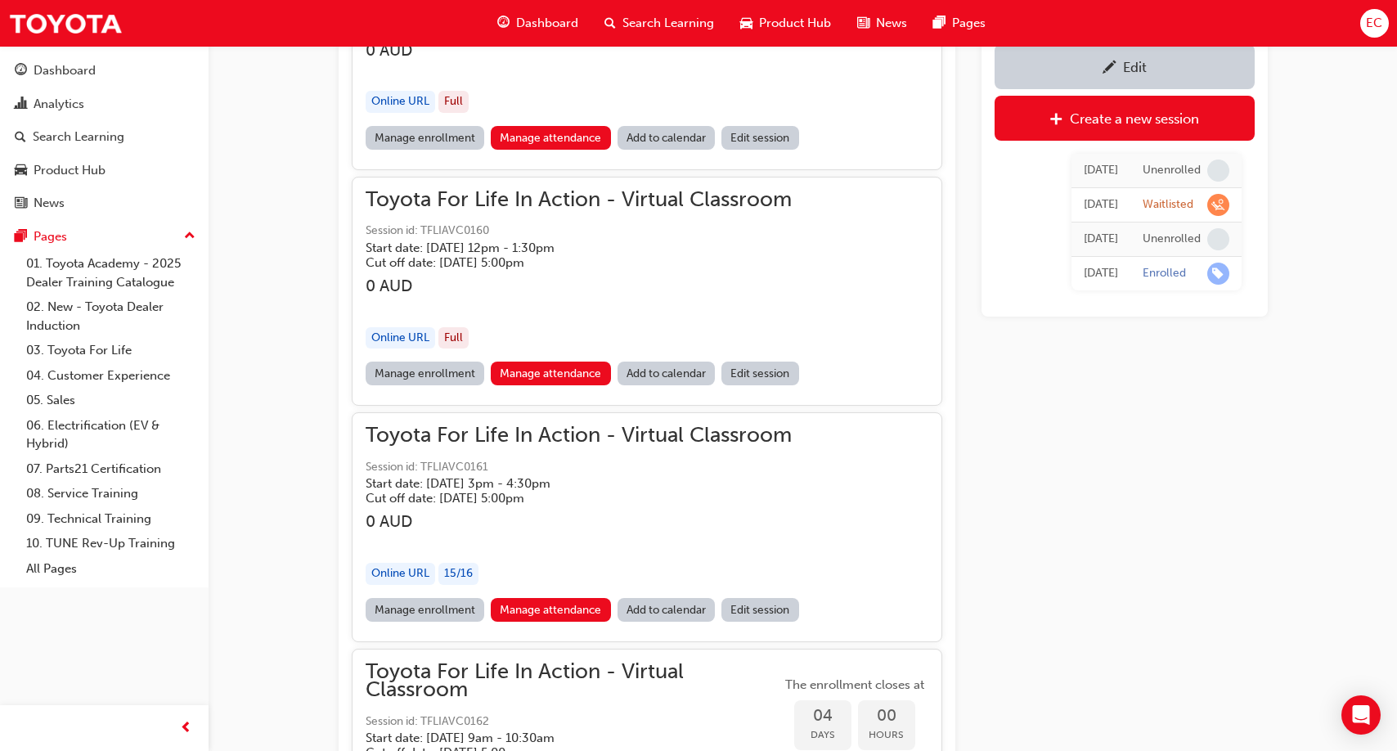
scroll to position [1398, 0]
